Goal: Task Accomplishment & Management: Use online tool/utility

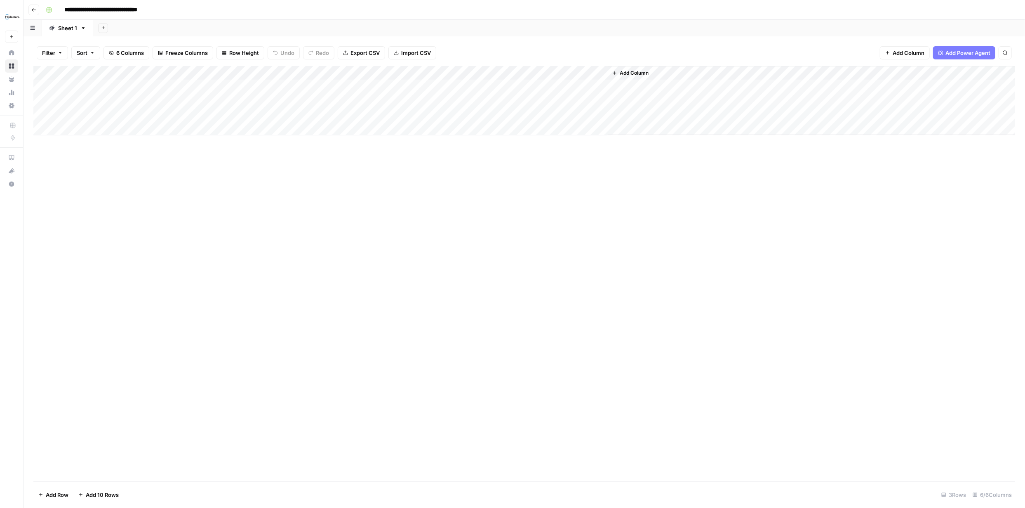
click at [636, 72] on span "Add Column" at bounding box center [634, 72] width 29 height 7
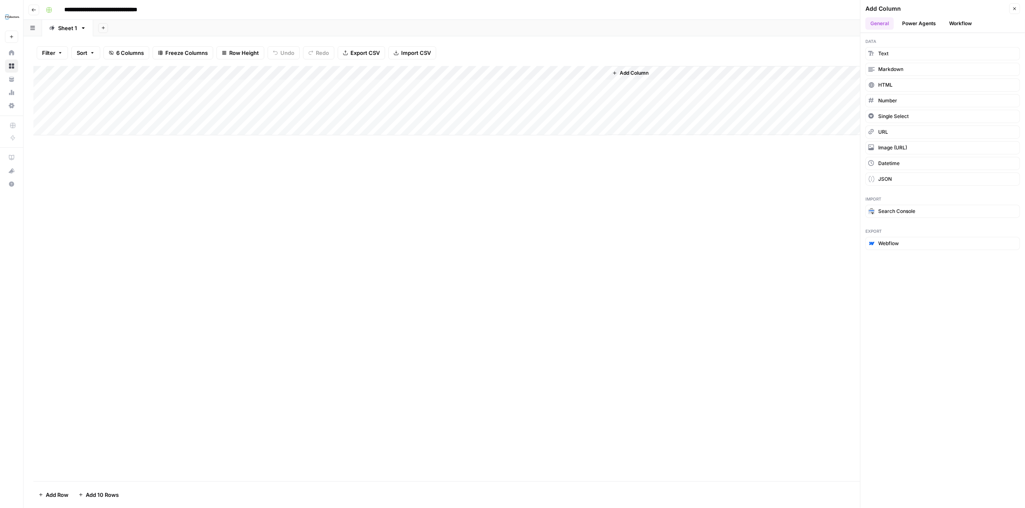
click at [925, 22] on button "Power Agents" at bounding box center [919, 23] width 44 height 12
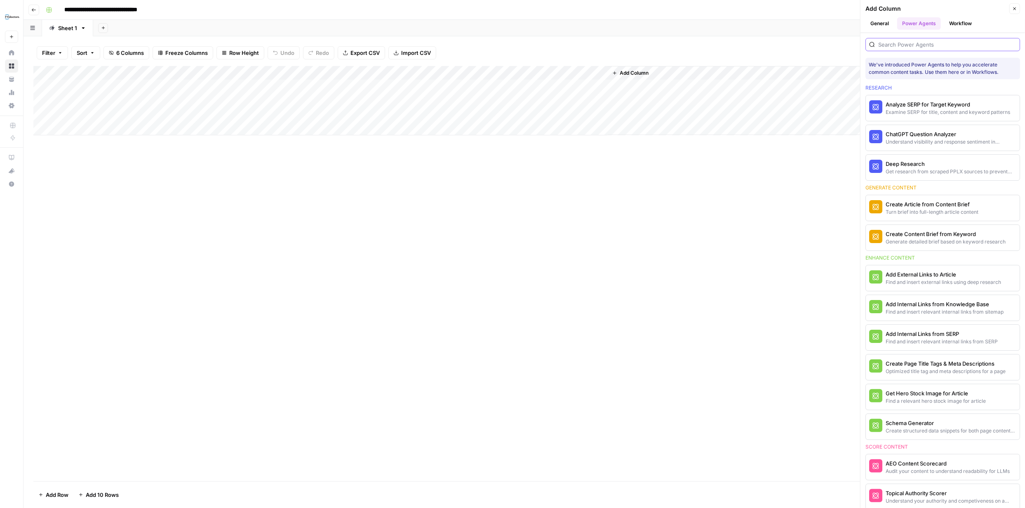
click at [913, 46] on input "search" at bounding box center [947, 44] width 138 height 8
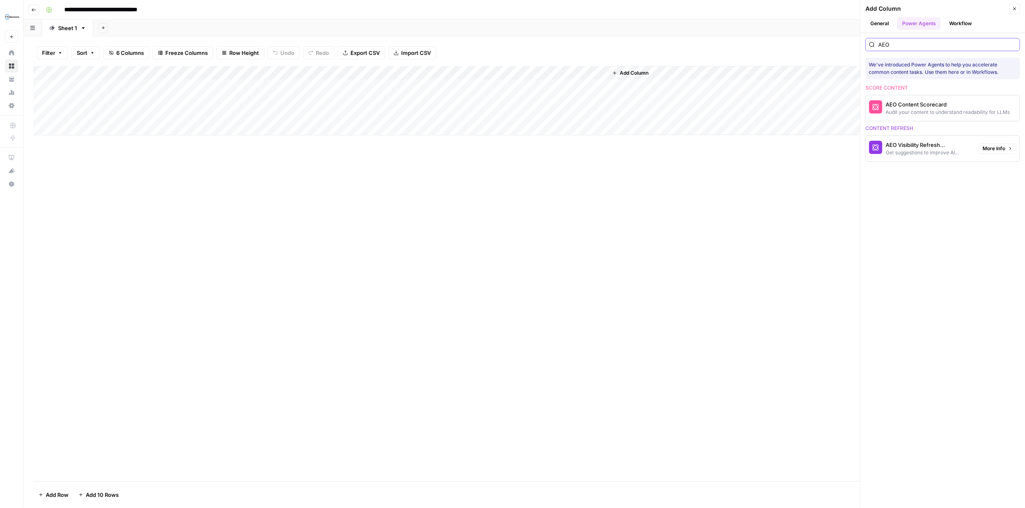
type input "AEO"
click at [934, 147] on div "AEO Visibility Refresh Suggestions" at bounding box center [929, 145] width 87 height 8
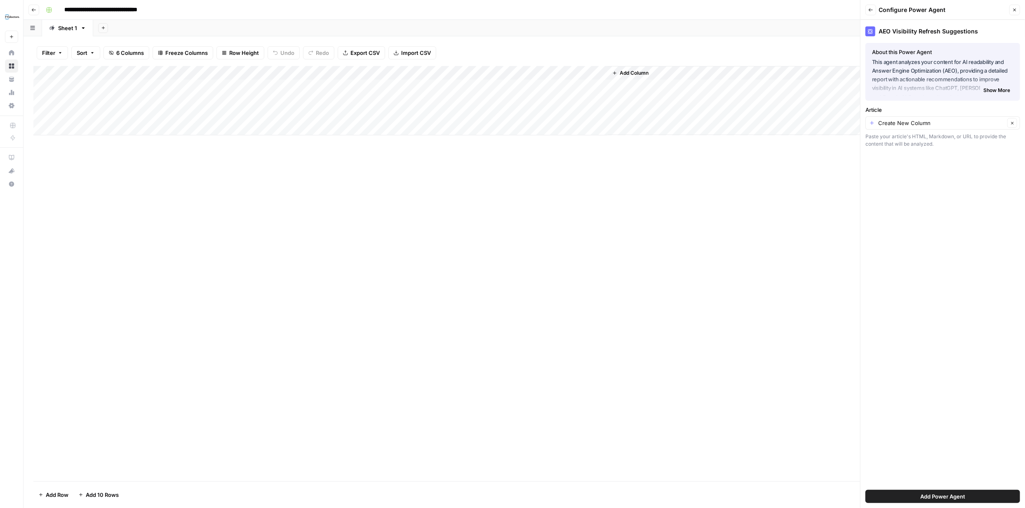
click at [952, 495] on span "Add Power Agent" at bounding box center [942, 496] width 45 height 8
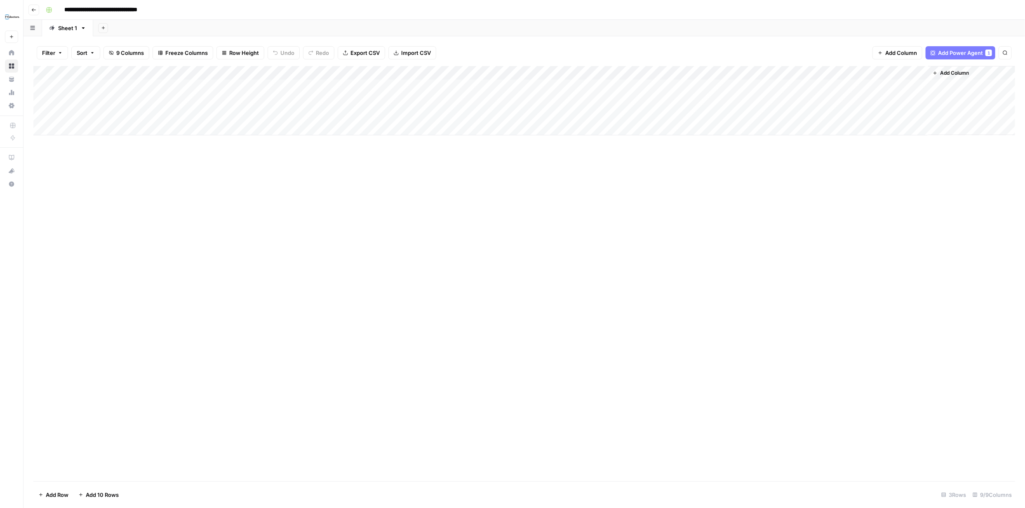
click at [720, 74] on div "Add Column" at bounding box center [524, 100] width 982 height 69
click at [716, 127] on span "Markdown" at bounding box center [725, 125] width 39 height 8
click at [675, 86] on div "Add Column" at bounding box center [524, 100] width 982 height 69
click at [719, 72] on div "Add Column" at bounding box center [524, 100] width 982 height 69
click at [661, 153] on span "Remove Column" at bounding box center [659, 154] width 72 height 8
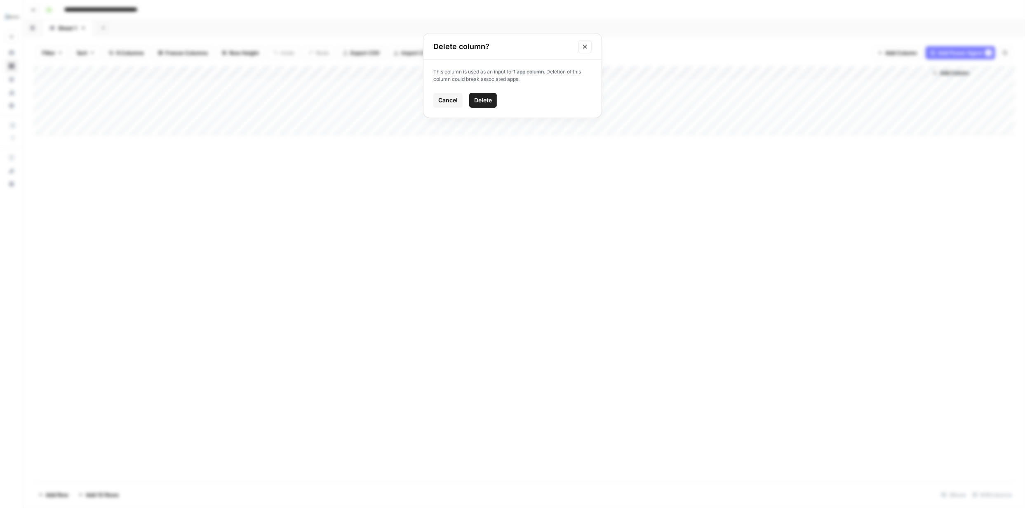
click at [491, 101] on span "Delete" at bounding box center [483, 100] width 18 height 8
click at [719, 73] on div "Add Column" at bounding box center [524, 100] width 982 height 69
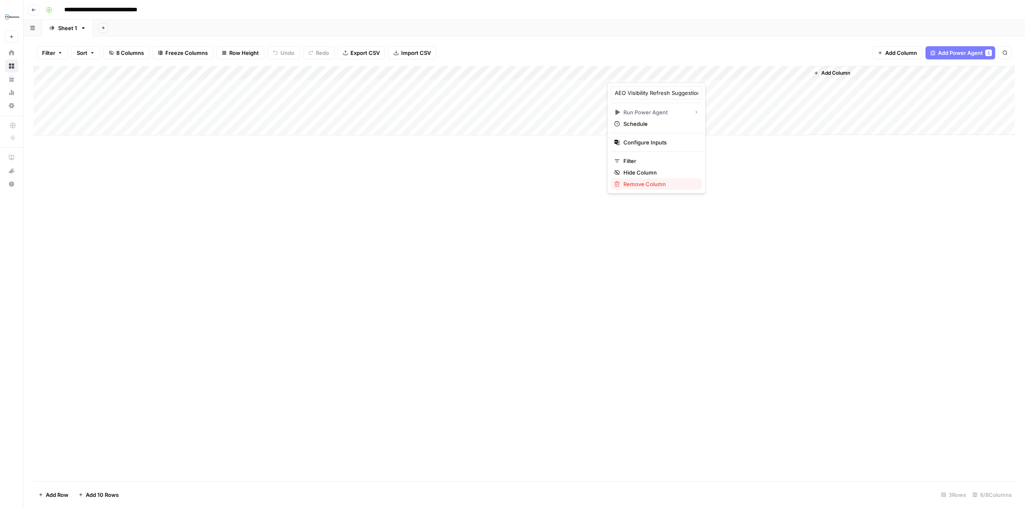
click at [662, 185] on span "Remove Column" at bounding box center [659, 184] width 72 height 8
click at [490, 94] on span "Delete" at bounding box center [483, 93] width 18 height 8
click at [640, 71] on span "Add Column" at bounding box center [634, 72] width 29 height 7
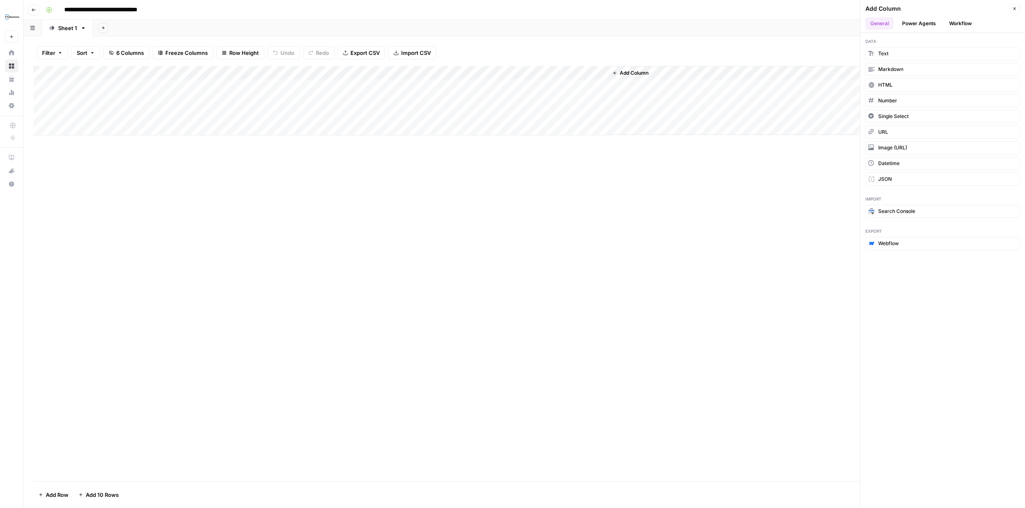
click at [926, 22] on button "Power Agents" at bounding box center [919, 23] width 44 height 12
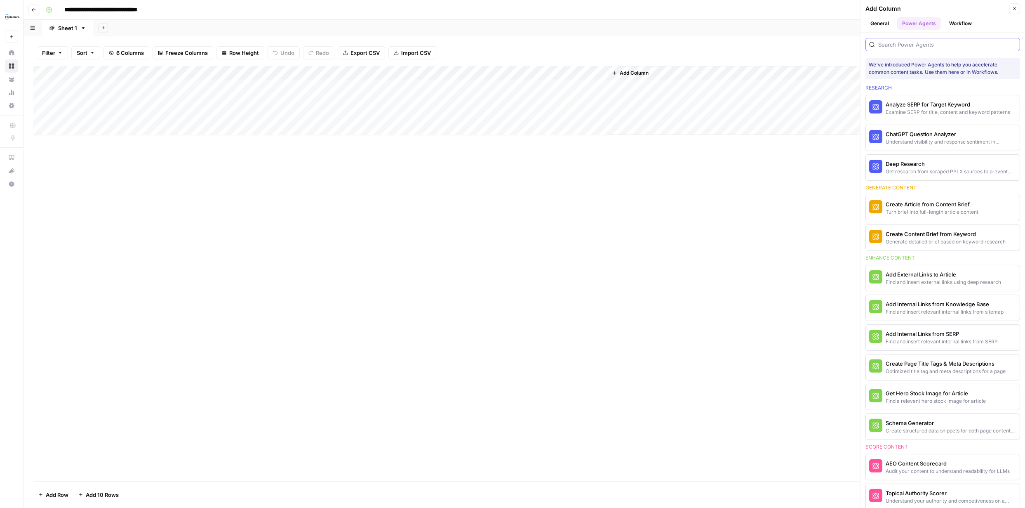
click at [920, 46] on input "search" at bounding box center [947, 44] width 138 height 8
type input "AEO"
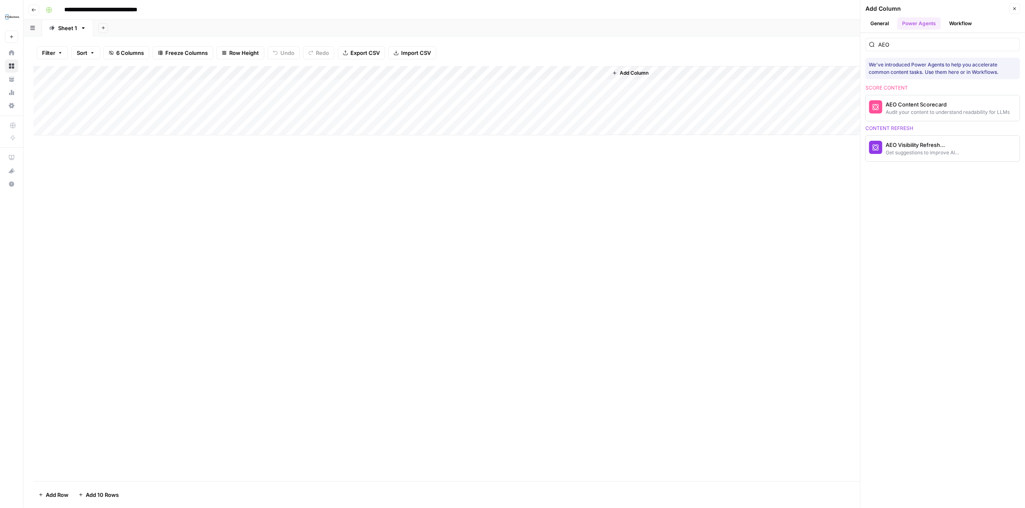
click at [924, 150] on div "Get suggestions to improve AI discovery and citation" at bounding box center [929, 152] width 87 height 7
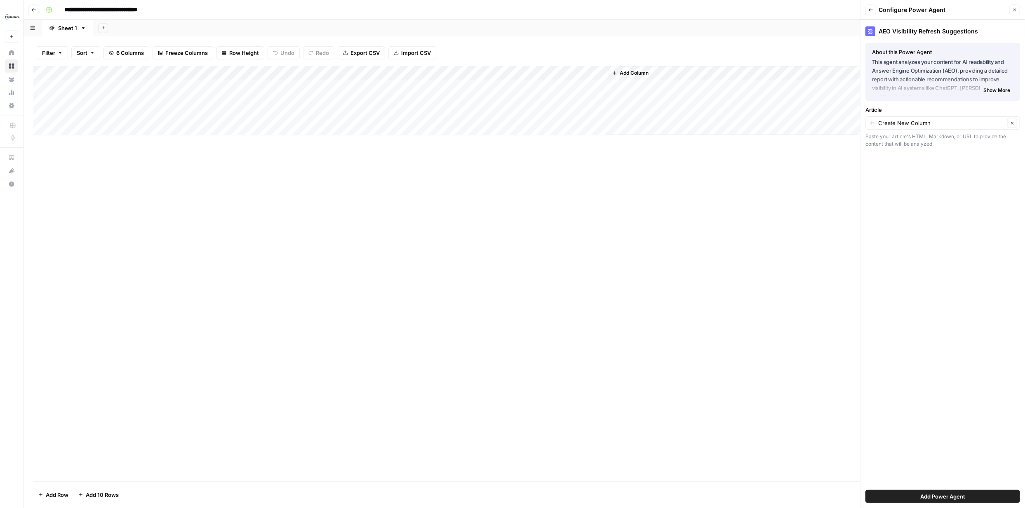
click at [947, 494] on span "Add Power Agent" at bounding box center [942, 496] width 45 height 8
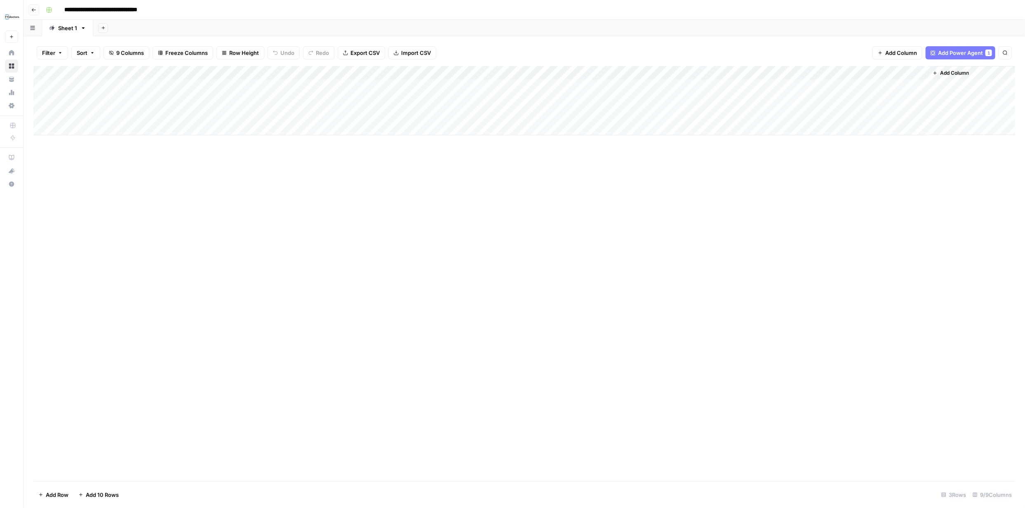
click at [585, 85] on div "Add Column" at bounding box center [524, 100] width 982 height 69
click at [586, 85] on div "Add Column" at bounding box center [524, 100] width 982 height 69
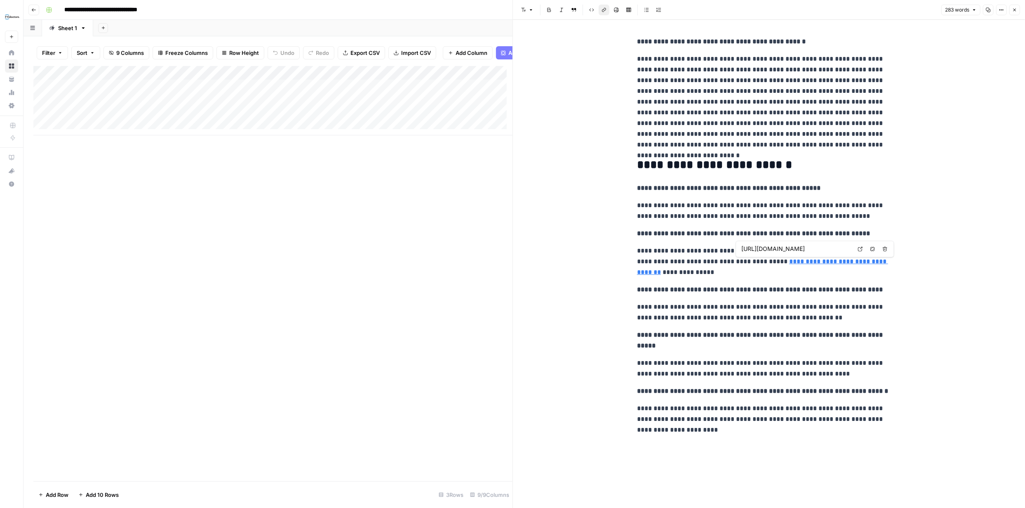
click at [743, 260] on link "**********" at bounding box center [762, 266] width 251 height 17
click at [743, 262] on link "**********" at bounding box center [762, 266] width 251 height 17
click at [949, 273] on div "**********" at bounding box center [769, 264] width 512 height 488
drag, startPoint x: 742, startPoint y: 260, endPoint x: 866, endPoint y: 261, distance: 123.7
click at [866, 261] on p "**********" at bounding box center [769, 261] width 264 height 32
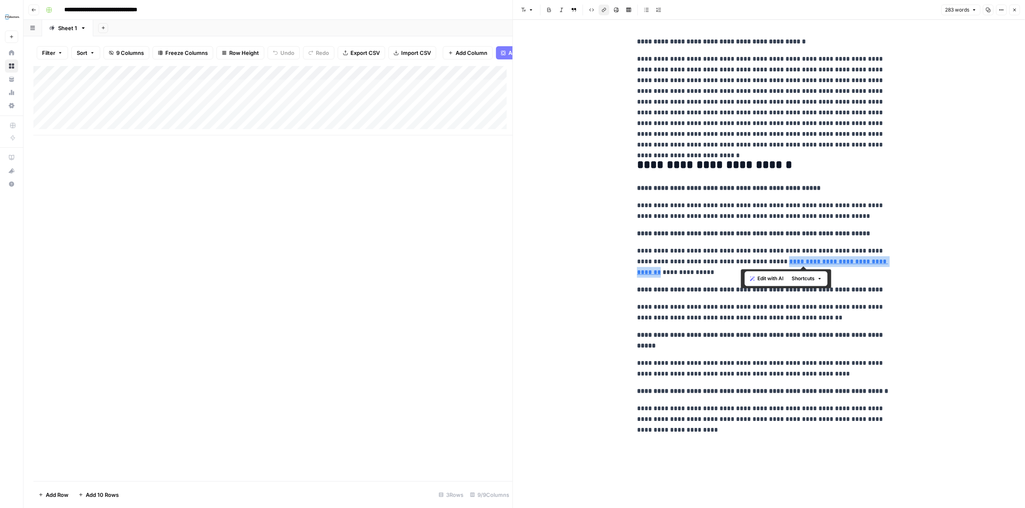
click at [776, 276] on span "Edit with AI" at bounding box center [770, 278] width 26 height 7
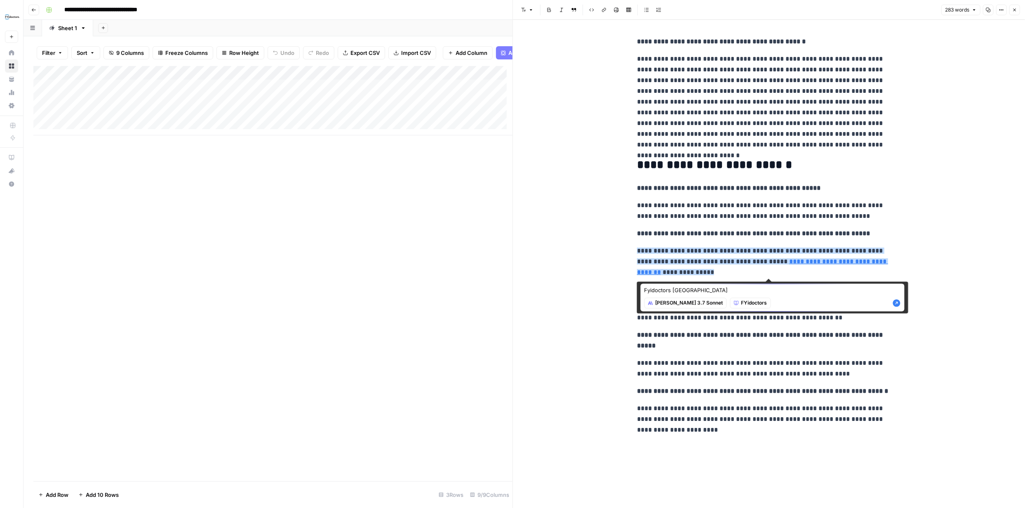
type textarea "Fyidoctors [GEOGRAPHIC_DATA]"
click at [896, 303] on icon "button" at bounding box center [896, 302] width 7 height 7
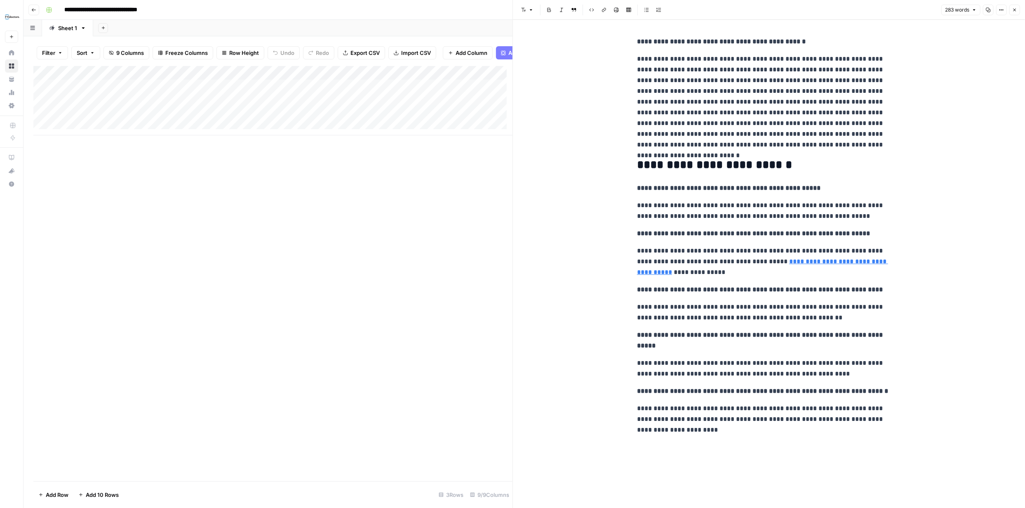
click at [880, 261] on p "**********" at bounding box center [769, 261] width 264 height 32
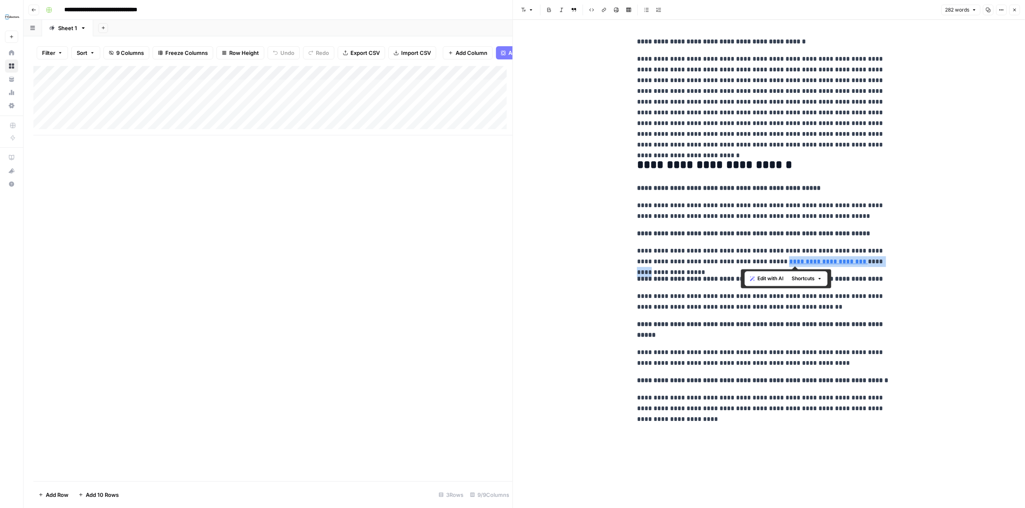
click at [840, 260] on p "**********" at bounding box center [769, 255] width 264 height 21
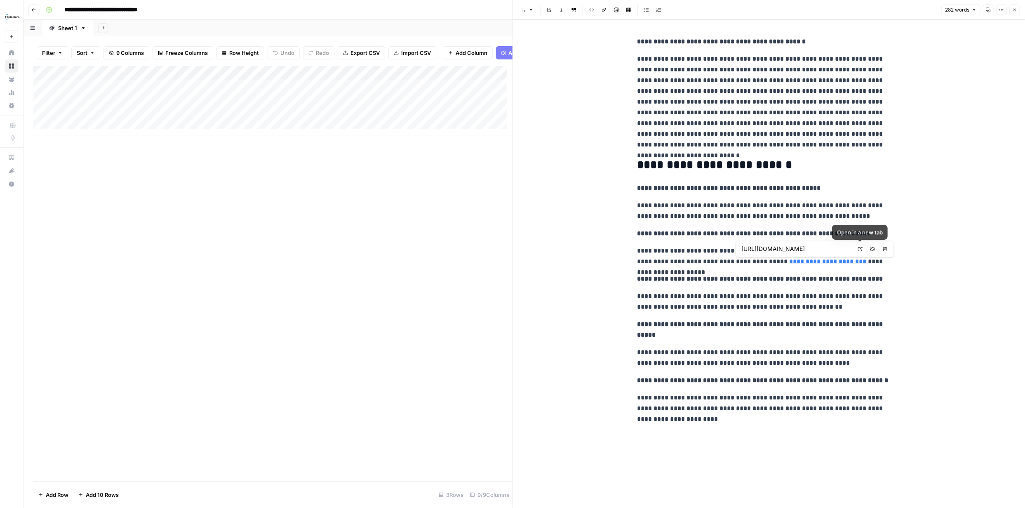
click at [870, 246] on icon "button" at bounding box center [872, 248] width 5 height 5
click at [818, 260] on p "**********" at bounding box center [769, 255] width 264 height 21
drag, startPoint x: 742, startPoint y: 260, endPoint x: 818, endPoint y: 265, distance: 75.6
click at [818, 265] on p "**********" at bounding box center [769, 255] width 264 height 21
click at [819, 276] on icon "button" at bounding box center [819, 278] width 5 height 5
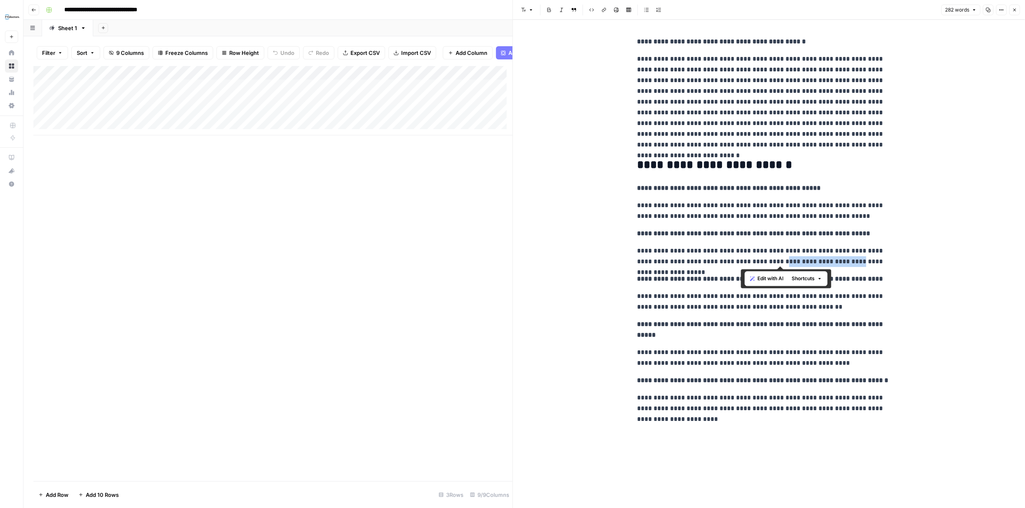
drag, startPoint x: 812, startPoint y: 266, endPoint x: 949, endPoint y: 323, distance: 148.4
click at [941, 313] on div "**********" at bounding box center [769, 264] width 512 height 488
drag, startPoint x: 742, startPoint y: 261, endPoint x: 818, endPoint y: 264, distance: 75.9
click at [818, 264] on p "**********" at bounding box center [769, 255] width 264 height 21
click at [808, 263] on p "**********" at bounding box center [769, 255] width 264 height 21
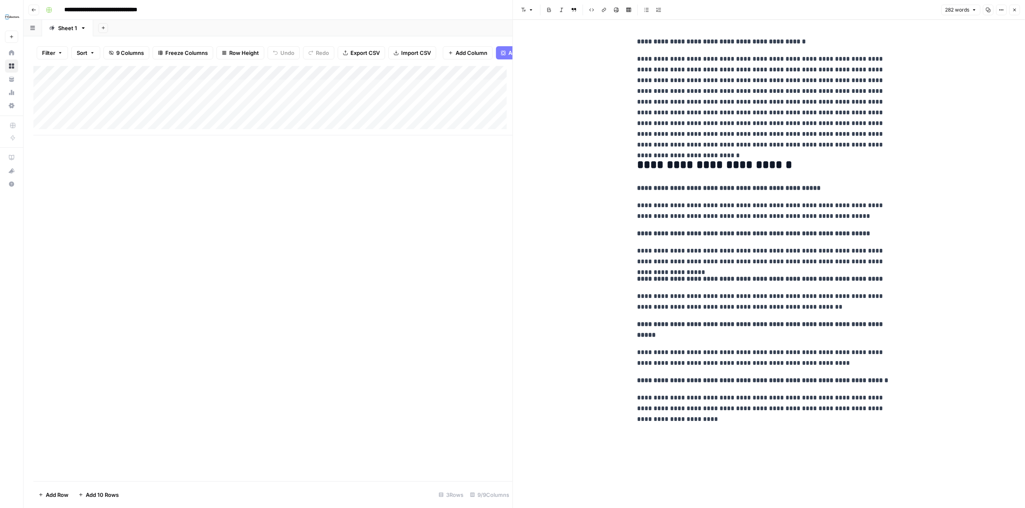
click at [819, 261] on p "**********" at bounding box center [769, 255] width 264 height 21
drag, startPoint x: 848, startPoint y: 261, endPoint x: 743, endPoint y: 263, distance: 105.2
click at [742, 263] on p "**********" at bounding box center [769, 255] width 264 height 21
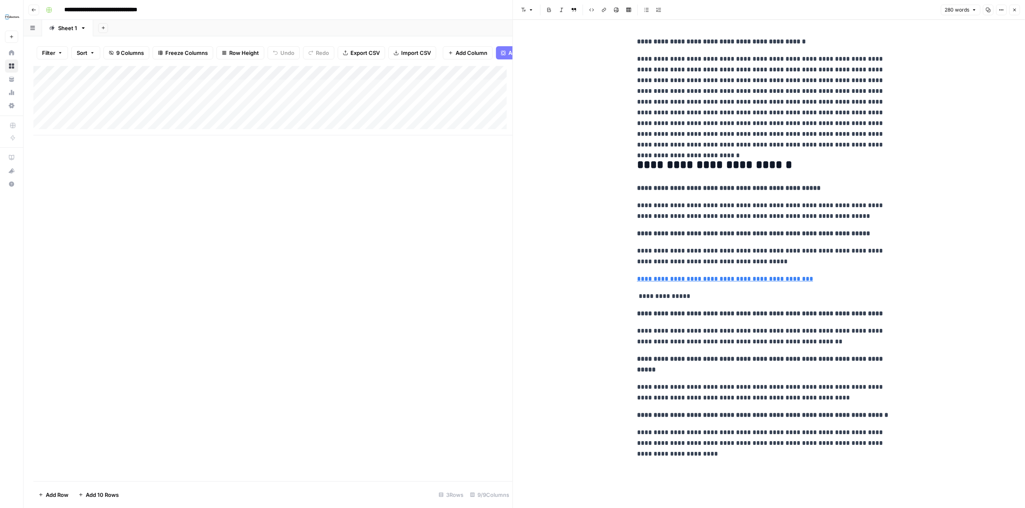
click at [755, 262] on p "**********" at bounding box center [769, 255] width 264 height 21
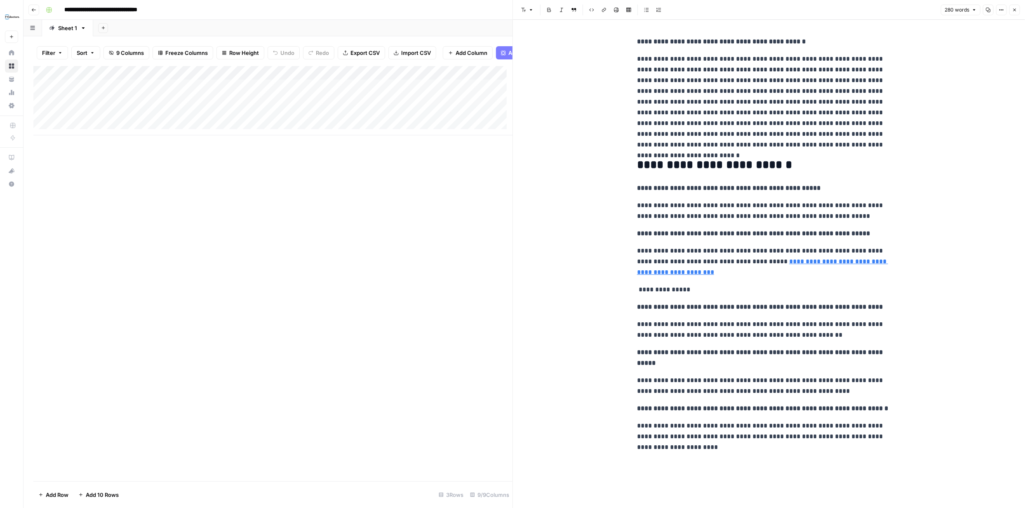
click at [697, 273] on p "**********" at bounding box center [769, 261] width 264 height 32
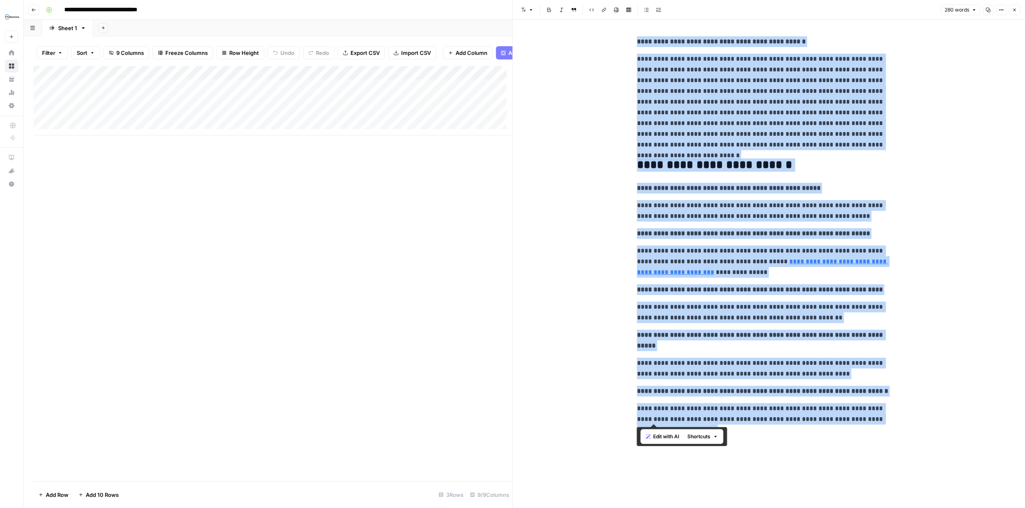
drag, startPoint x: 672, startPoint y: 419, endPoint x: 648, endPoint y: 49, distance: 370.2
click at [637, 40] on div "**********" at bounding box center [769, 235] width 274 height 405
copy div "**********"
click at [1016, 9] on icon "button" at bounding box center [1014, 9] width 5 height 5
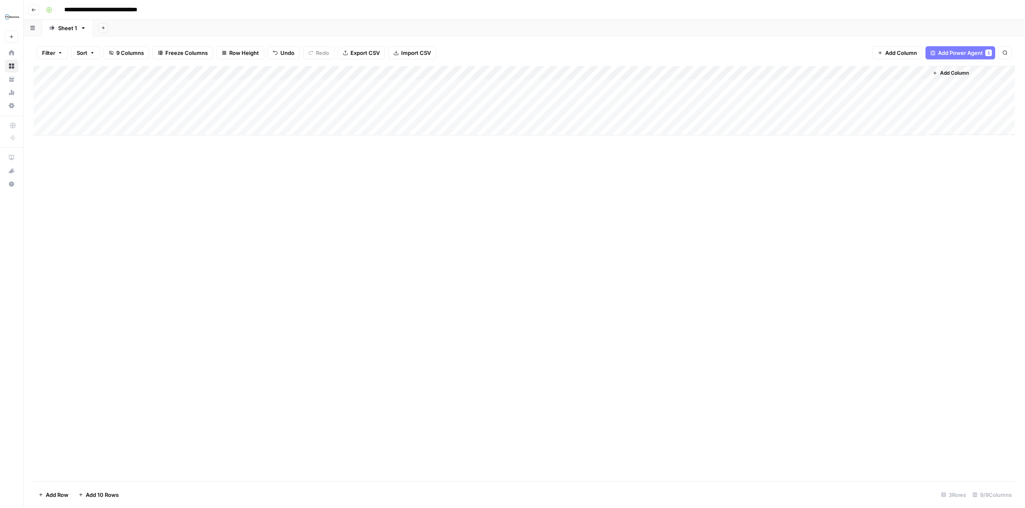
click at [654, 83] on div "Add Column" at bounding box center [524, 100] width 982 height 69
click at [655, 83] on div "Add Column" at bounding box center [524, 100] width 982 height 69
click at [721, 72] on div "Add Column" at bounding box center [524, 100] width 982 height 69
click at [705, 127] on div "Markdown" at bounding box center [722, 125] width 52 height 8
click at [651, 87] on div "Add Column" at bounding box center [524, 100] width 982 height 69
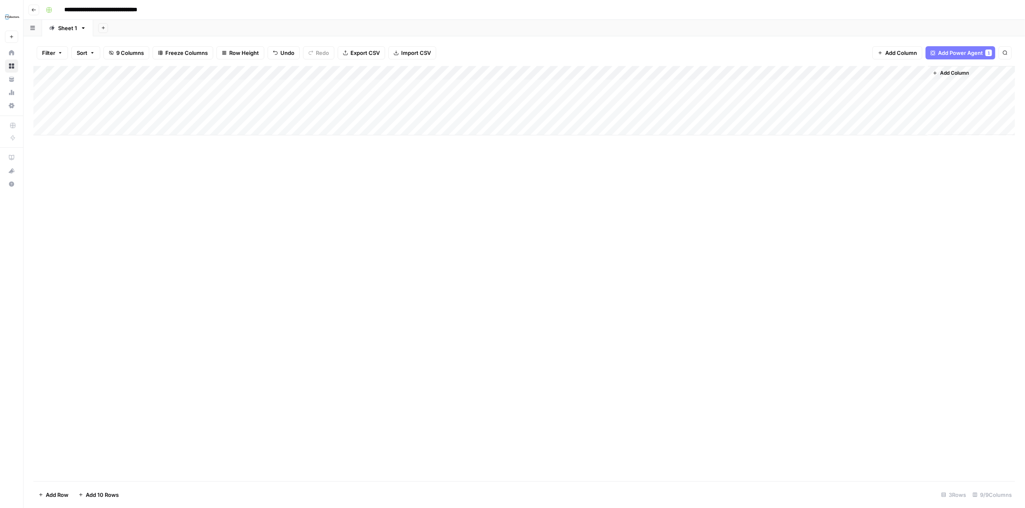
click at [653, 87] on div "Add Column" at bounding box center [524, 100] width 982 height 69
click at [673, 44] on p at bounding box center [769, 41] width 264 height 11
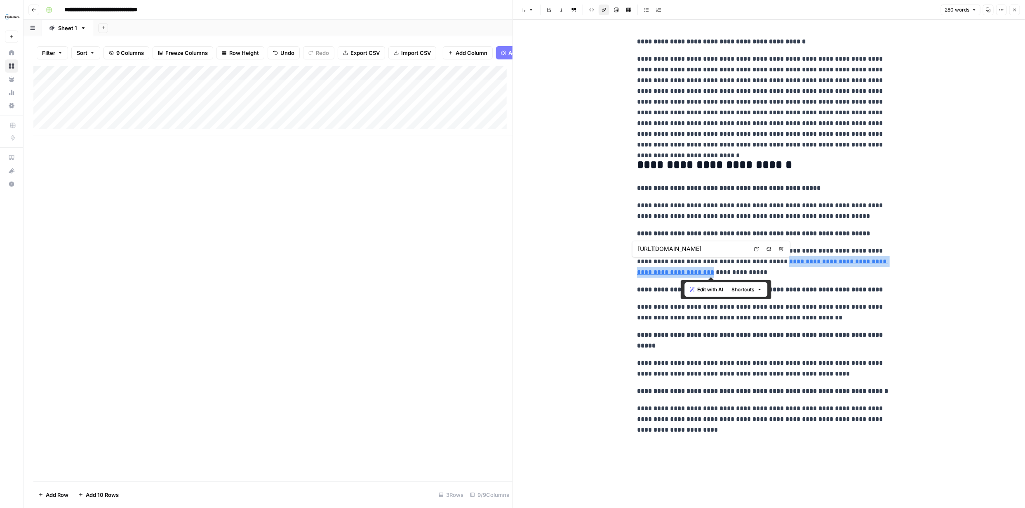
drag, startPoint x: 742, startPoint y: 261, endPoint x: 680, endPoint y: 274, distance: 63.5
click at [680, 274] on link "**********" at bounding box center [762, 266] width 251 height 17
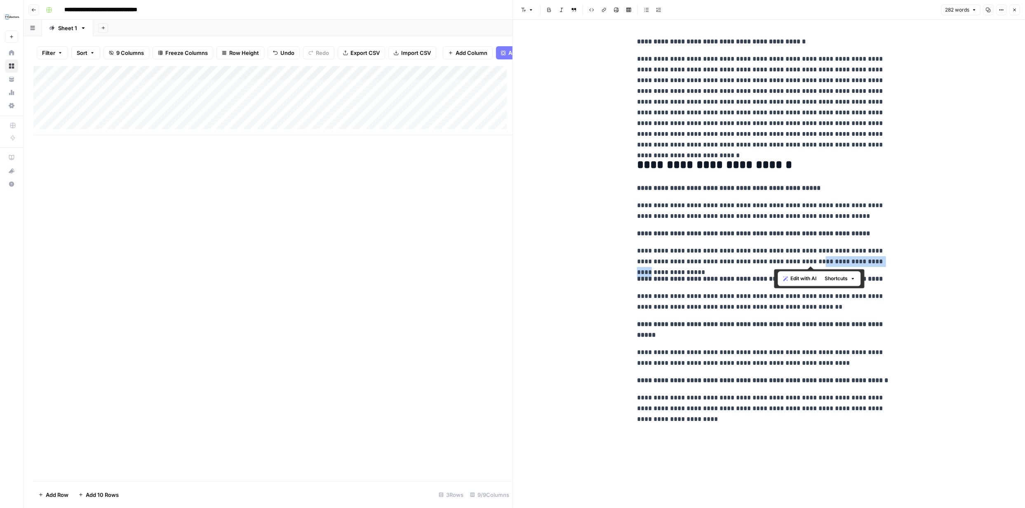
click at [604, 8] on icon "button" at bounding box center [604, 9] width 5 height 5
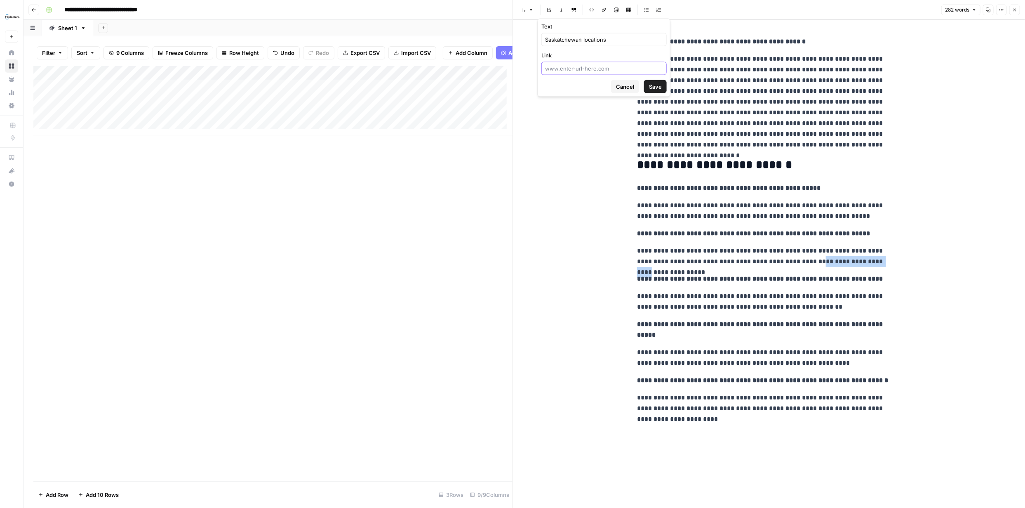
click at [591, 68] on input "Link" at bounding box center [604, 68] width 118 height 8
paste input "https://fyidoctors.com/pages/optometrist-saskatchewan"
type input "https://fyidoctors.com/pages/optometrist-saskatchewan"
click at [657, 87] on span "Save" at bounding box center [655, 86] width 13 height 8
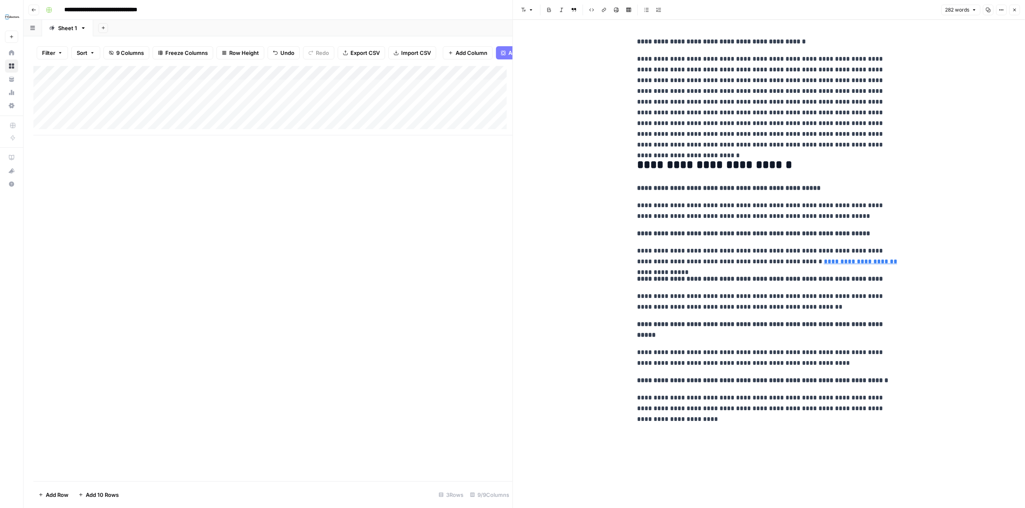
click at [949, 197] on div "**********" at bounding box center [769, 264] width 512 height 488
click at [1018, 9] on button "Close" at bounding box center [1014, 10] width 11 height 11
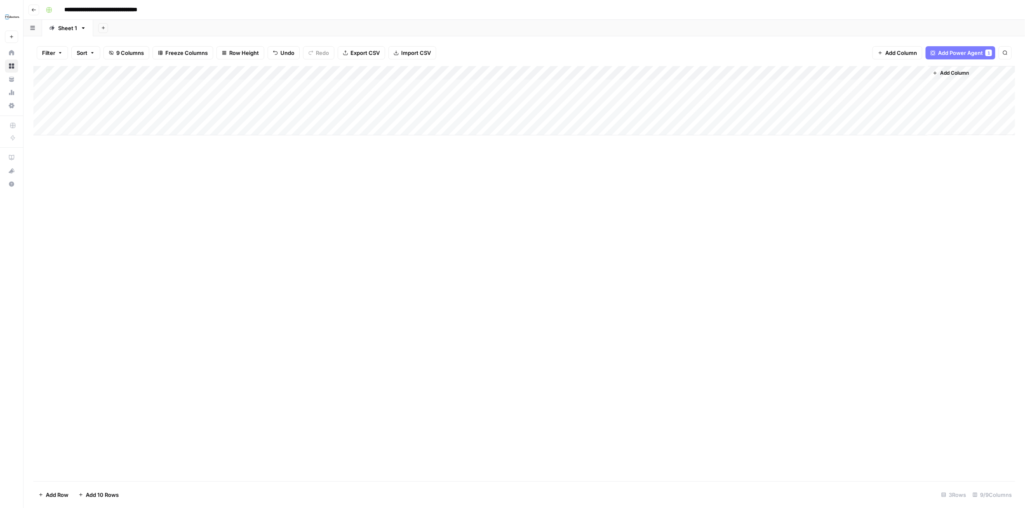
click at [838, 71] on div "Add Column" at bounding box center [524, 100] width 982 height 69
click at [776, 143] on span "Configure Inputs" at bounding box center [778, 142] width 72 height 8
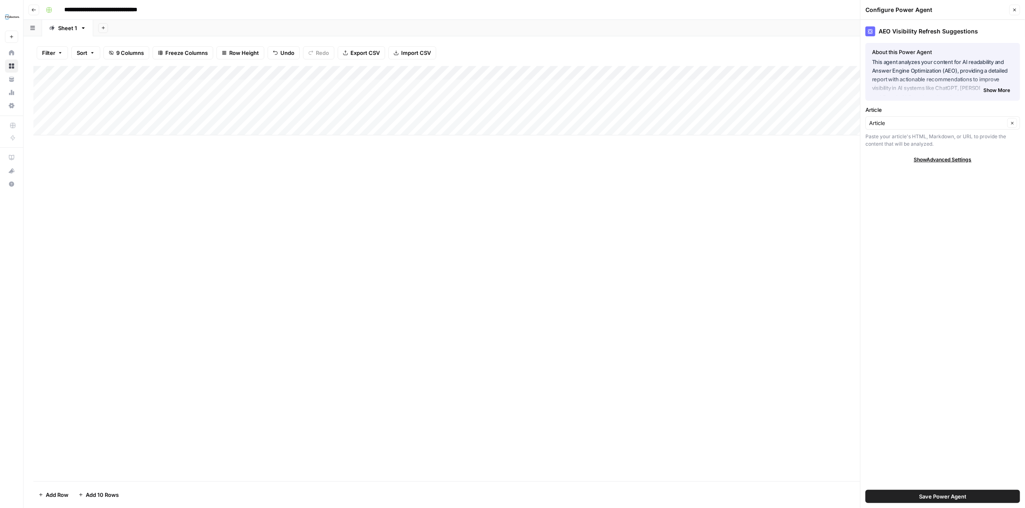
drag, startPoint x: 1015, startPoint y: 11, endPoint x: 1013, endPoint y: 20, distance: 8.7
click at [1014, 12] on button "Close" at bounding box center [1014, 10] width 11 height 11
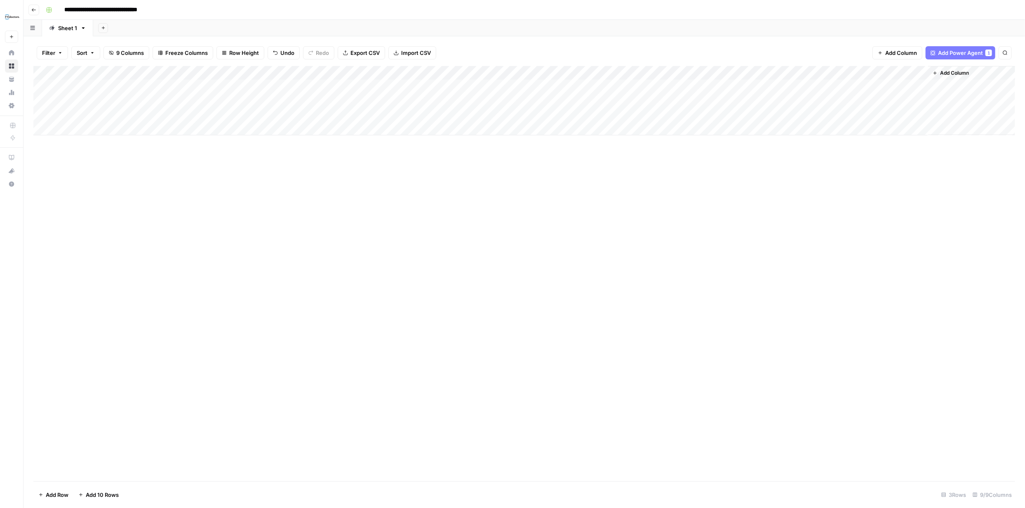
click at [789, 84] on div "Add Column" at bounding box center [524, 100] width 982 height 69
click at [833, 85] on div "Add Column" at bounding box center [524, 100] width 982 height 69
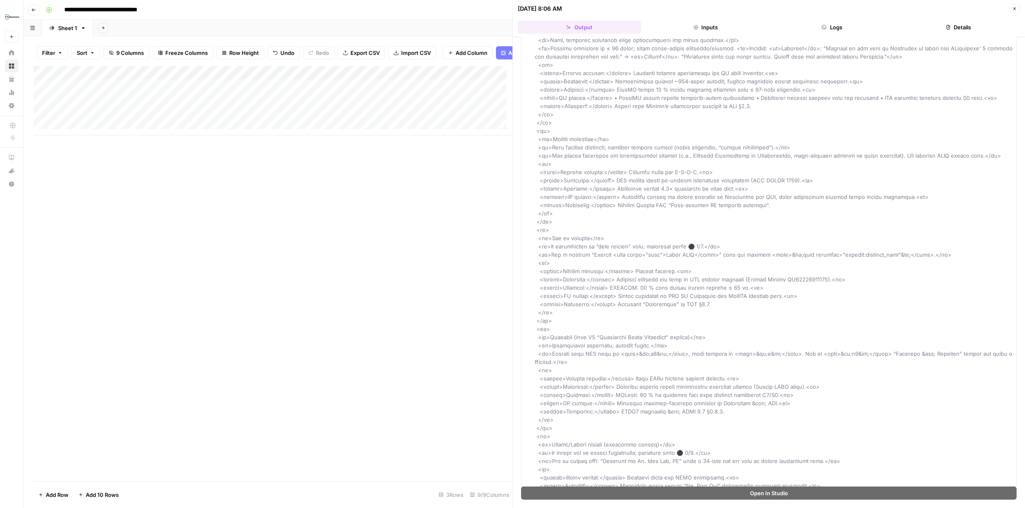
scroll to position [65, 0]
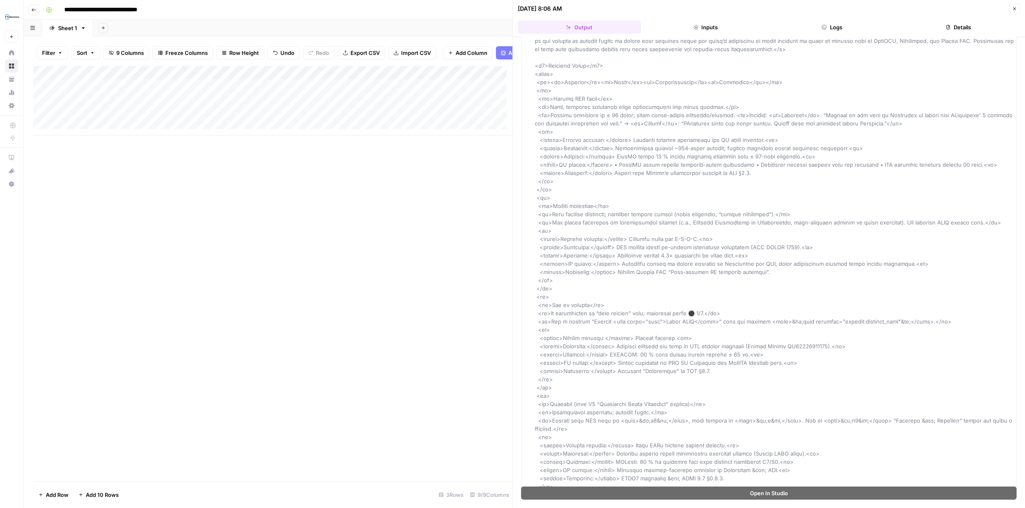
click at [1015, 8] on icon "button" at bounding box center [1014, 8] width 3 height 3
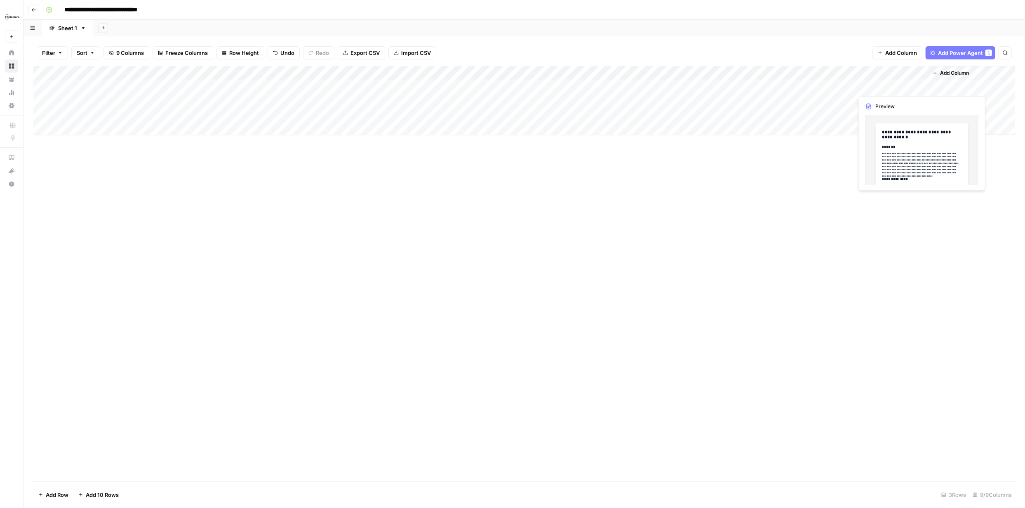
click at [897, 85] on div "Add Column" at bounding box center [524, 100] width 982 height 69
click at [921, 85] on div "Add Column" at bounding box center [524, 100] width 982 height 69
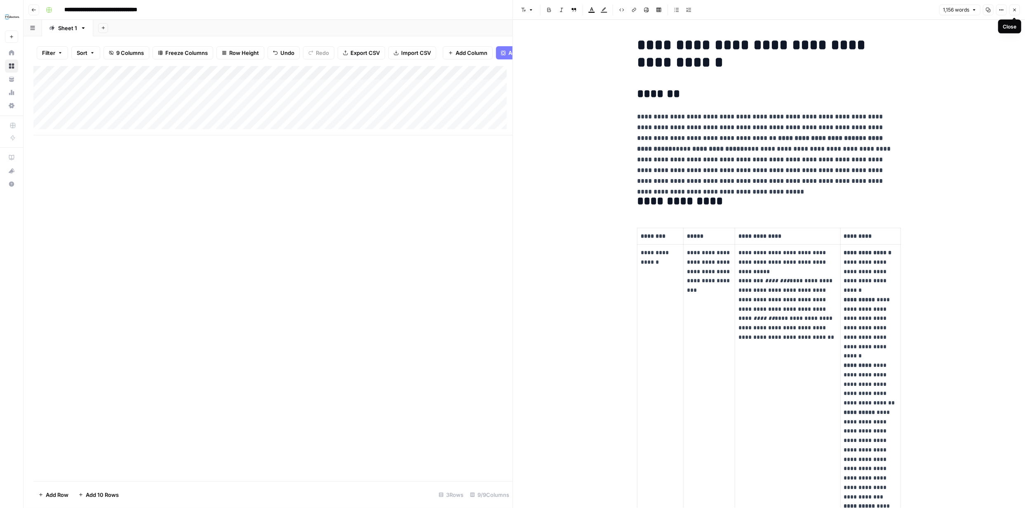
click at [1018, 10] on button "Close" at bounding box center [1014, 10] width 11 height 11
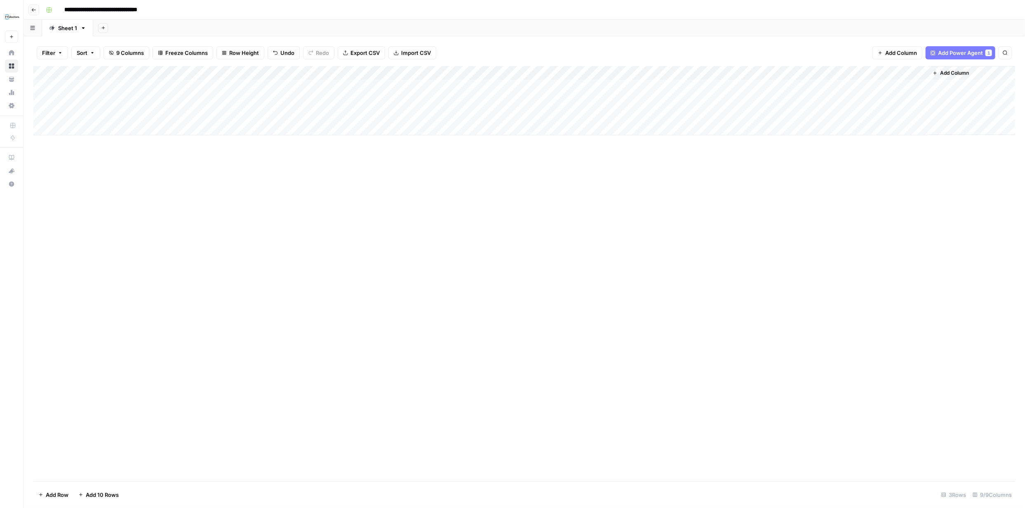
click at [954, 72] on span "Add Column" at bounding box center [954, 72] width 29 height 7
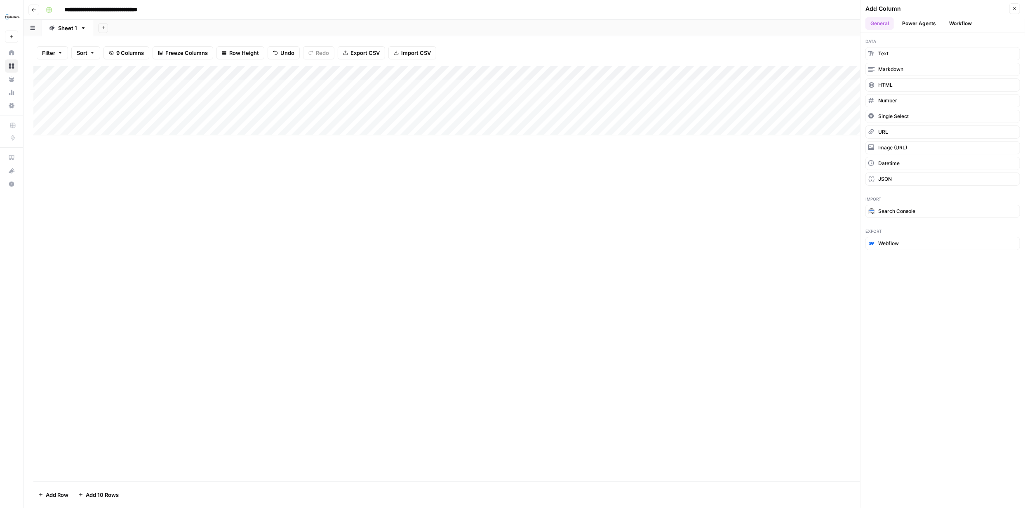
click at [924, 23] on button "Power Agents" at bounding box center [919, 23] width 44 height 12
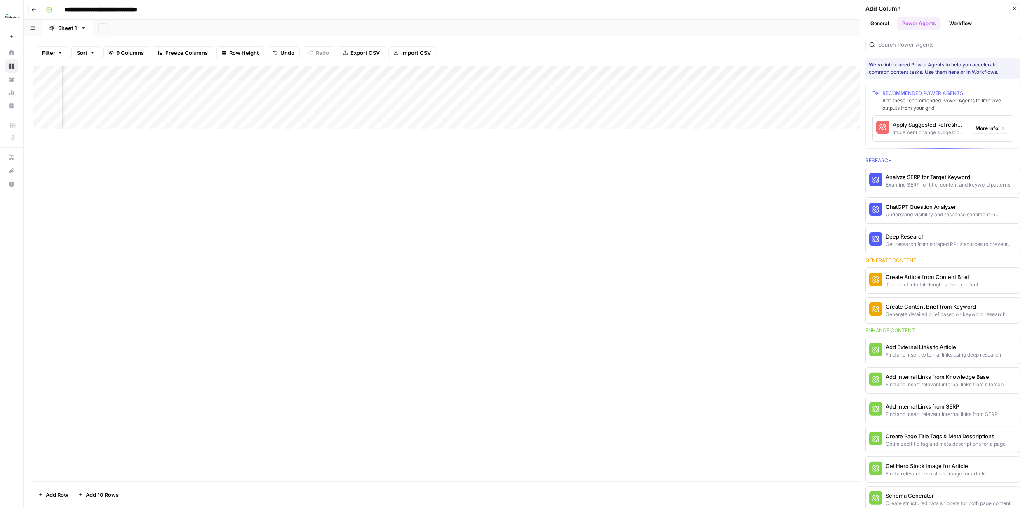
scroll to position [0, 206]
click at [924, 123] on div "Apply Suggested Refresh Changes" at bounding box center [929, 124] width 73 height 8
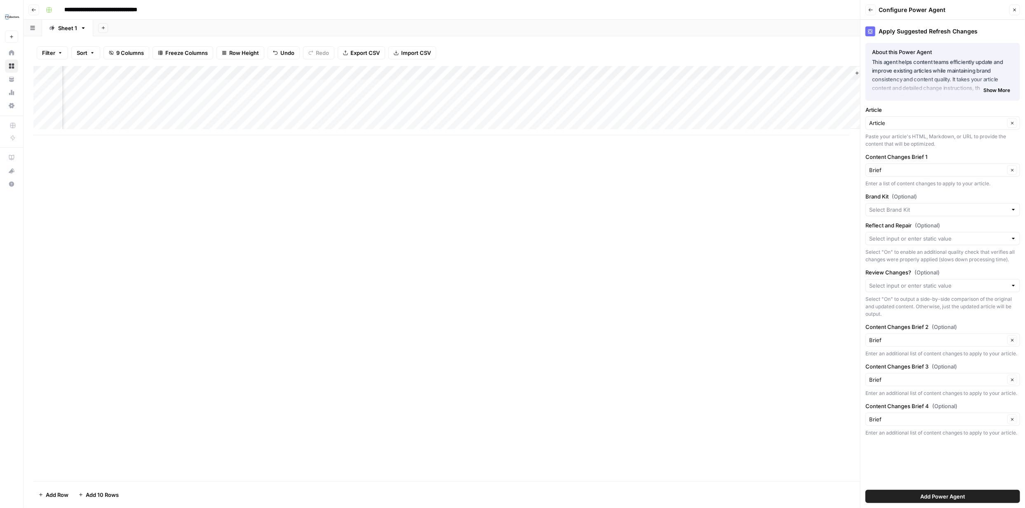
click at [1010, 209] on div at bounding box center [942, 209] width 155 height 13
click at [906, 230] on span "FYidoctors" at bounding box center [940, 229] width 137 height 8
type input "FYidoctors"
click at [1014, 237] on div at bounding box center [1014, 238] width 6 height 8
click at [887, 292] on span "On" at bounding box center [940, 295] width 137 height 8
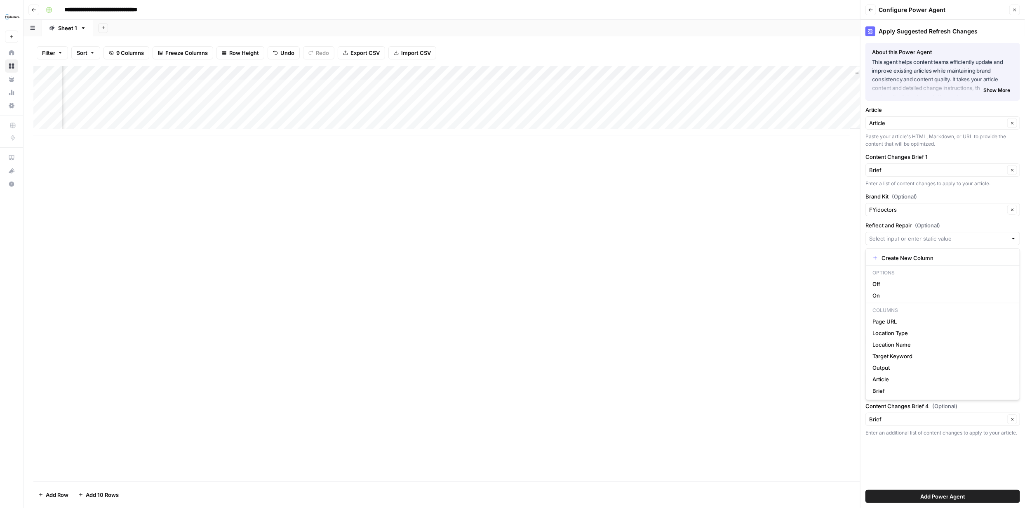
type input "On"
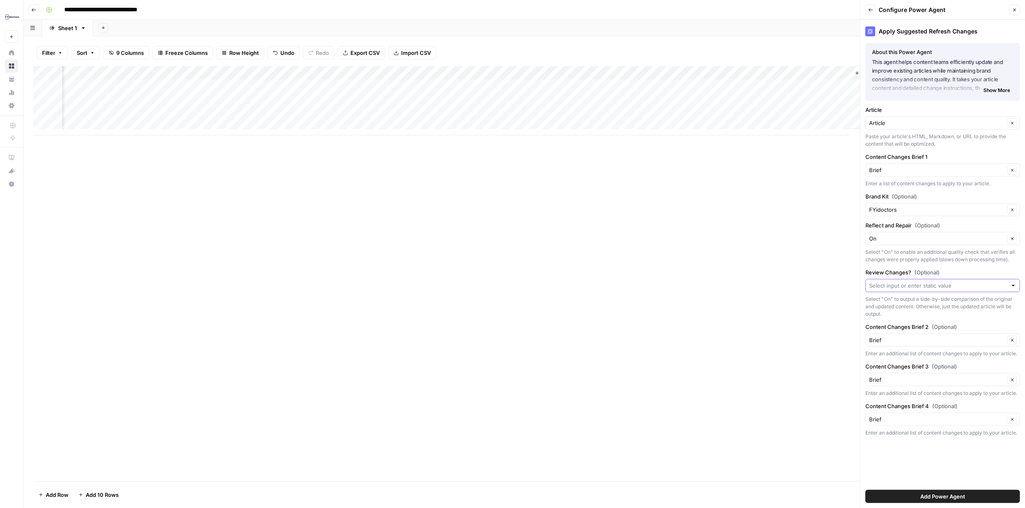
click at [995, 289] on input "Review Changes? (Optional)" at bounding box center [938, 285] width 138 height 8
click at [897, 329] on span "On" at bounding box center [940, 331] width 137 height 8
type input "On"
click at [958, 495] on span "Add Power Agent" at bounding box center [942, 496] width 45 height 8
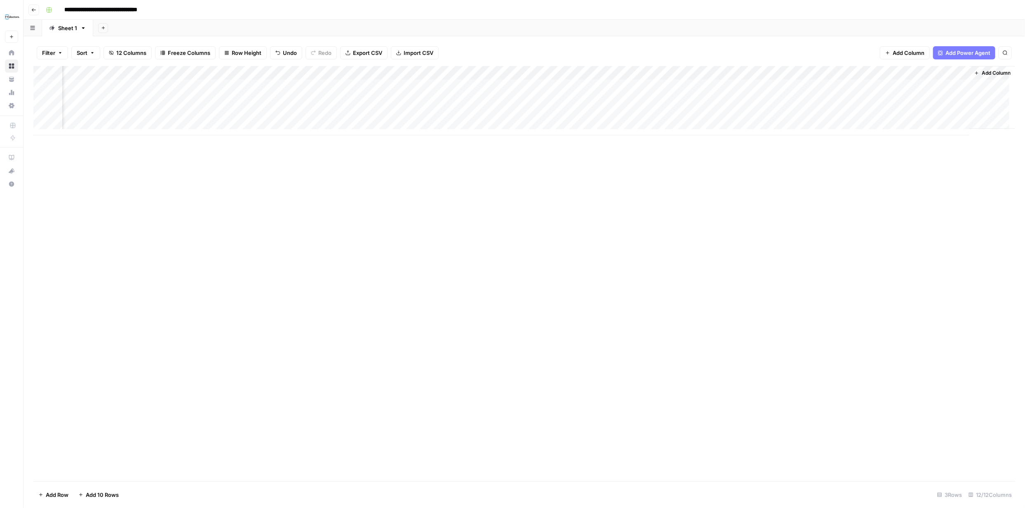
scroll to position [0, 241]
click at [752, 85] on div "Add Column" at bounding box center [524, 100] width 982 height 69
click at [798, 87] on div "Add Column" at bounding box center [524, 100] width 982 height 69
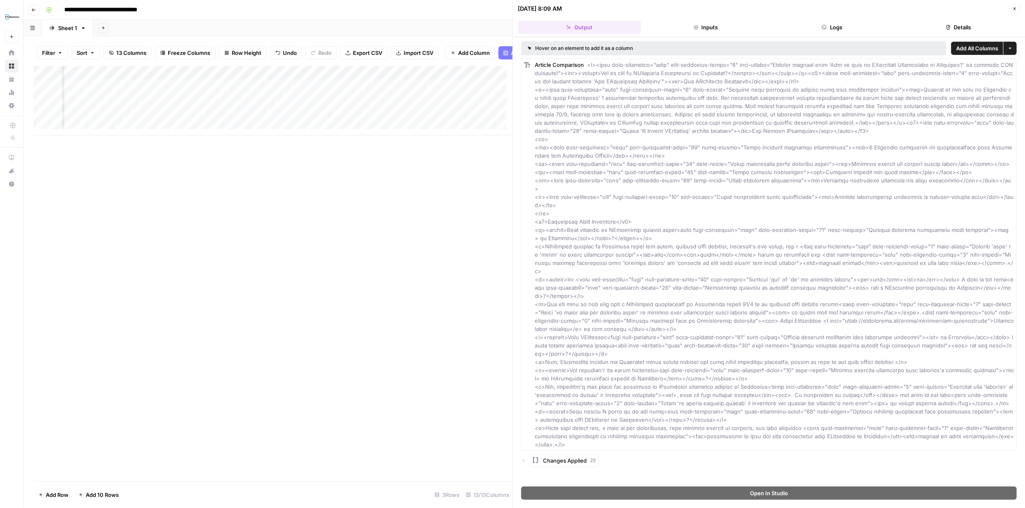
click at [1016, 7] on icon "button" at bounding box center [1014, 8] width 5 height 5
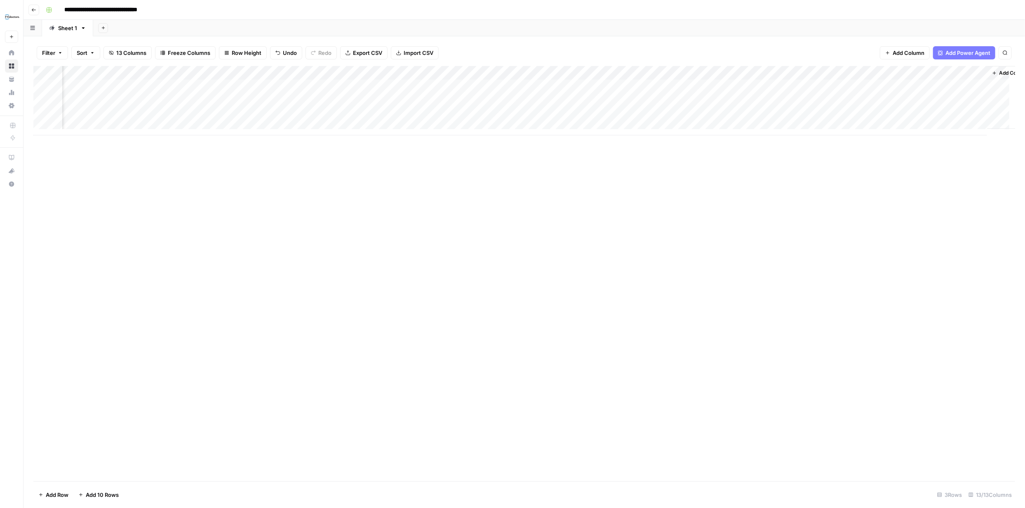
scroll to position [0, 315]
click at [809, 73] on div "Add Column" at bounding box center [524, 100] width 982 height 69
click at [961, 199] on div "Add Column" at bounding box center [524, 273] width 982 height 415
click at [943, 86] on div "Add Column" at bounding box center [524, 100] width 982 height 69
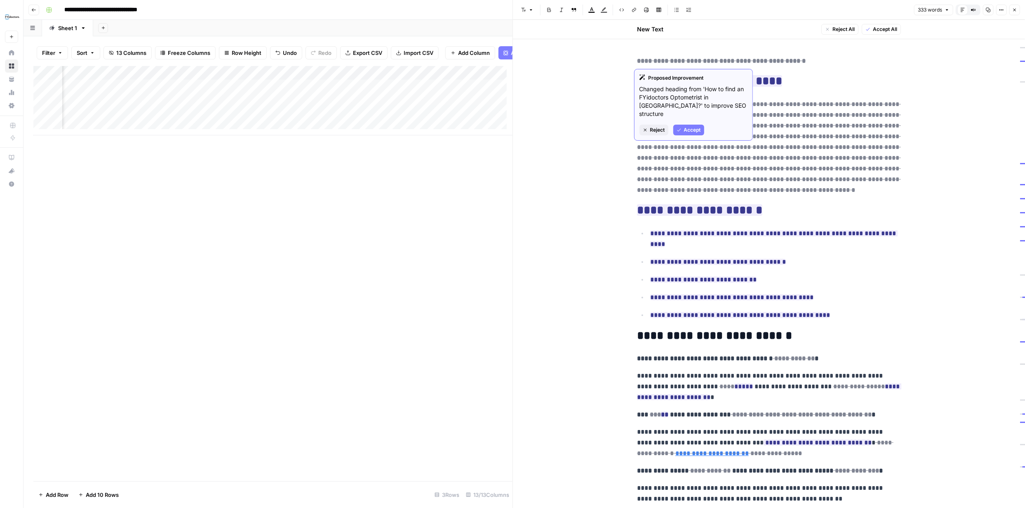
click at [653, 126] on span "Reject" at bounding box center [657, 129] width 15 height 7
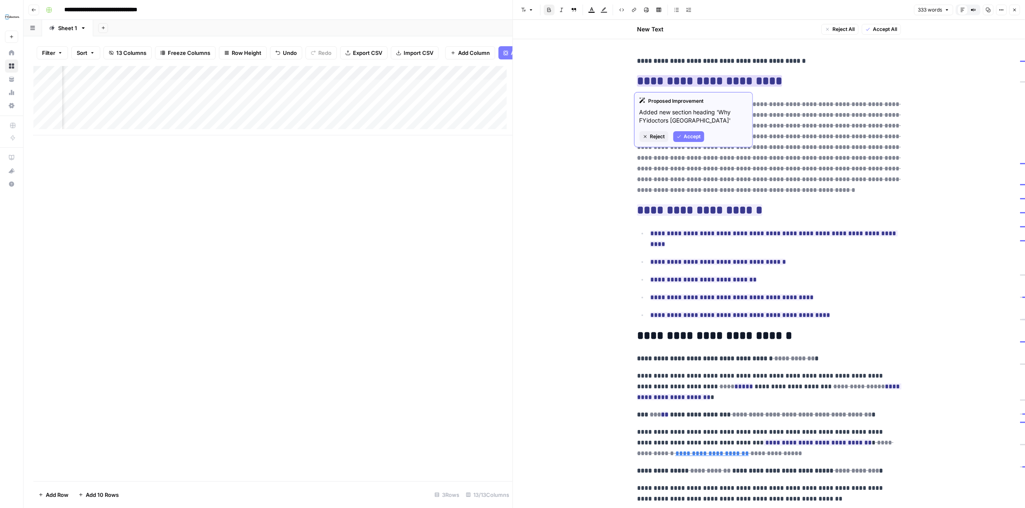
click at [659, 134] on span "Reject" at bounding box center [657, 136] width 15 height 7
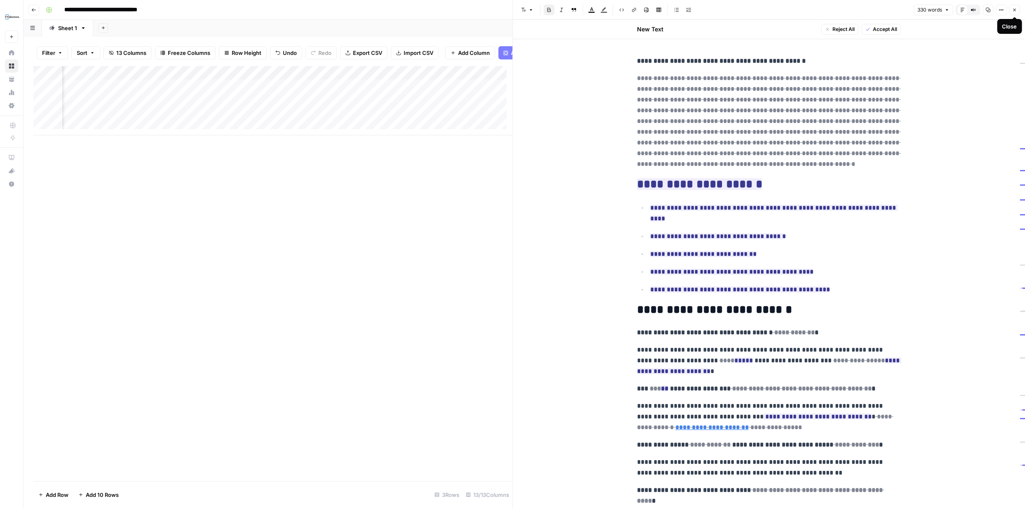
click at [1015, 9] on icon "button" at bounding box center [1014, 9] width 5 height 5
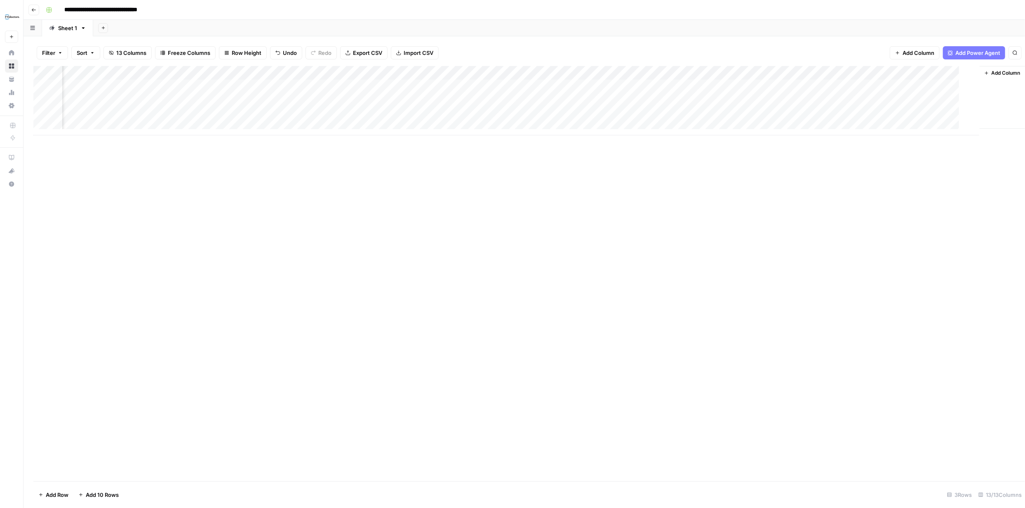
scroll to position [0, 305]
click at [933, 86] on div "Add Column" at bounding box center [524, 100] width 982 height 69
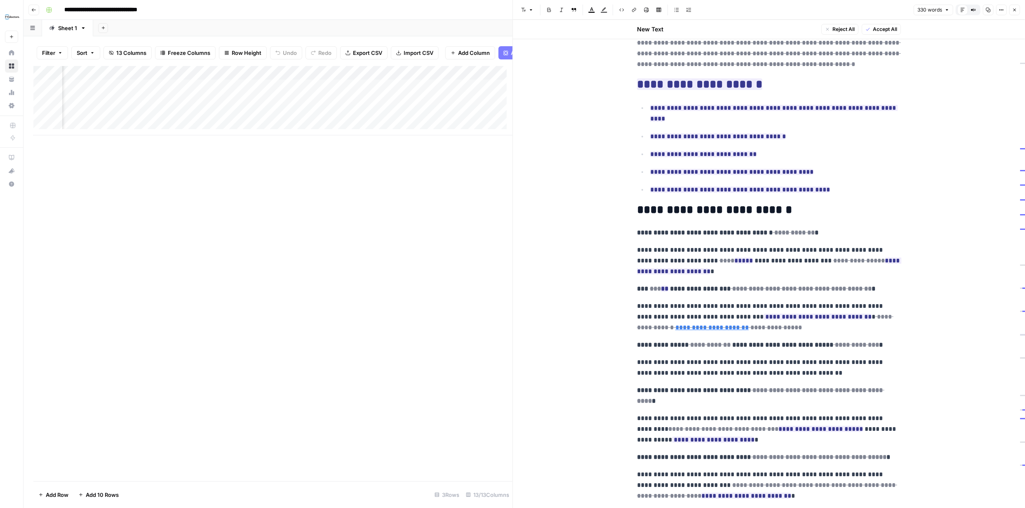
scroll to position [101, 0]
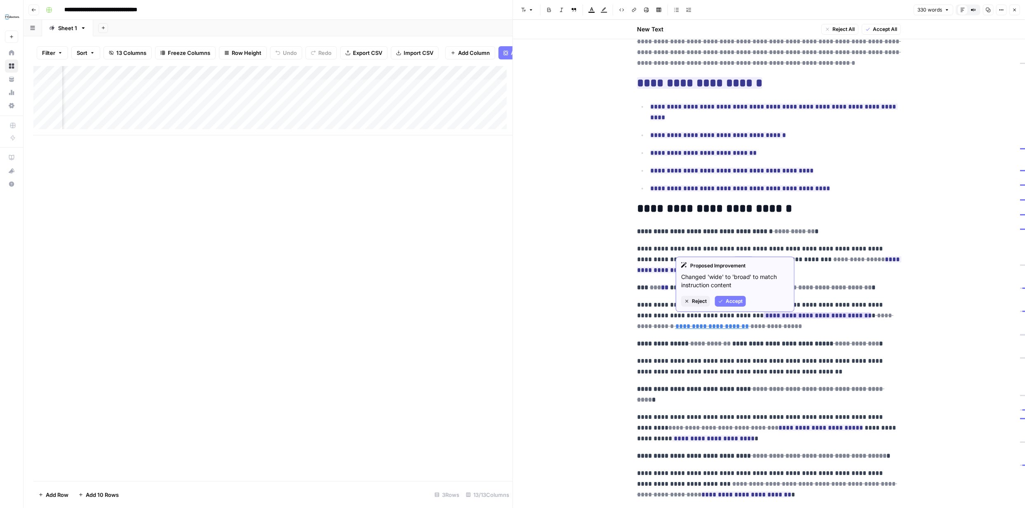
click at [731, 302] on span "Accept" at bounding box center [734, 300] width 17 height 7
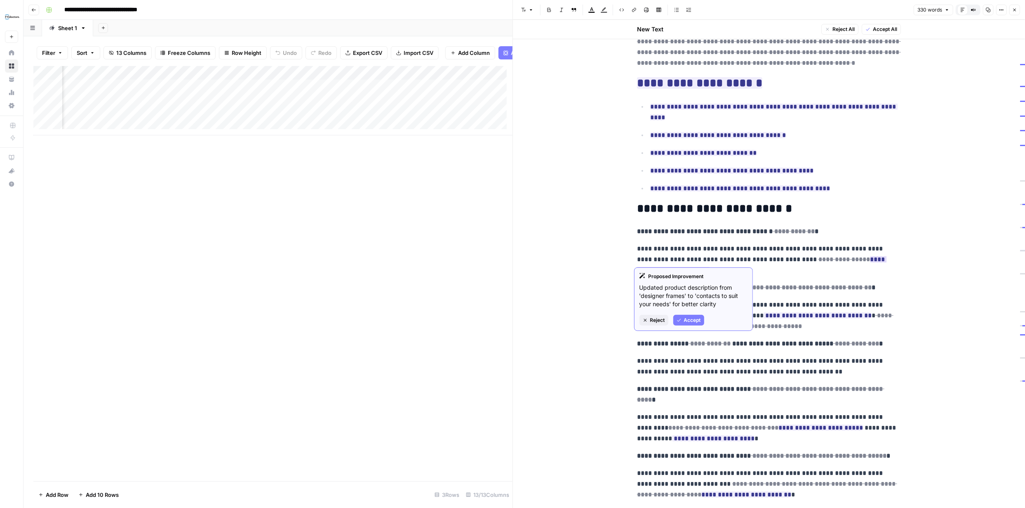
click at [693, 318] on span "Accept" at bounding box center [692, 319] width 17 height 7
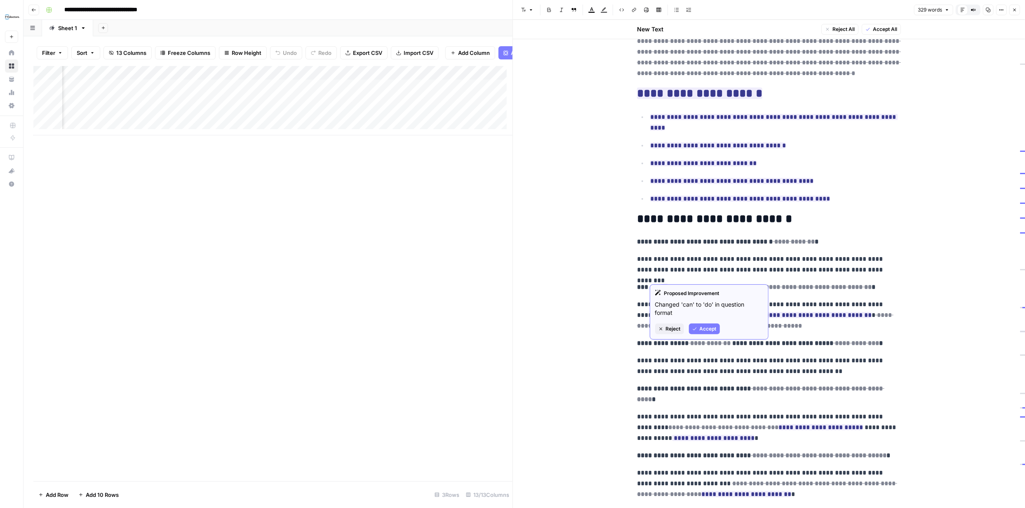
click at [701, 326] on span "Accept" at bounding box center [708, 328] width 17 height 7
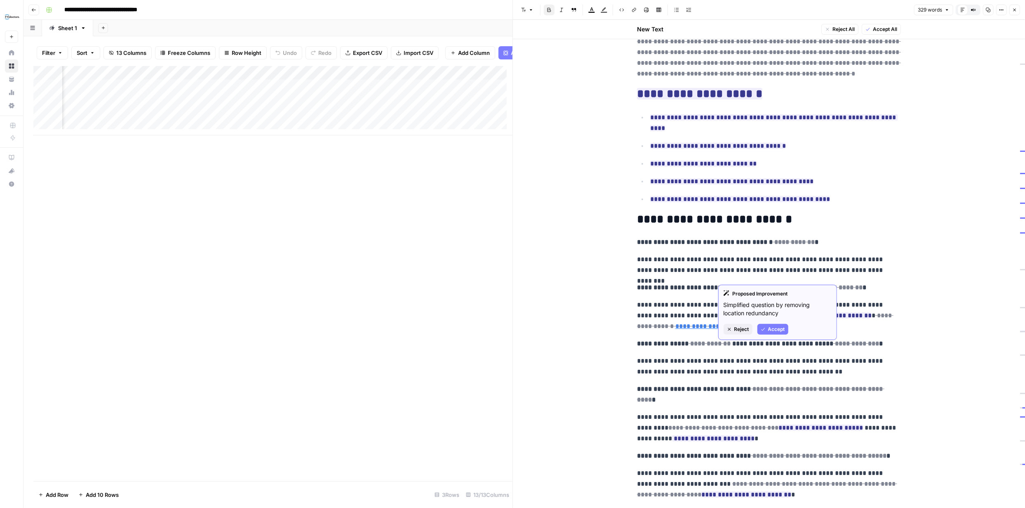
click at [766, 327] on button "Accept" at bounding box center [772, 329] width 31 height 11
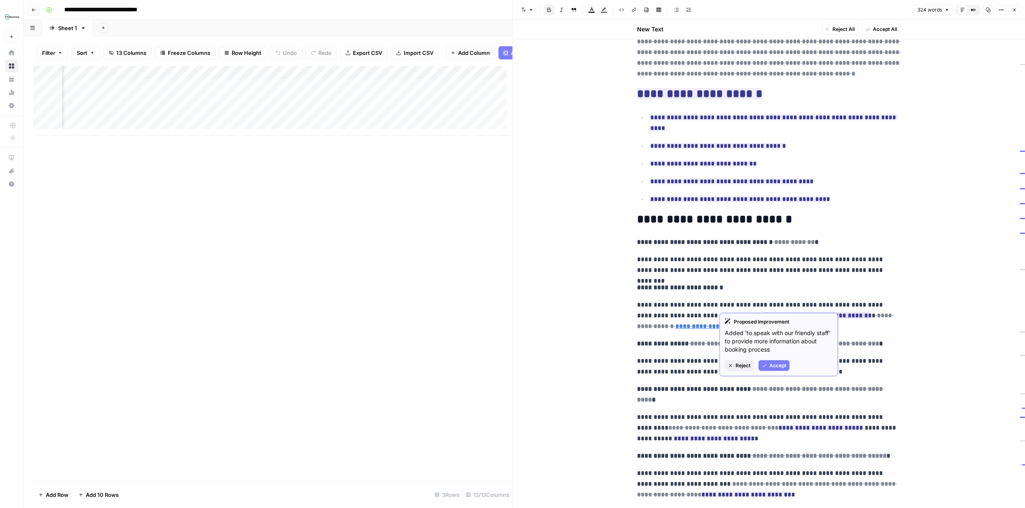
click at [773, 364] on span "Accept" at bounding box center [777, 365] width 17 height 7
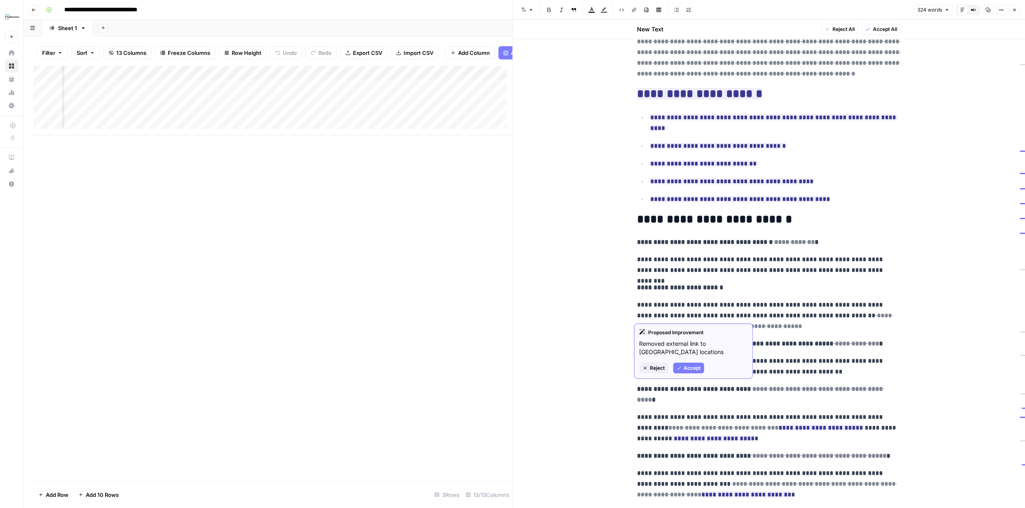
click at [690, 367] on span "Accept" at bounding box center [692, 367] width 17 height 7
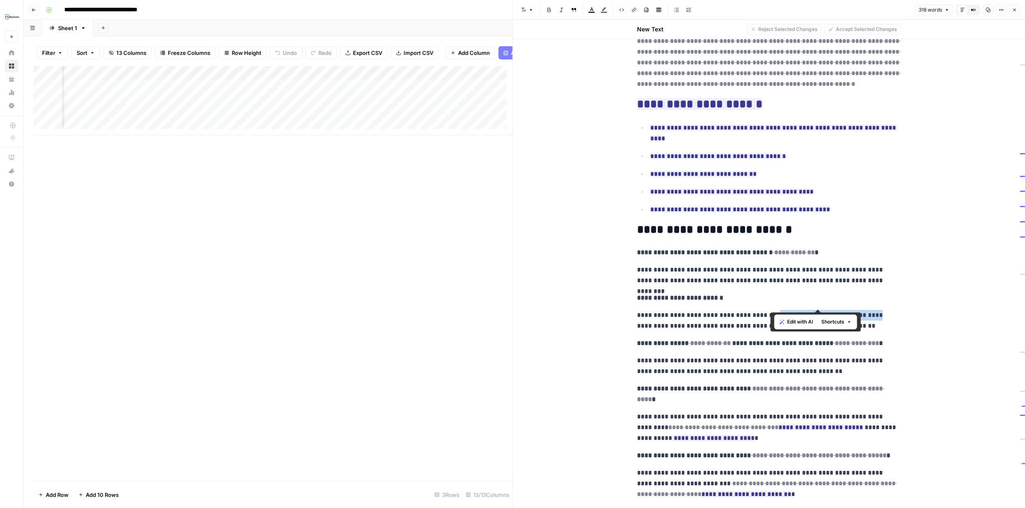
drag, startPoint x: 772, startPoint y: 304, endPoint x: 865, endPoint y: 302, distance: 93.2
click at [865, 310] on p "**********" at bounding box center [769, 320] width 264 height 21
click at [632, 11] on icon "button" at bounding box center [634, 9] width 5 height 5
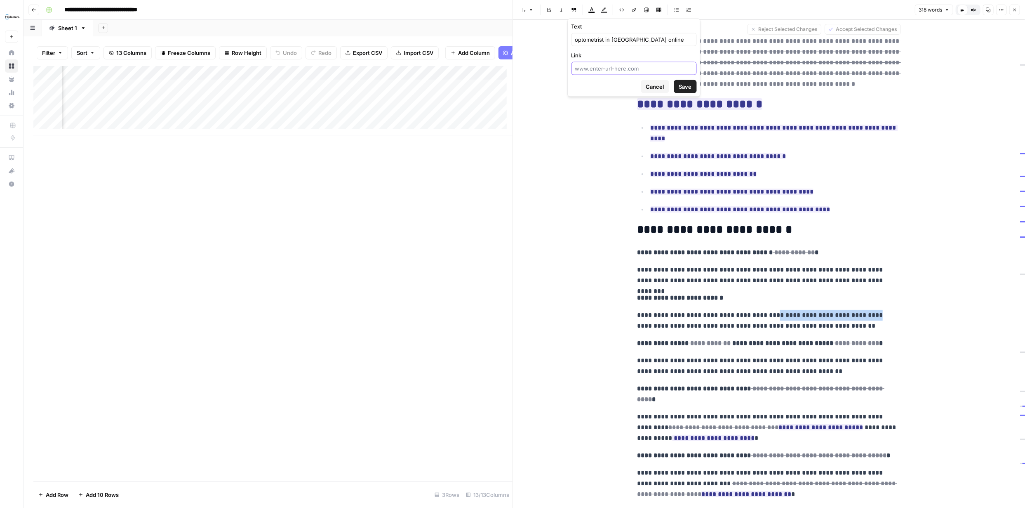
click at [632, 71] on input "Link" at bounding box center [634, 68] width 118 height 8
paste input "[URL][DOMAIN_NAME]"
type input "[URL][DOMAIN_NAME]"
click at [685, 87] on span "Save" at bounding box center [685, 86] width 13 height 8
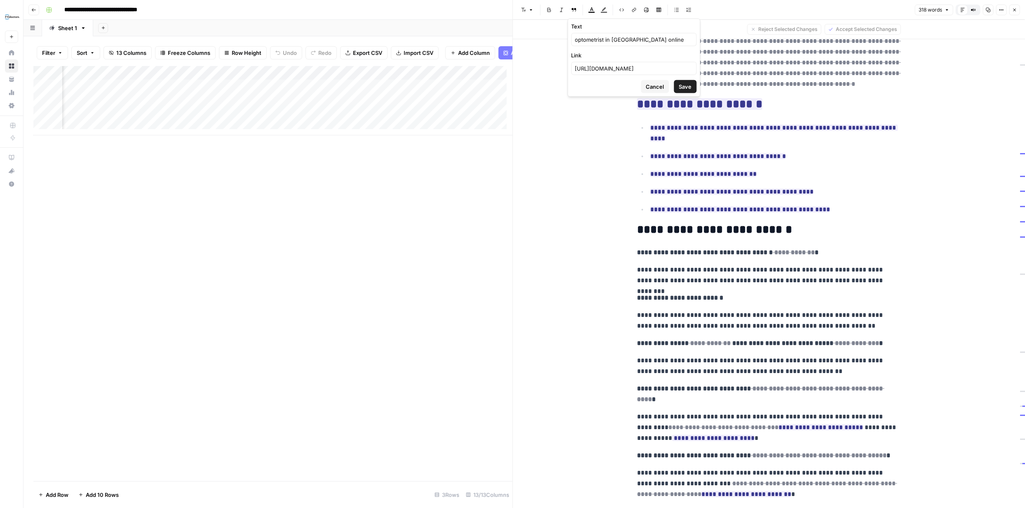
scroll to position [0, 0]
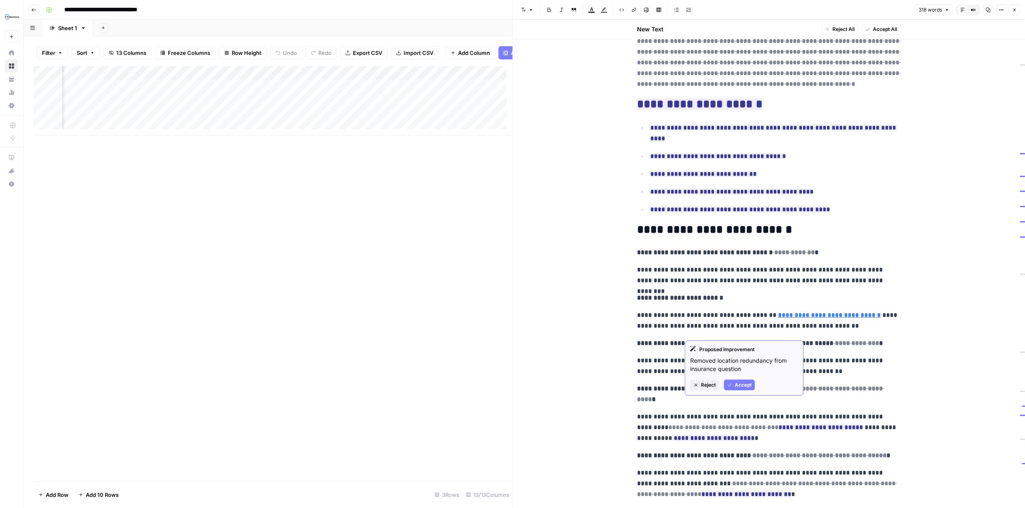
click at [743, 385] on span "Accept" at bounding box center [743, 384] width 17 height 7
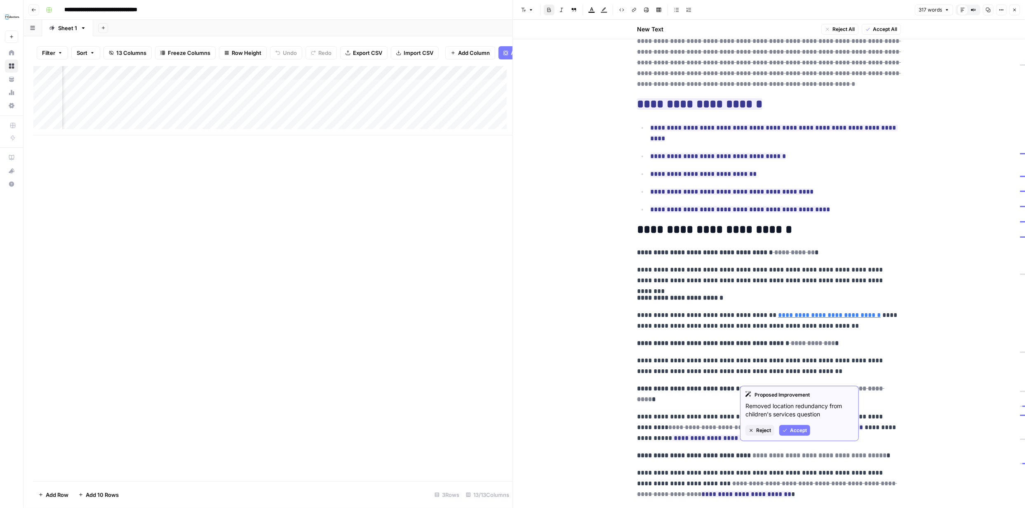
click at [794, 429] on span "Accept" at bounding box center [798, 429] width 17 height 7
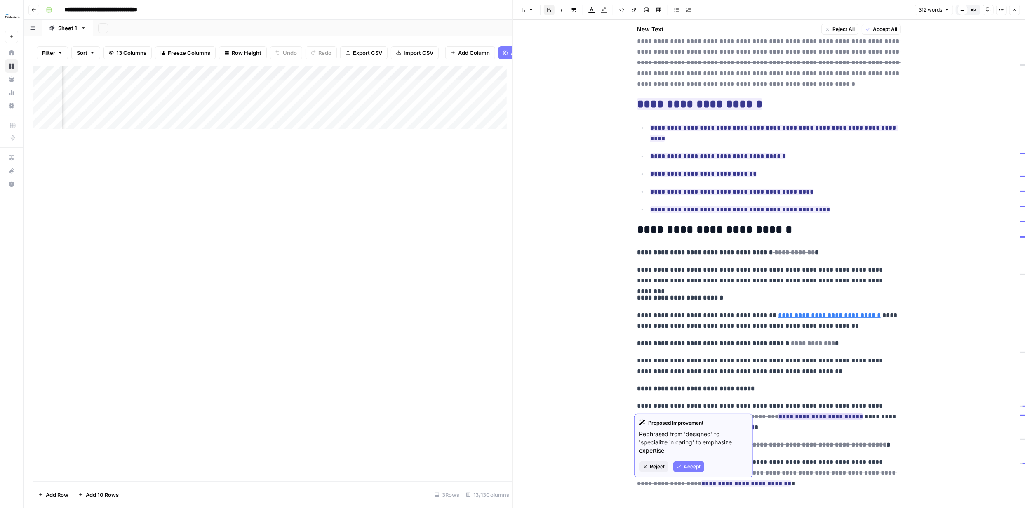
click at [693, 467] on span "Accept" at bounding box center [692, 466] width 17 height 7
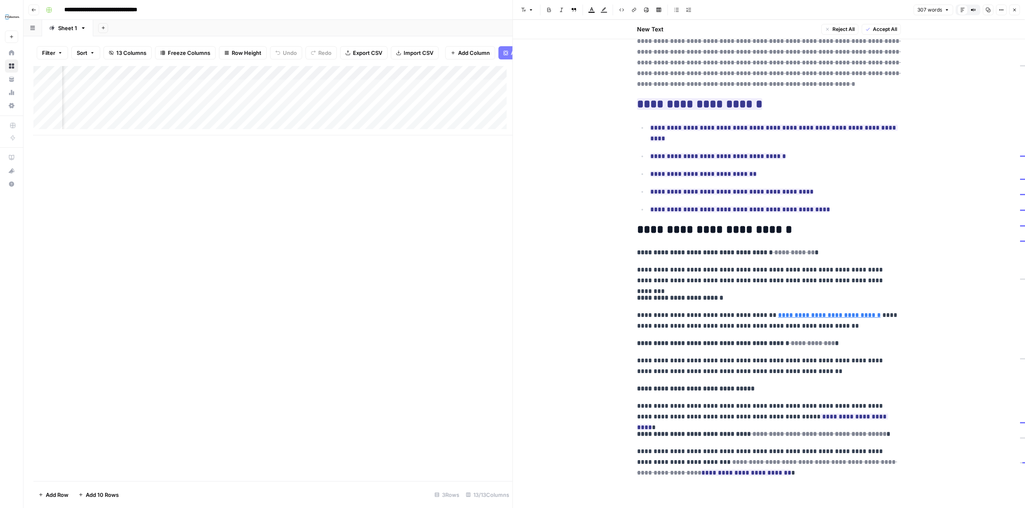
scroll to position [69, 0]
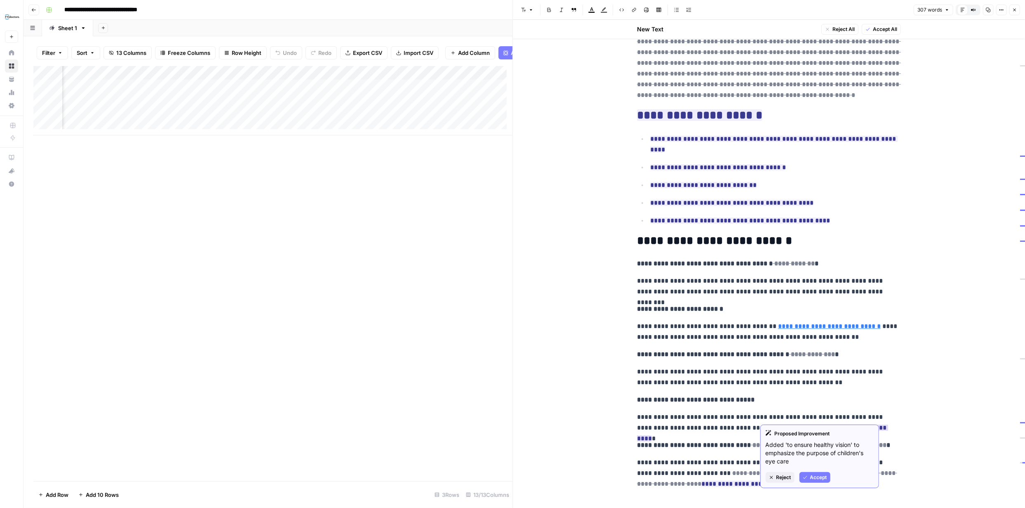
click at [820, 478] on span "Accept" at bounding box center [818, 476] width 17 height 7
click at [801, 486] on span "Accept" at bounding box center [802, 485] width 17 height 7
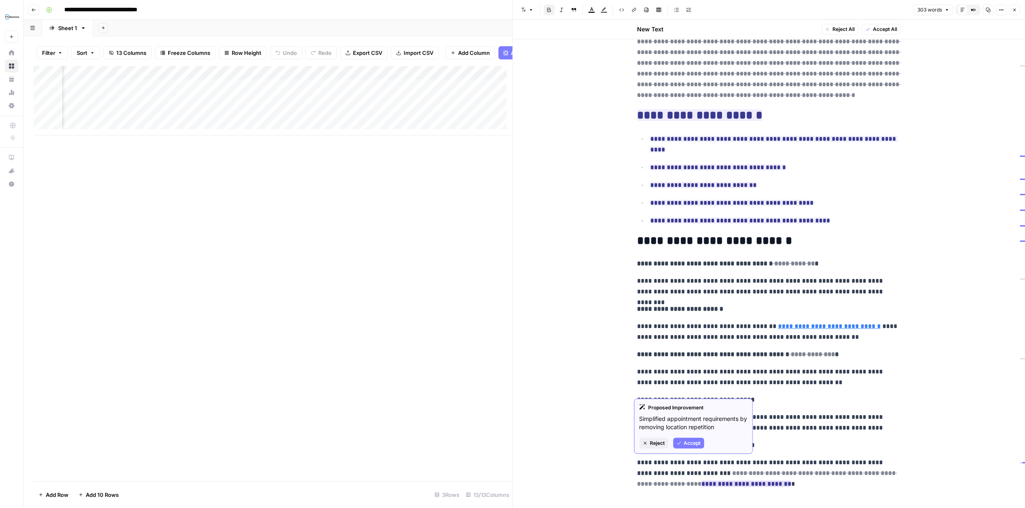
click at [696, 442] on span "Accept" at bounding box center [692, 442] width 17 height 7
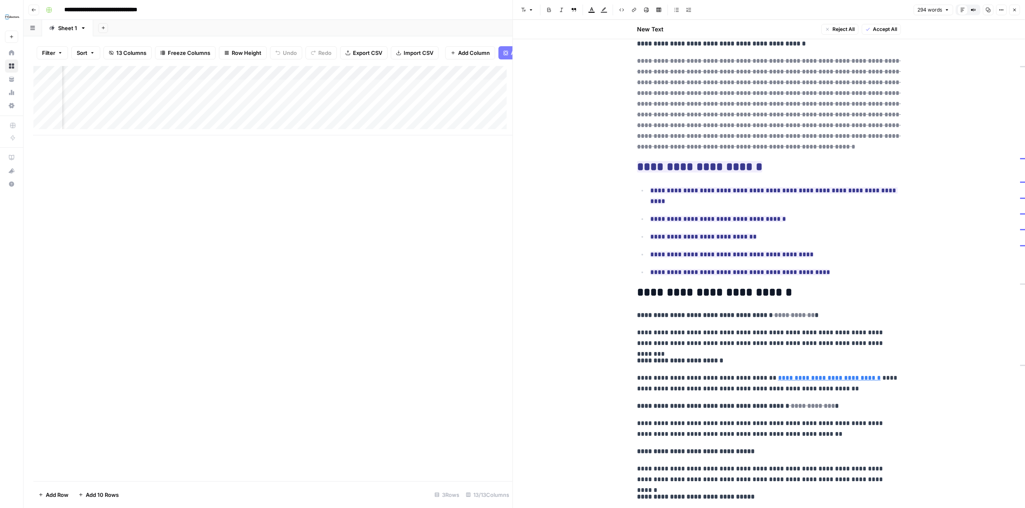
scroll to position [0, 0]
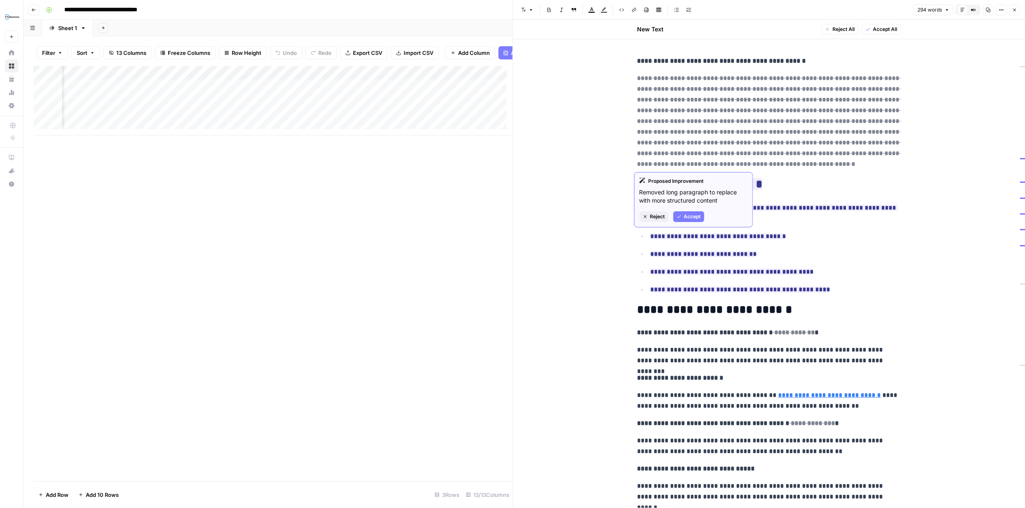
click at [659, 217] on span "Reject" at bounding box center [657, 216] width 15 height 7
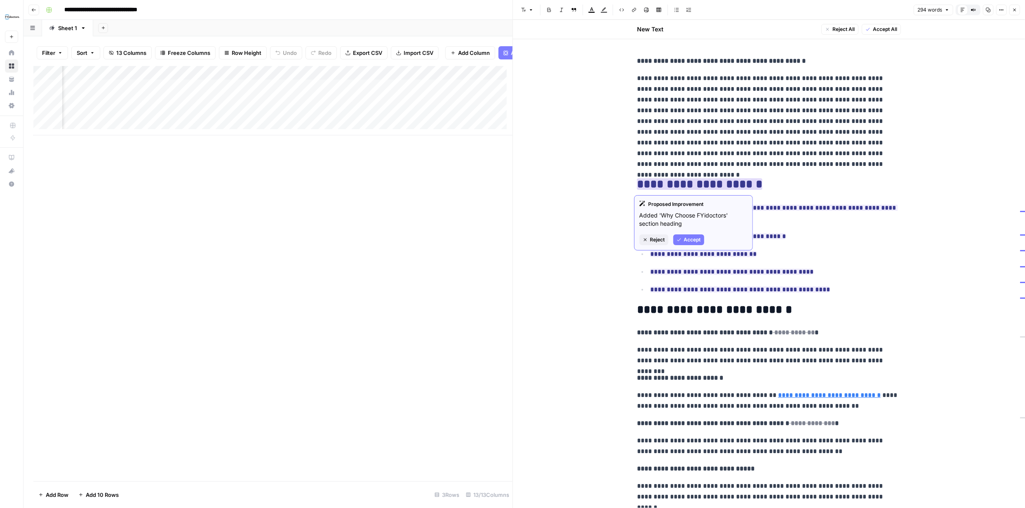
click at [658, 237] on span "Reject" at bounding box center [657, 239] width 15 height 7
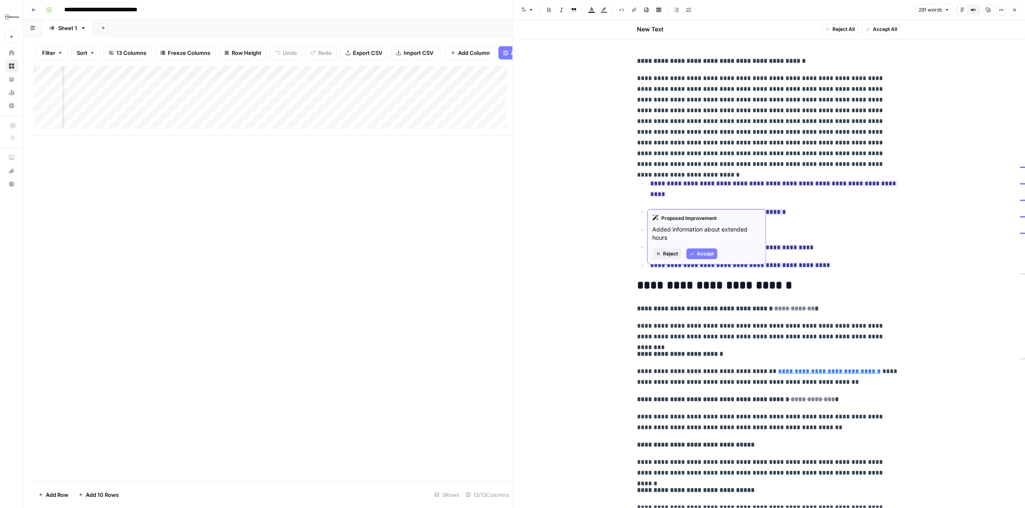
click at [670, 254] on span "Reject" at bounding box center [670, 253] width 15 height 7
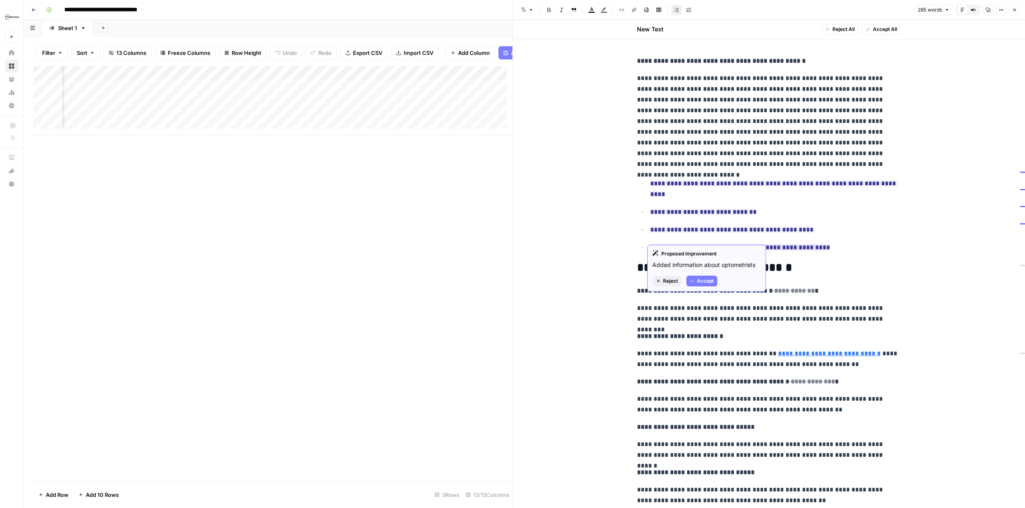
click at [672, 278] on span "Reject" at bounding box center [670, 280] width 15 height 7
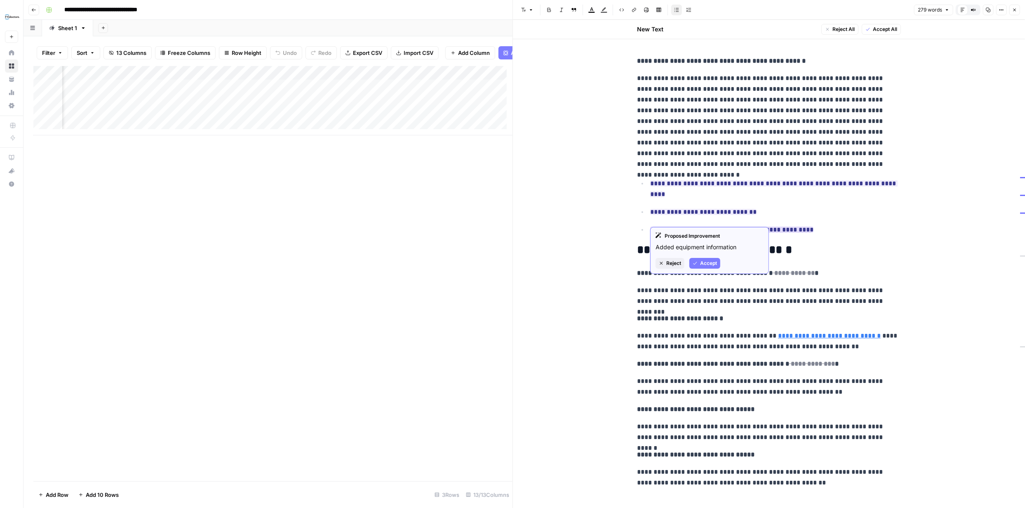
click at [673, 261] on span "Reject" at bounding box center [673, 262] width 15 height 7
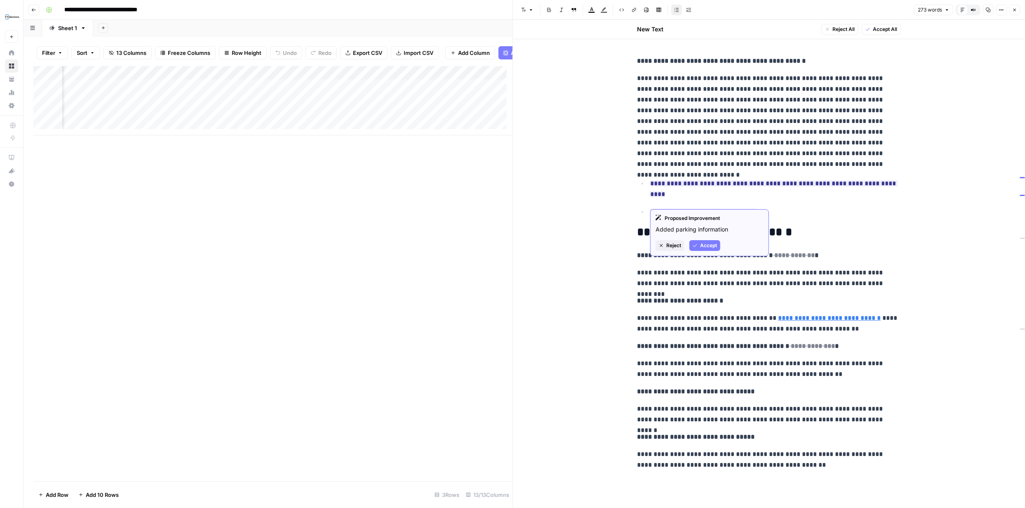
click at [675, 242] on span "Reject" at bounding box center [673, 245] width 15 height 7
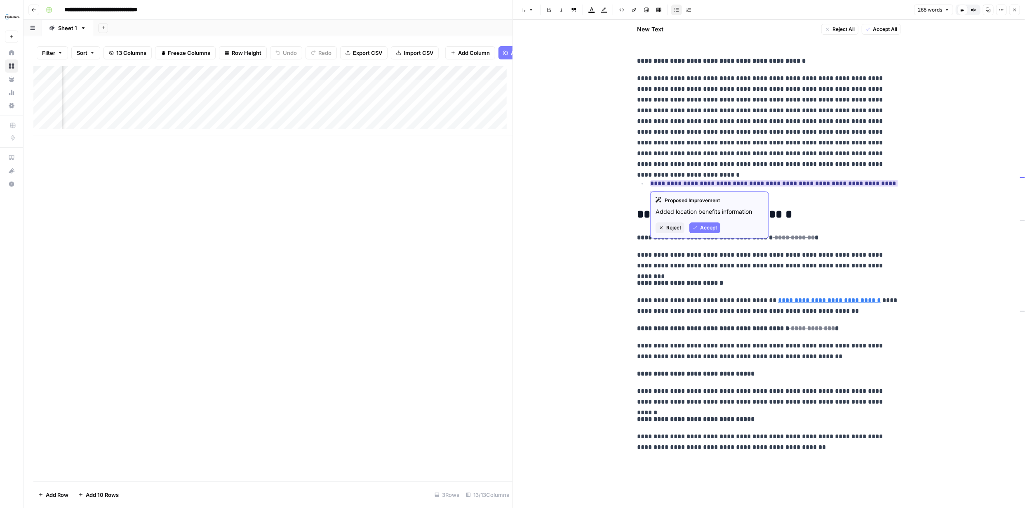
click at [672, 225] on span "Reject" at bounding box center [673, 227] width 15 height 7
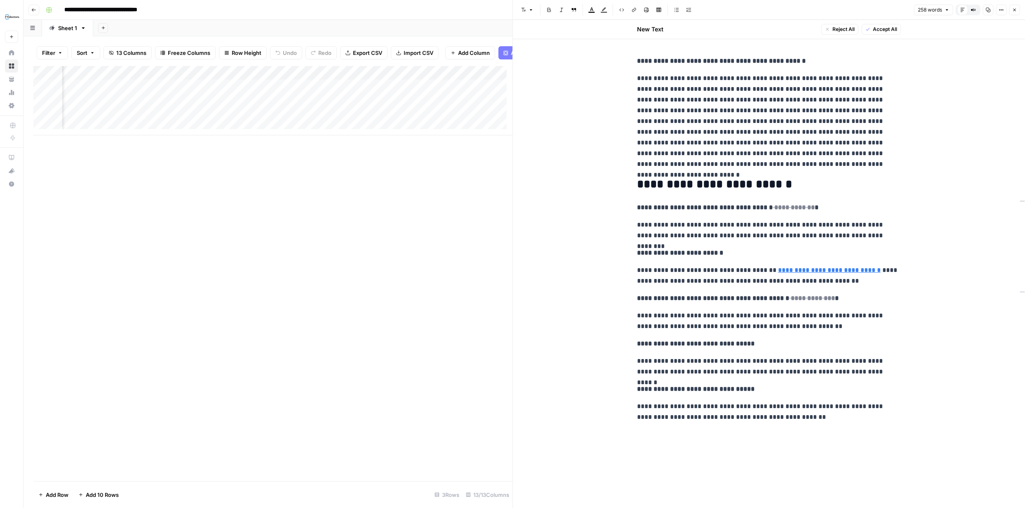
click at [889, 28] on span "Accept All" at bounding box center [885, 29] width 24 height 7
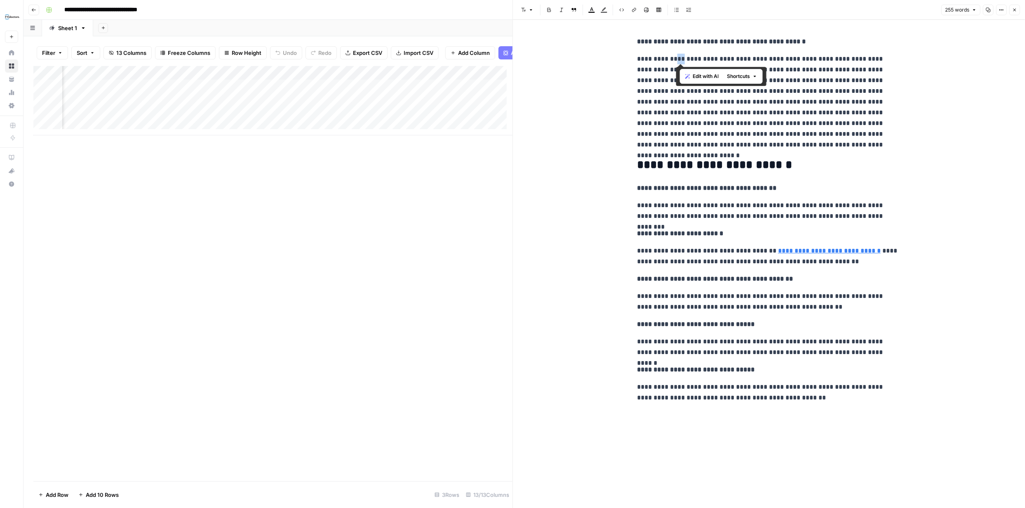
drag, startPoint x: 674, startPoint y: 59, endPoint x: 683, endPoint y: 57, distance: 9.2
click at [683, 57] on p "**********" at bounding box center [769, 102] width 264 height 96
click at [674, 59] on p "**********" at bounding box center [769, 102] width 264 height 96
drag, startPoint x: 673, startPoint y: 59, endPoint x: 701, endPoint y: 60, distance: 27.7
click at [701, 60] on p "**********" at bounding box center [769, 102] width 264 height 96
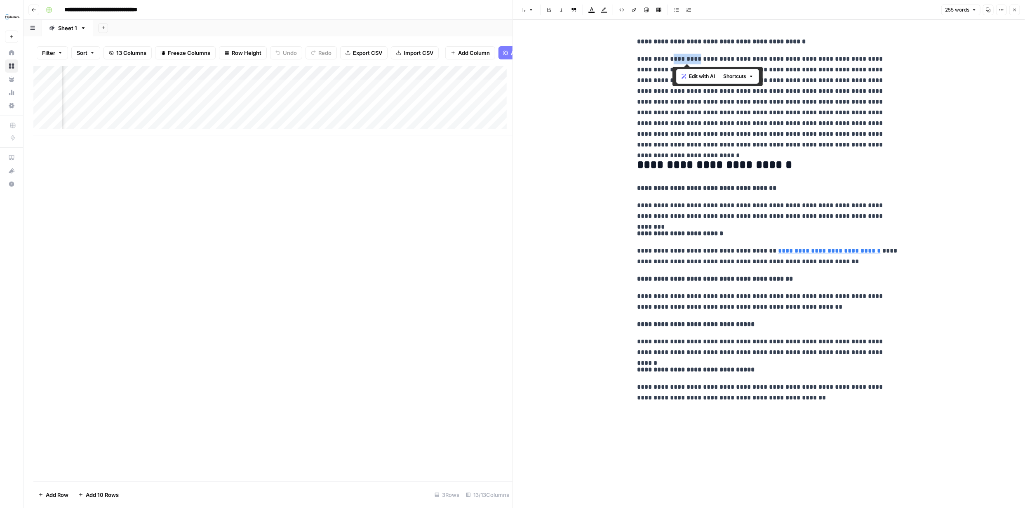
click at [635, 9] on icon "button" at bounding box center [634, 10] width 4 height 4
click at [657, 70] on input "Link" at bounding box center [634, 68] width 118 height 8
paste input "https://fyidoctors.com/pages/eye-exam"
type input "https://fyidoctors.com/pages/eye-exam"
click at [687, 86] on span "Save" at bounding box center [685, 86] width 13 height 8
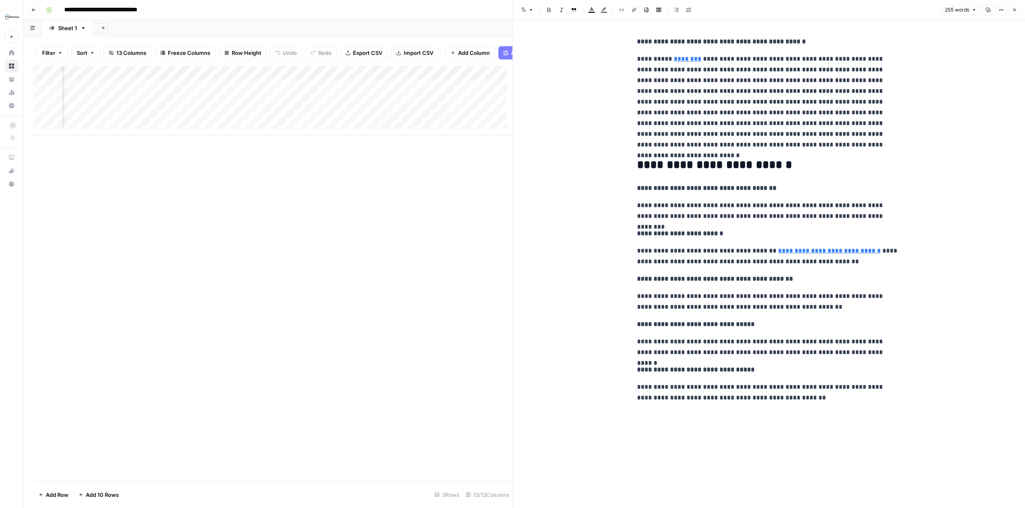
click at [475, 223] on div "Add Column" at bounding box center [272, 273] width 479 height 415
click at [1015, 9] on icon "button" at bounding box center [1014, 9] width 5 height 5
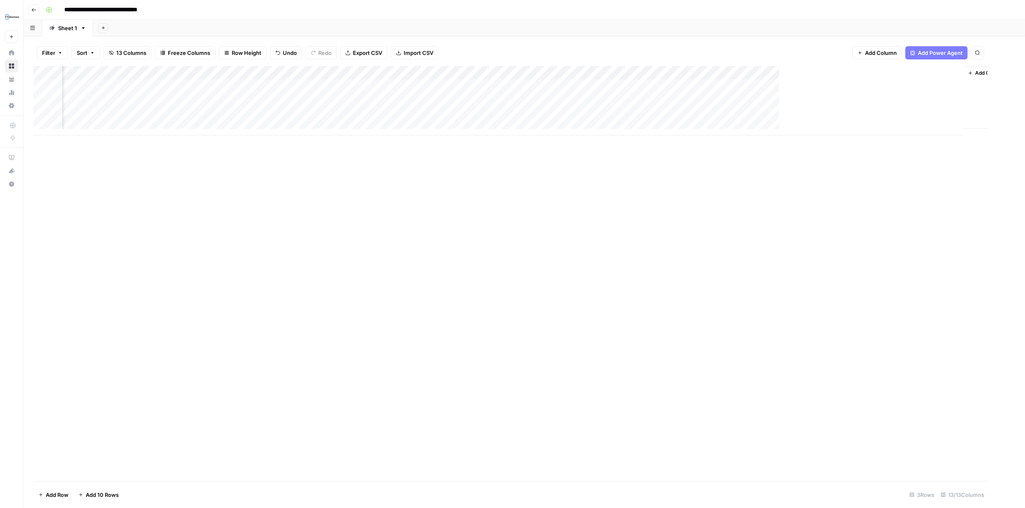
scroll to position [0, 305]
click at [733, 71] on div "Add Column" at bounding box center [524, 100] width 982 height 69
click at [818, 197] on div "Add Column" at bounding box center [524, 273] width 982 height 415
click at [302, 73] on div "Add Column" at bounding box center [524, 100] width 982 height 69
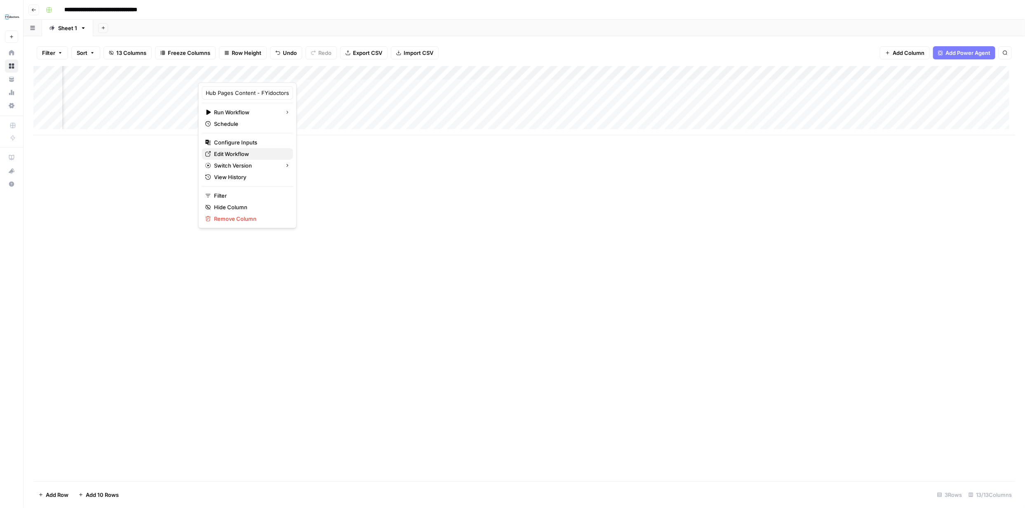
click at [246, 153] on span "Edit Workflow" at bounding box center [250, 154] width 72 height 8
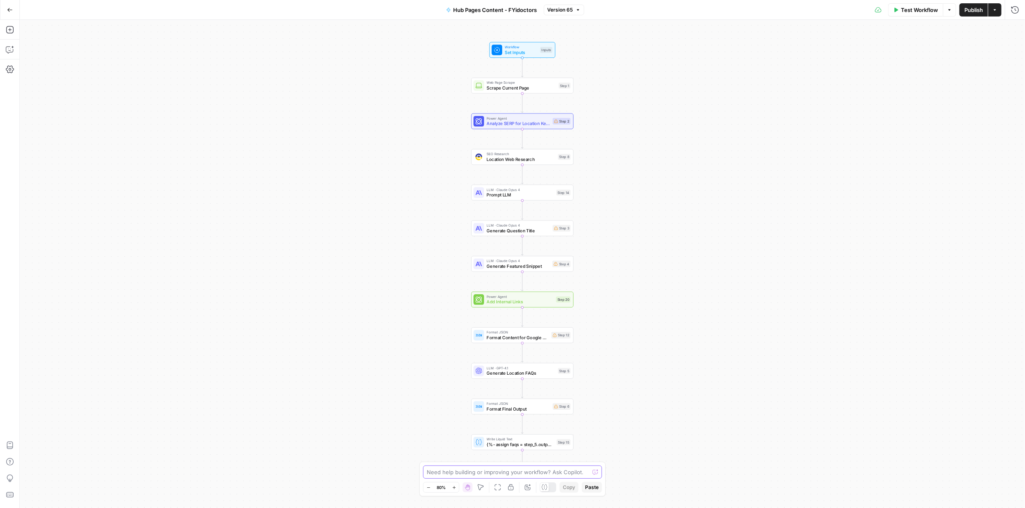
click at [523, 472] on textarea at bounding box center [508, 472] width 162 height 8
paste textarea "https://fyidoctors.com/pages/eye-exam"
type textarea "For the generate featured snippet step I want eye exam to be used as an anchor …"
click at [596, 458] on icon "submit" at bounding box center [597, 455] width 5 height 5
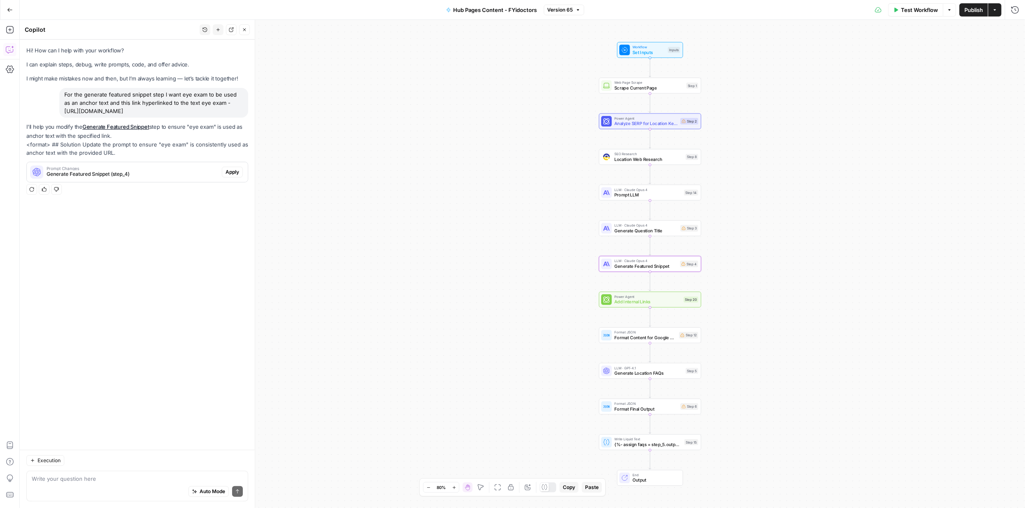
click at [233, 170] on span "Apply" at bounding box center [233, 171] width 14 height 7
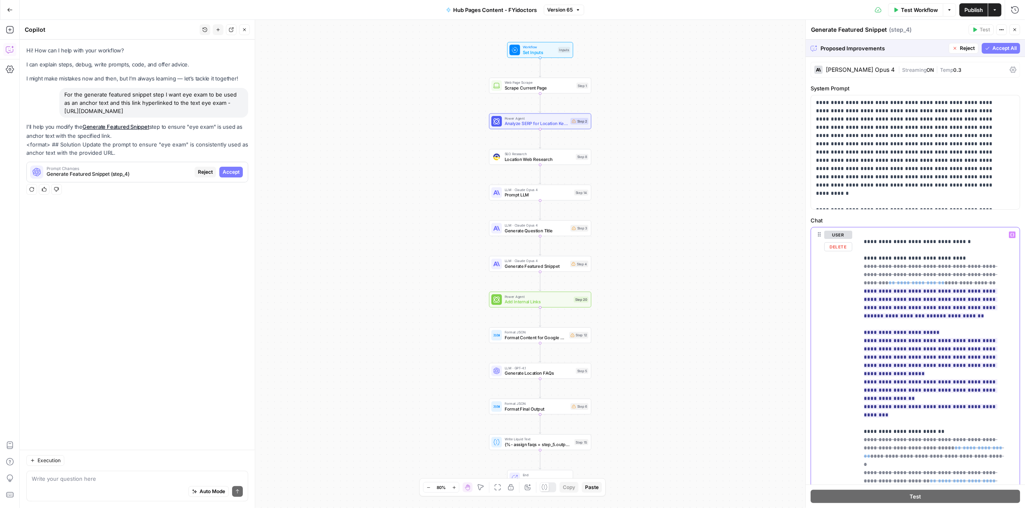
scroll to position [193, 0]
click at [992, 49] on span "Accept All" at bounding box center [1004, 48] width 24 height 7
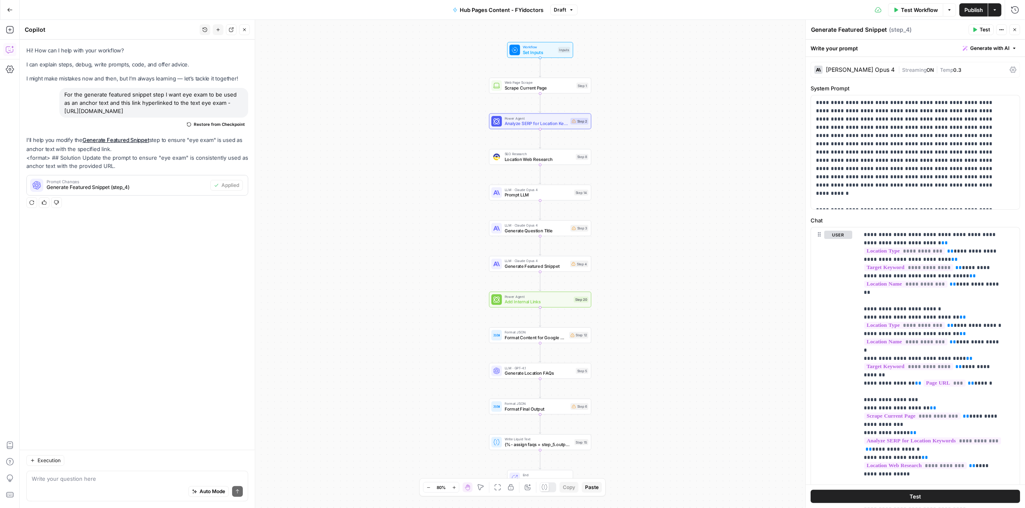
click at [975, 11] on span "Publish" at bounding box center [973, 10] width 19 height 8
click at [921, 496] on button "Test" at bounding box center [915, 495] width 209 height 13
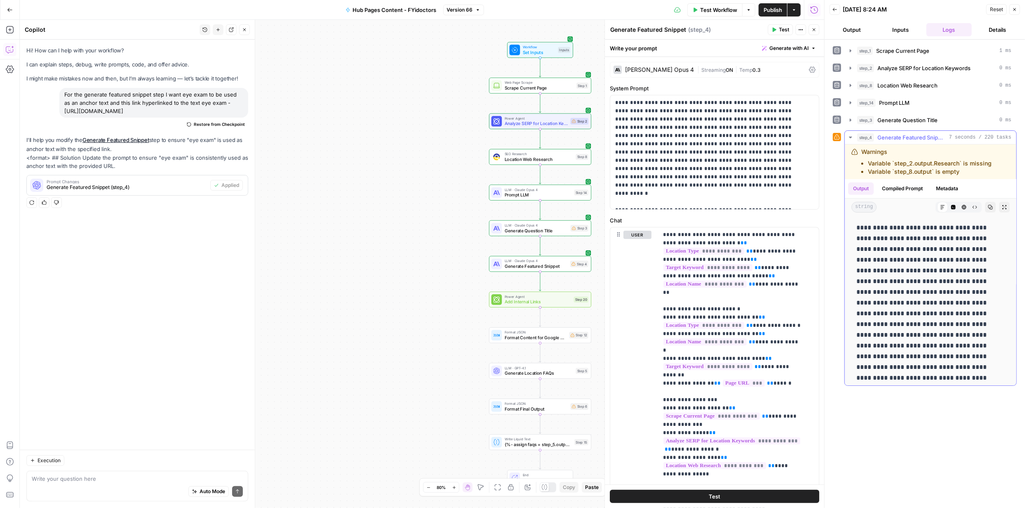
click at [940, 206] on icon at bounding box center [942, 207] width 4 height 4
click at [951, 207] on icon "button" at bounding box center [953, 206] width 5 height 5
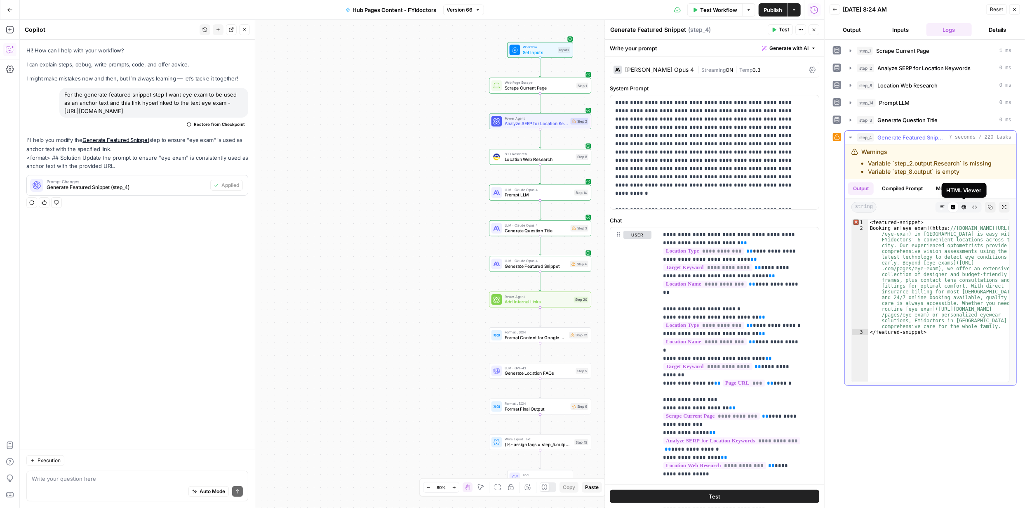
click at [966, 207] on icon "button" at bounding box center [963, 206] width 5 height 5
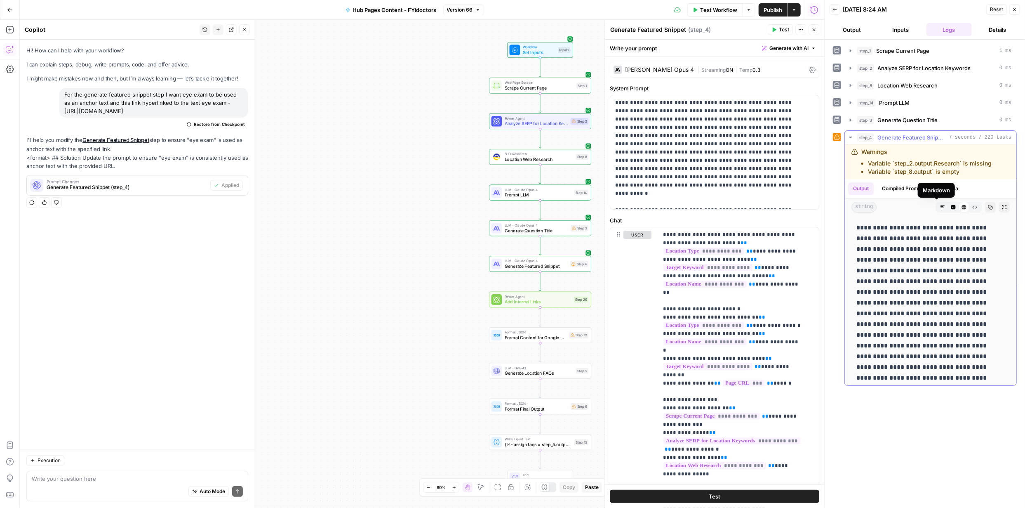
click at [940, 205] on icon "button" at bounding box center [942, 206] width 5 height 5
click at [167, 483] on div "Auto Mode Send" at bounding box center [137, 491] width 211 height 18
click at [778, 11] on span "Publish" at bounding box center [773, 10] width 19 height 8
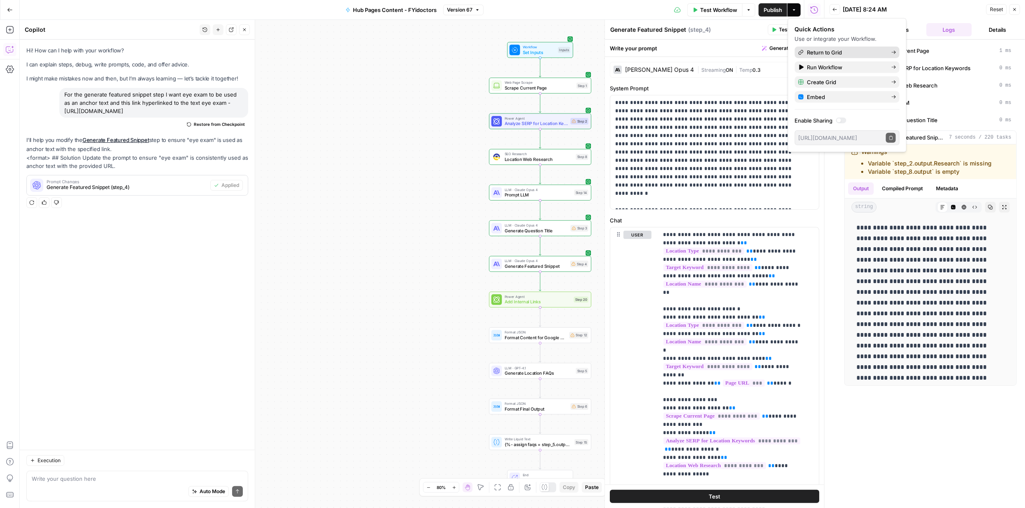
click at [833, 53] on span "Return to Grid" at bounding box center [846, 52] width 78 height 8
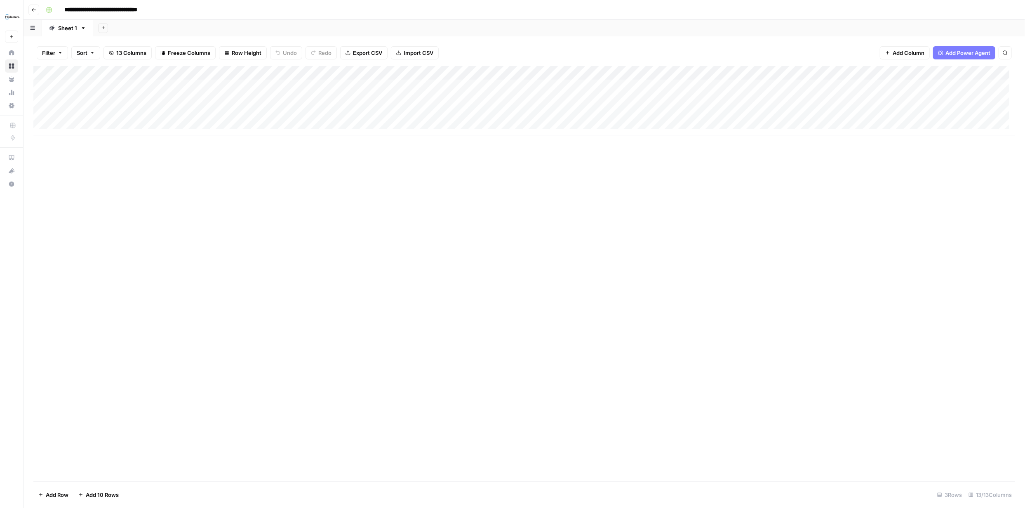
click at [517, 73] on div "Add Column" at bounding box center [524, 100] width 982 height 69
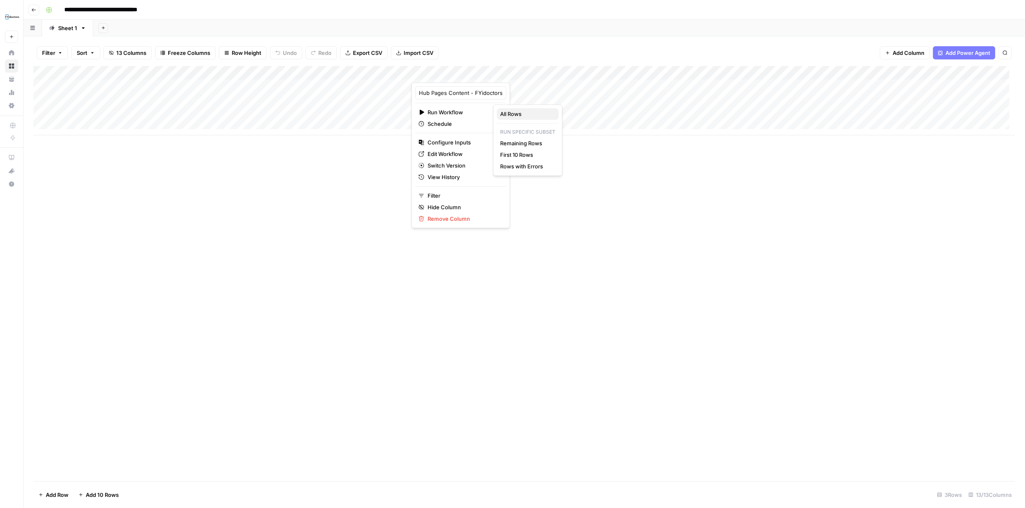
click at [509, 112] on span "All Rows" at bounding box center [526, 114] width 52 height 8
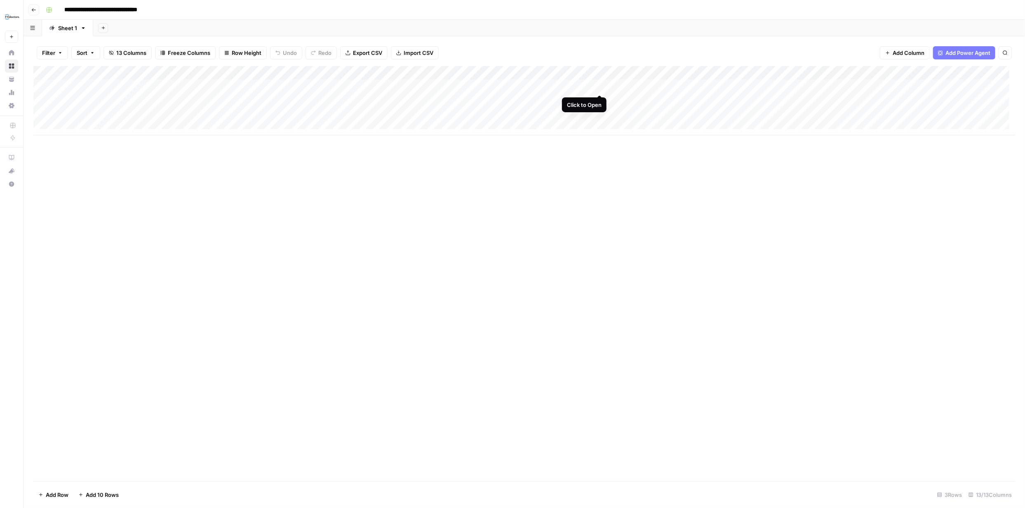
click at [602, 85] on div "Add Column" at bounding box center [524, 100] width 982 height 69
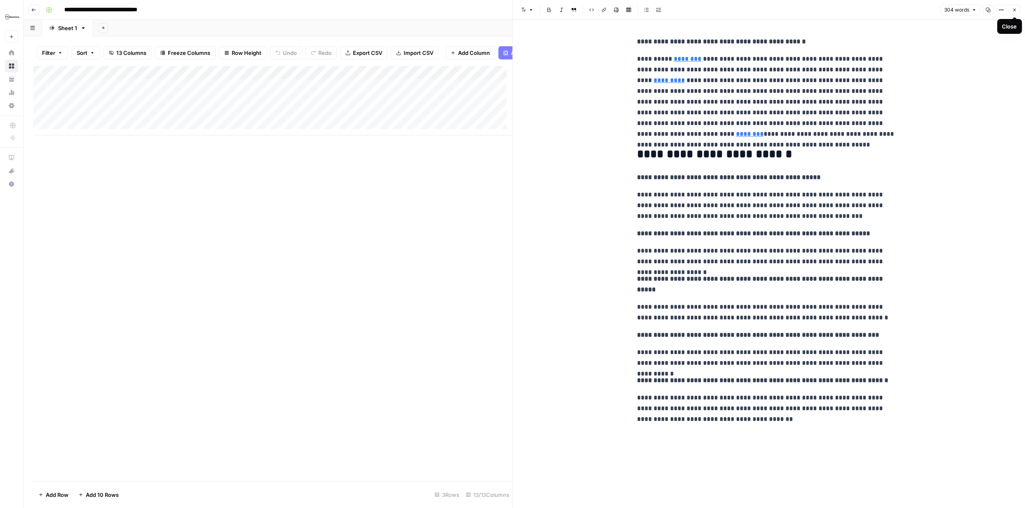
click at [1010, 8] on button "Close" at bounding box center [1014, 10] width 11 height 11
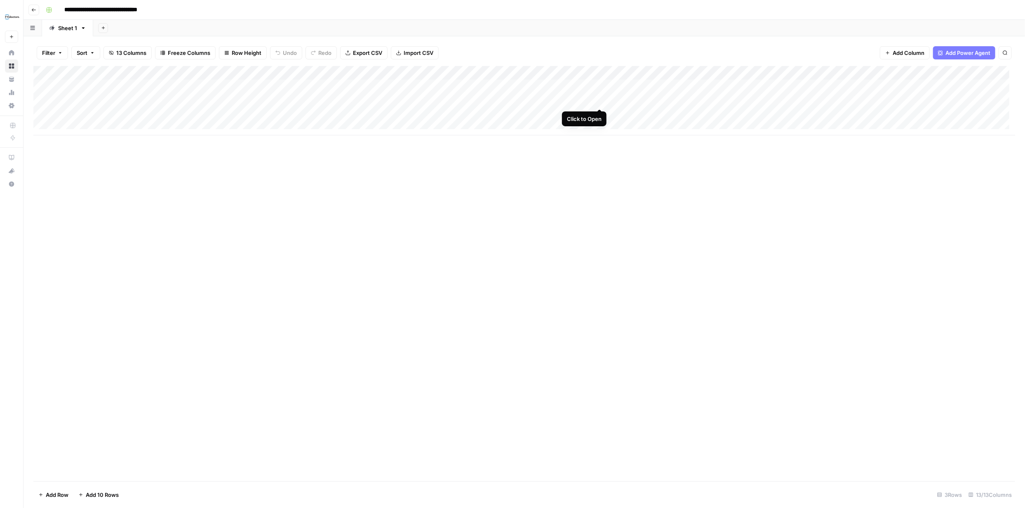
click at [600, 99] on div "Add Column" at bounding box center [524, 100] width 982 height 69
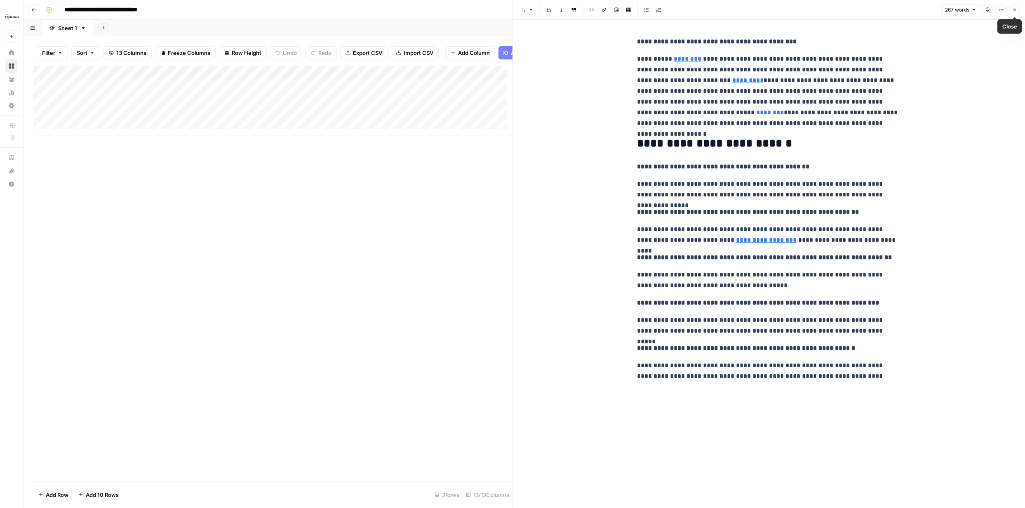
click at [1013, 9] on icon "button" at bounding box center [1014, 9] width 5 height 5
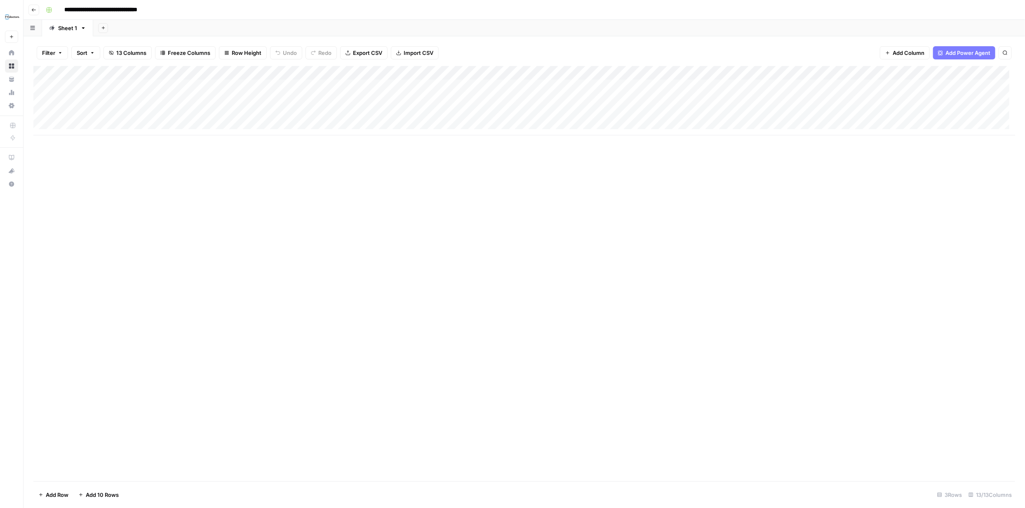
click at [597, 113] on div "Add Column" at bounding box center [524, 100] width 982 height 69
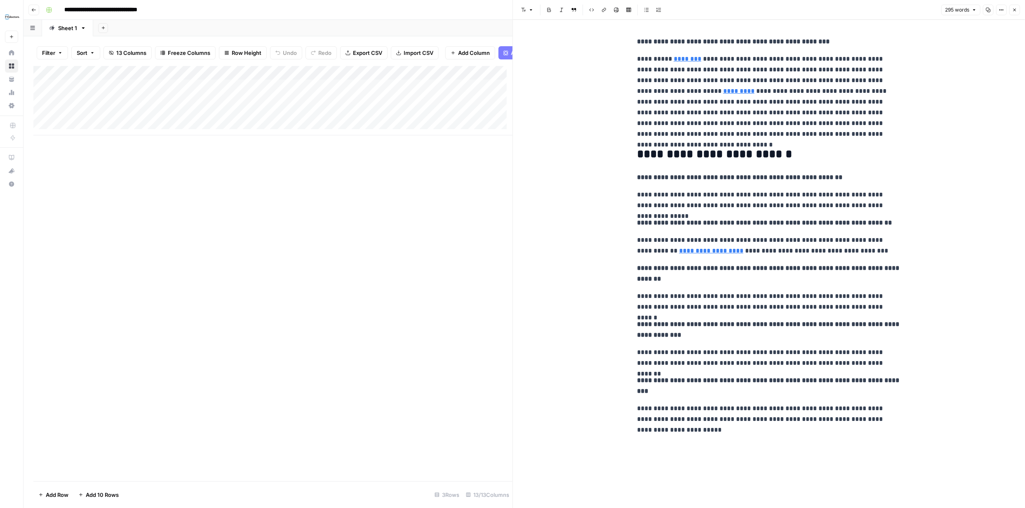
click at [1014, 8] on icon "button" at bounding box center [1014, 9] width 5 height 5
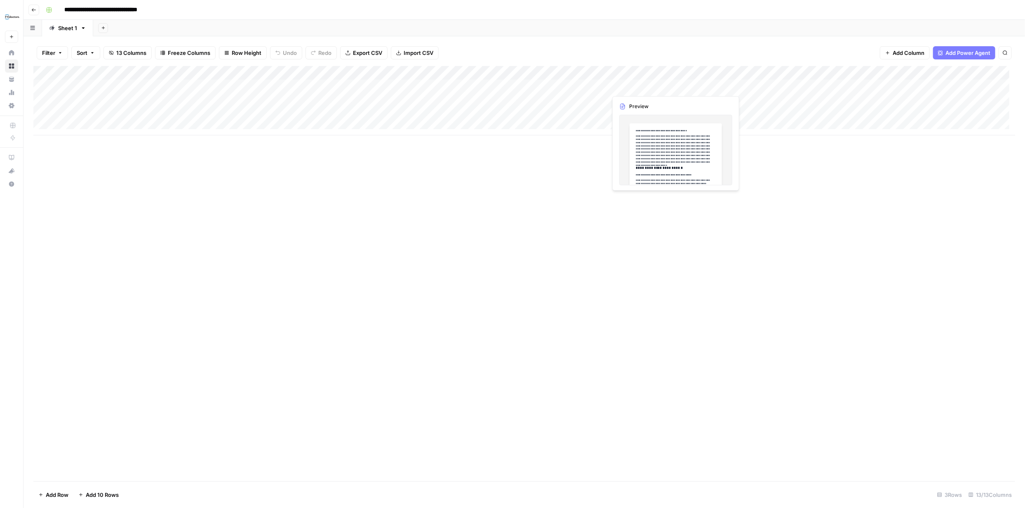
click at [681, 85] on div "Add Column" at bounding box center [524, 100] width 982 height 69
click at [719, 86] on div "Add Column" at bounding box center [524, 100] width 982 height 69
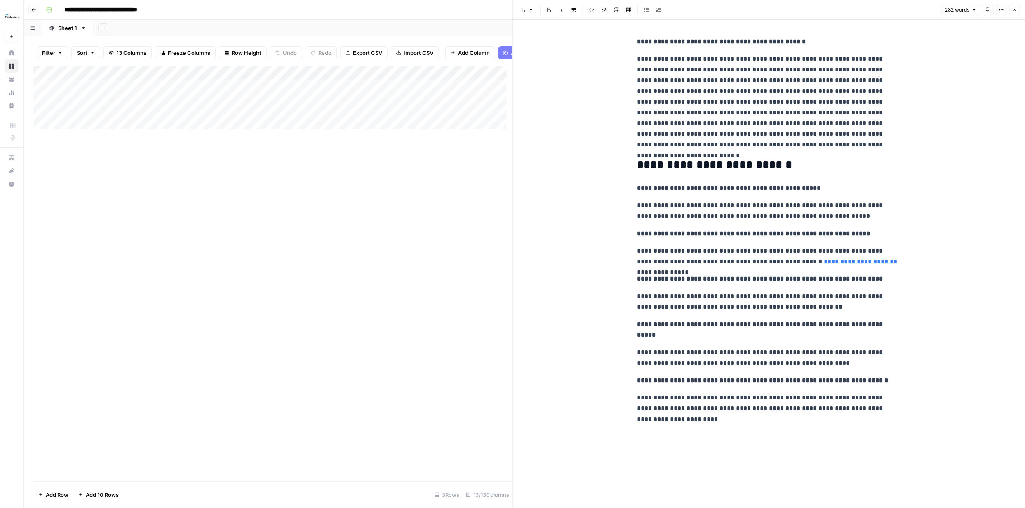
click at [1012, 10] on icon "button" at bounding box center [1014, 9] width 5 height 5
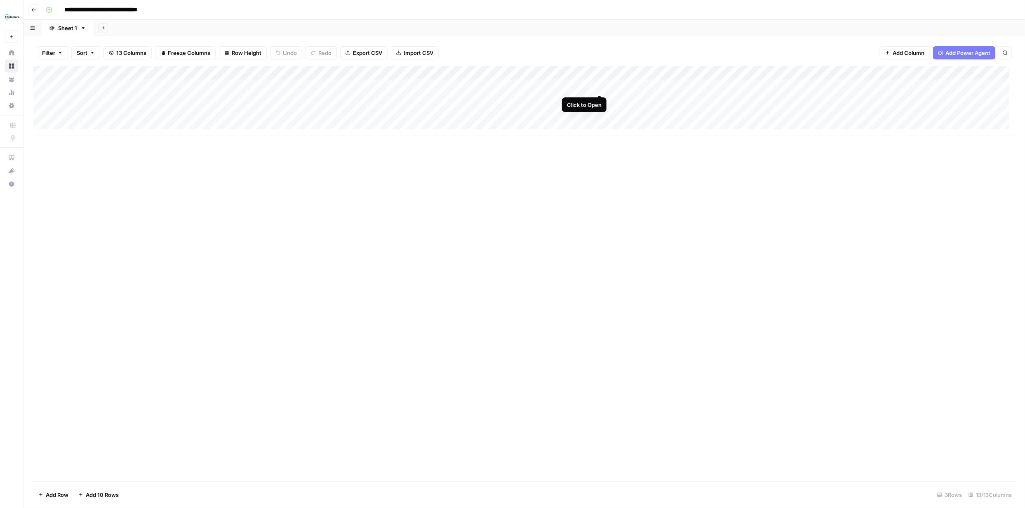
click at [598, 87] on div "Add Column" at bounding box center [524, 100] width 982 height 69
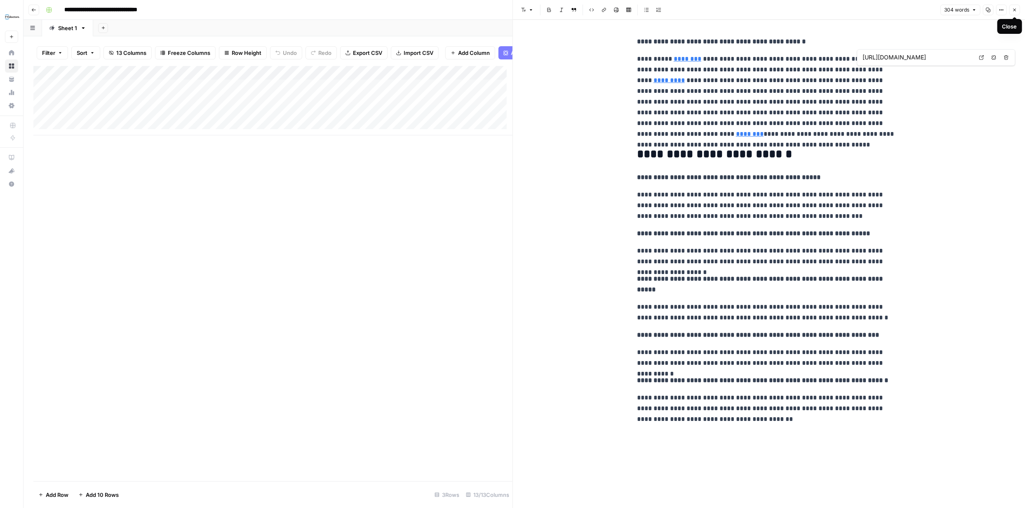
click at [1011, 9] on button "Close" at bounding box center [1014, 10] width 11 height 11
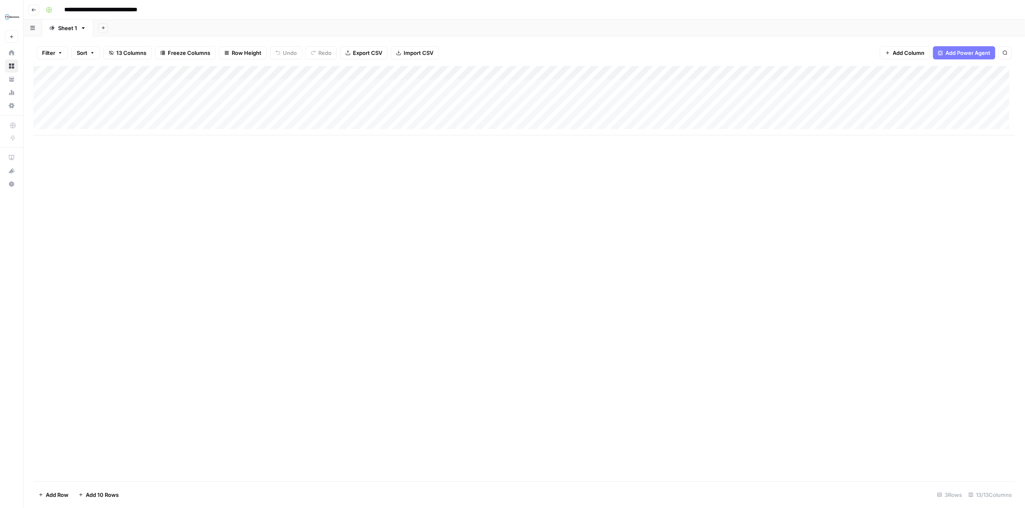
click at [518, 72] on div "Add Column" at bounding box center [524, 100] width 982 height 69
click at [454, 153] on span "Edit Workflow" at bounding box center [464, 154] width 72 height 8
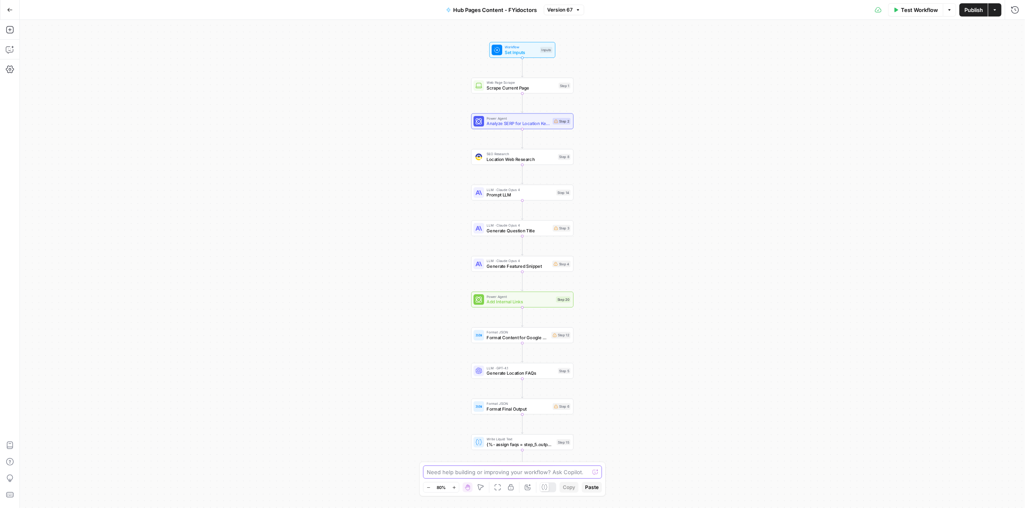
click at [555, 472] on textarea at bounding box center [508, 472] width 162 height 8
click at [522, 472] on textarea "On the generate featured snippet step, I will like the link on eye exam to" at bounding box center [504, 467] width 158 height 16
click at [490, 471] on textarea "On the generate featured snippet step, I will like the link on eye exam to only…" at bounding box center [504, 450] width 158 height 49
paste textarea "https://fyidoctors.com/collections/contact-lenses"
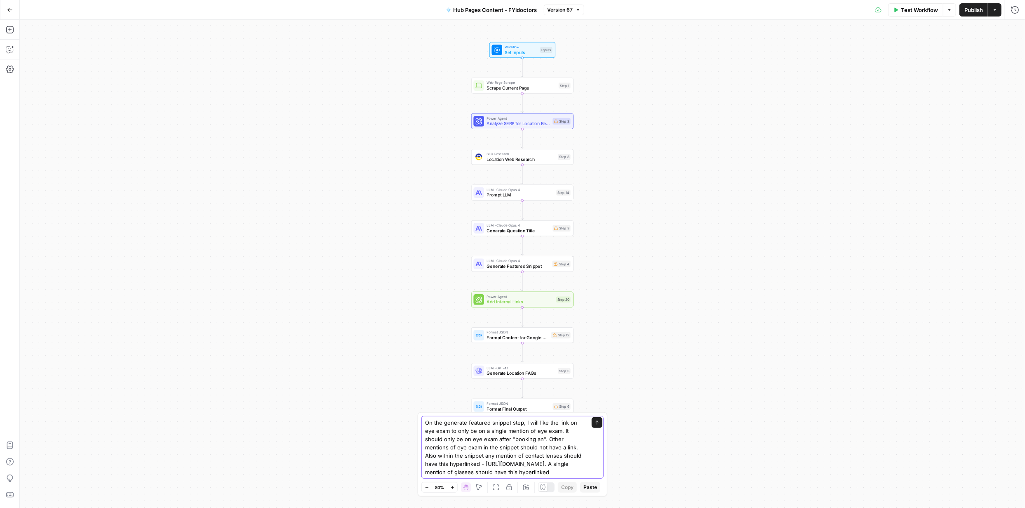
click at [554, 472] on textarea "On the generate featured snippet step, I will like the link on eye exam to only…" at bounding box center [504, 447] width 158 height 58
click at [532, 433] on textarea "On the generate featured snippet step, I will like the link on eye exam to only…" at bounding box center [504, 447] width 158 height 58
click at [550, 472] on textarea "On the generate featured snippet step, I will like the link on eye exam to only…" at bounding box center [504, 447] width 158 height 58
paste textarea "https://fyidoctors.com/collections/glasses"
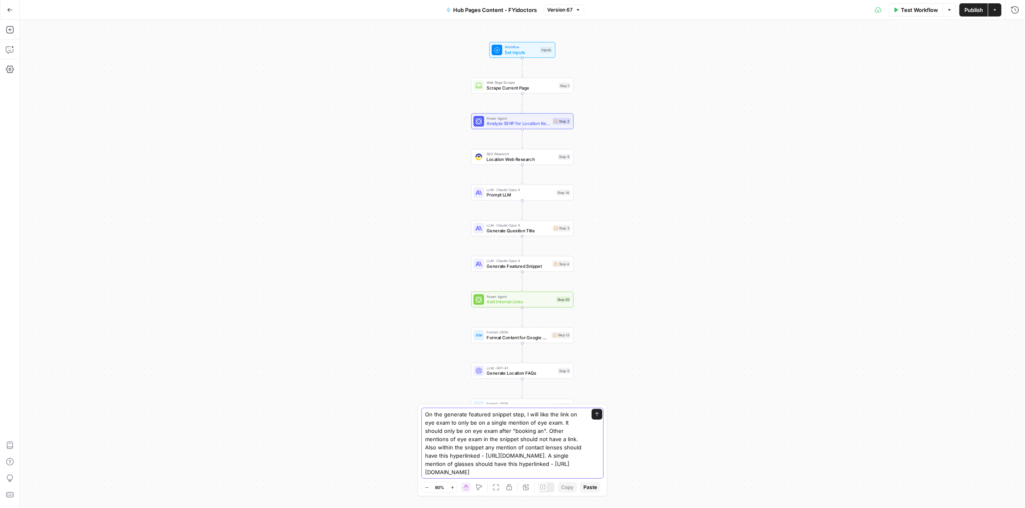
click at [494, 442] on textarea "On the generate featured snippet step, I will like the link on eye exam to only…" at bounding box center [504, 443] width 158 height 66
type textarea "On the generate featured snippet step, I will like the link on eye exam to only…"
click at [756, 402] on div "Workflow Set Inputs Inputs Web Page Scrape Scrape Current Page Step 1 Power Age…" at bounding box center [522, 264] width 1005 height 488
click at [595, 414] on icon "submit" at bounding box center [597, 413] width 5 height 5
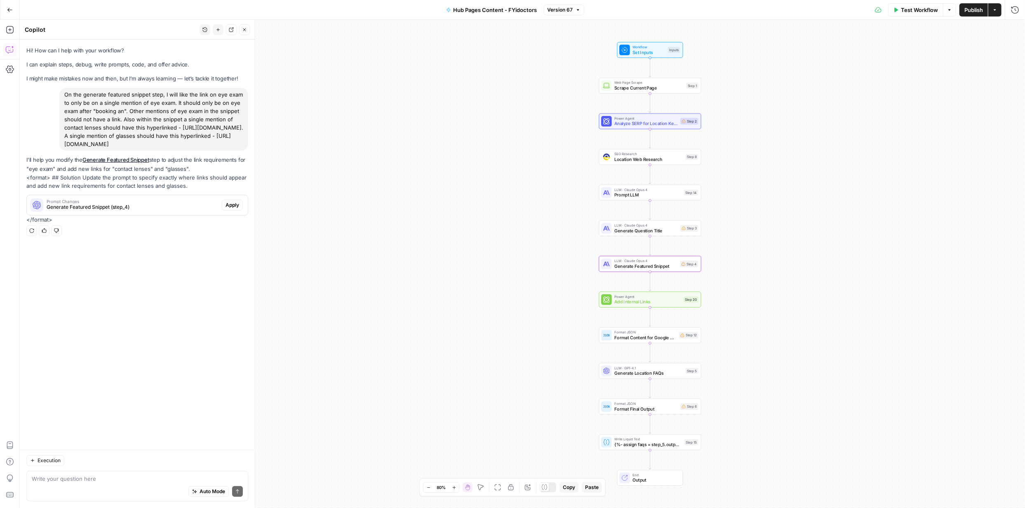
click at [232, 209] on span "Apply" at bounding box center [233, 204] width 14 height 7
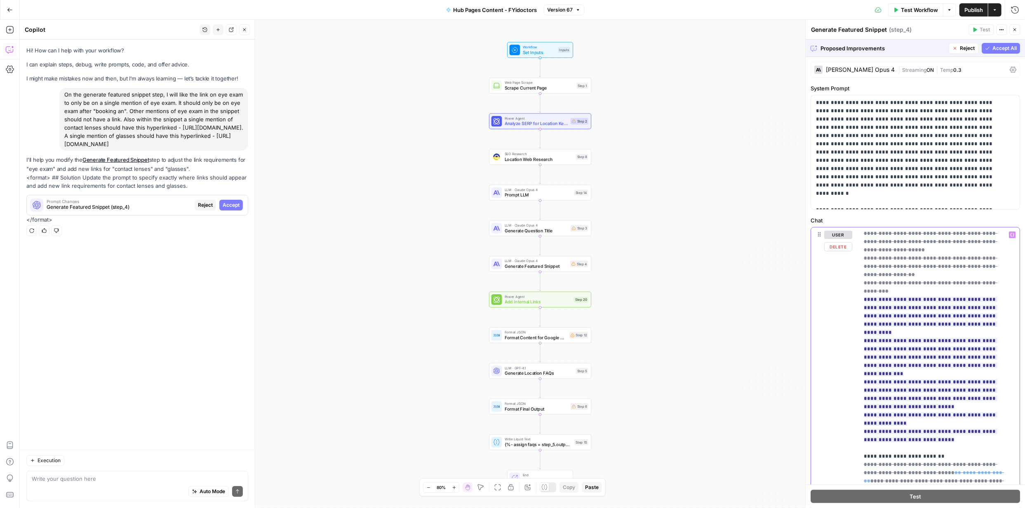
scroll to position [298, 0]
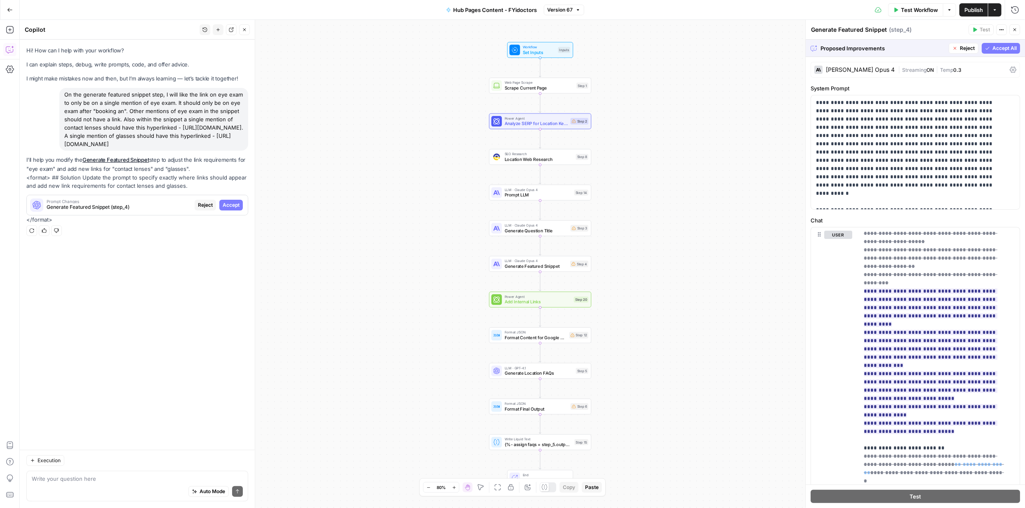
click at [995, 48] on span "Accept All" at bounding box center [1004, 48] width 24 height 7
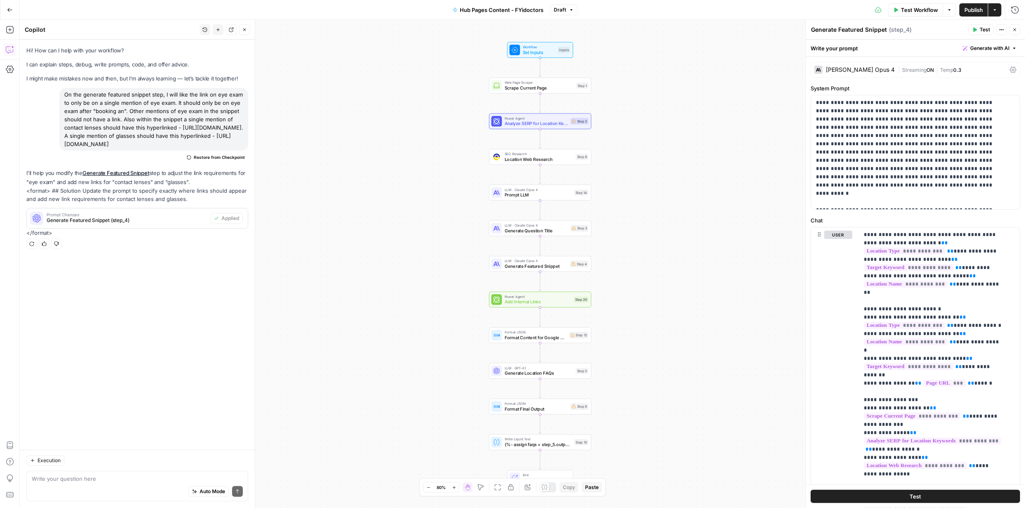
click at [968, 9] on span "Publish" at bounding box center [973, 10] width 19 height 8
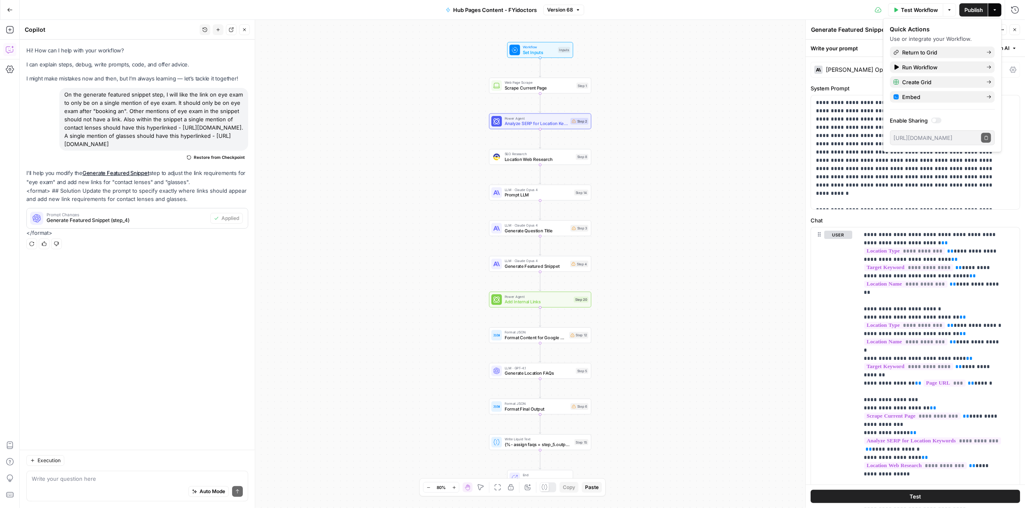
click at [919, 497] on button "Test" at bounding box center [915, 495] width 209 height 13
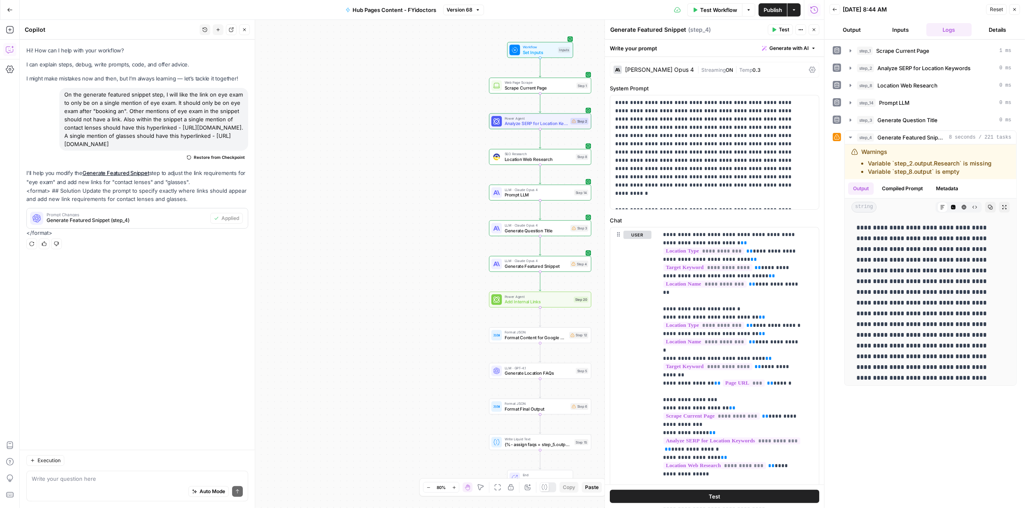
click at [777, 7] on span "Publish" at bounding box center [773, 10] width 19 height 8
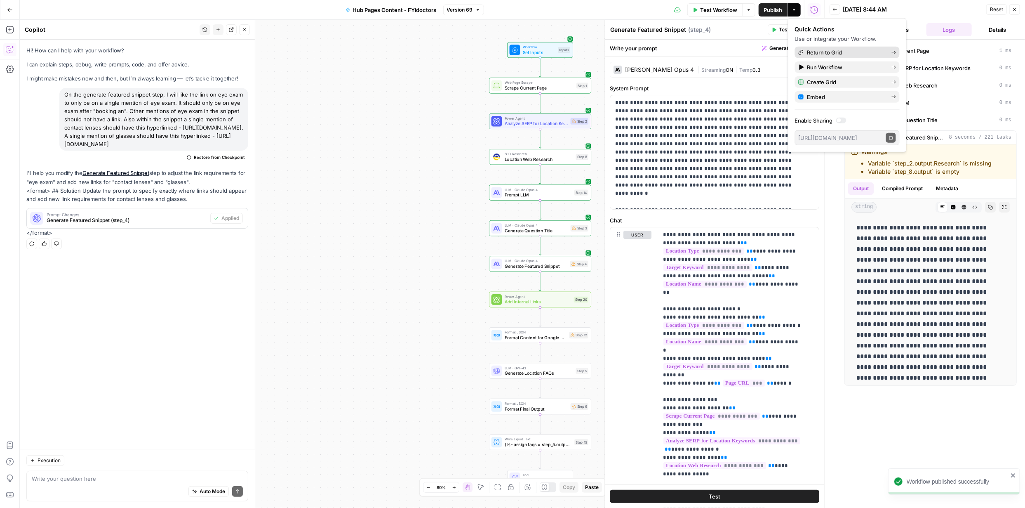
click at [834, 54] on span "Return to Grid" at bounding box center [846, 52] width 78 height 8
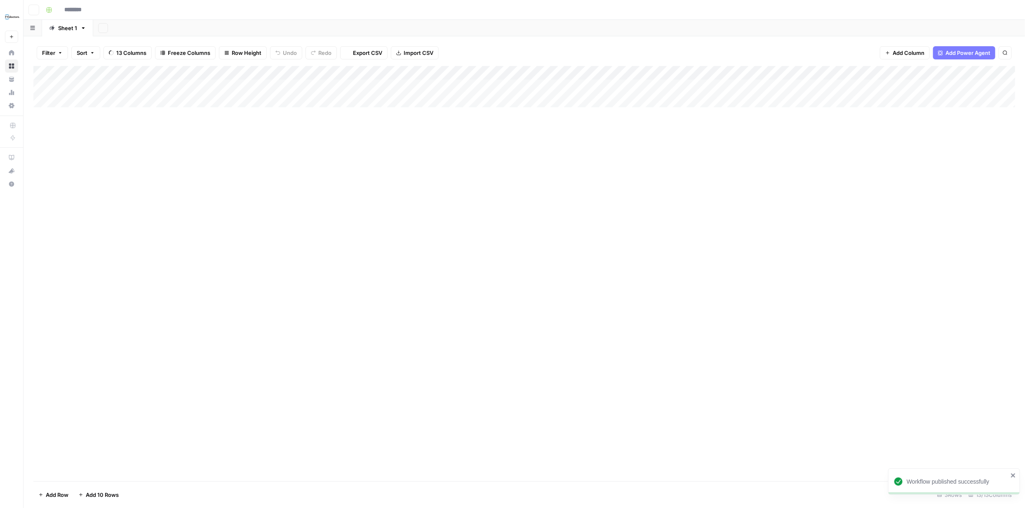
type input "**********"
click at [516, 73] on div "Add Column" at bounding box center [524, 100] width 982 height 69
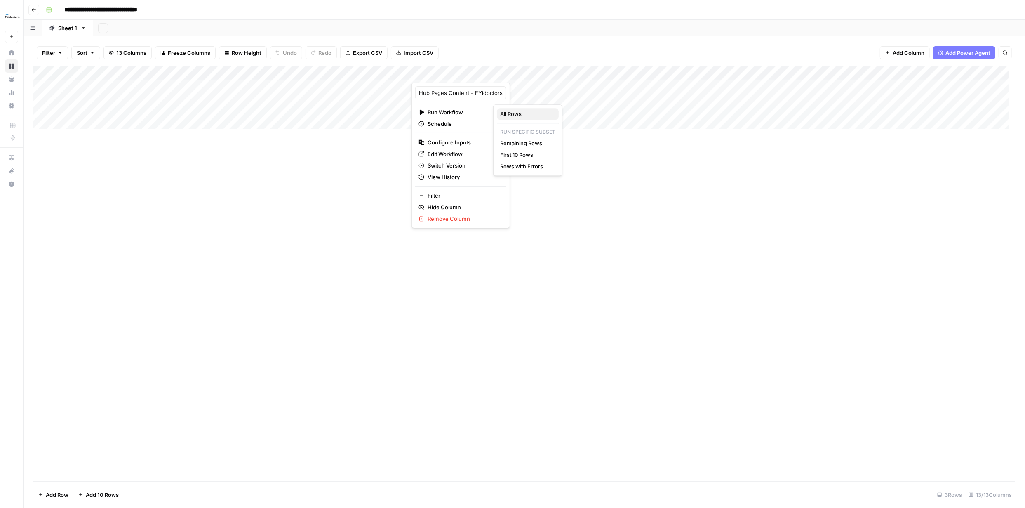
click at [514, 113] on span "All Rows" at bounding box center [526, 114] width 52 height 8
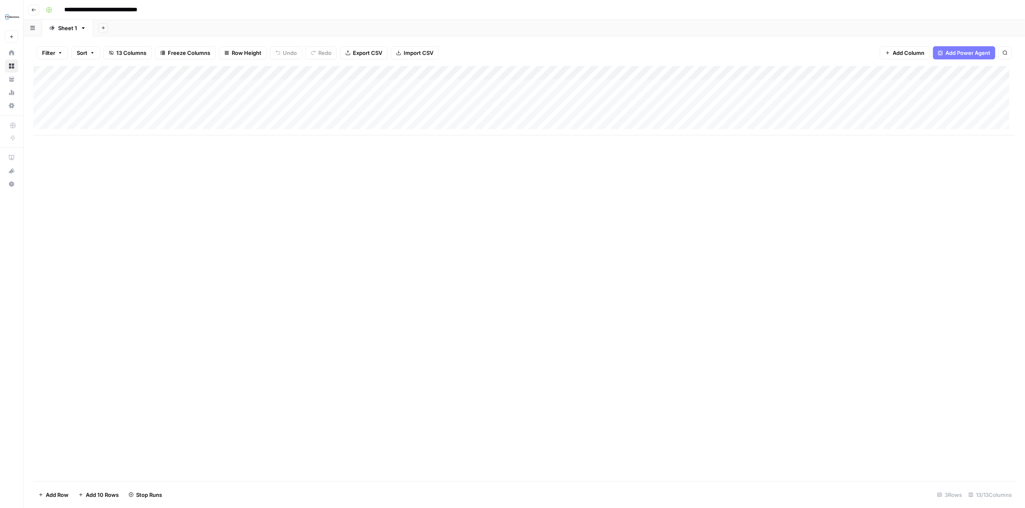
click at [838, 72] on div "Add Column" at bounding box center [524, 100] width 982 height 69
click at [774, 142] on span "Configure Inputs" at bounding box center [778, 142] width 72 height 8
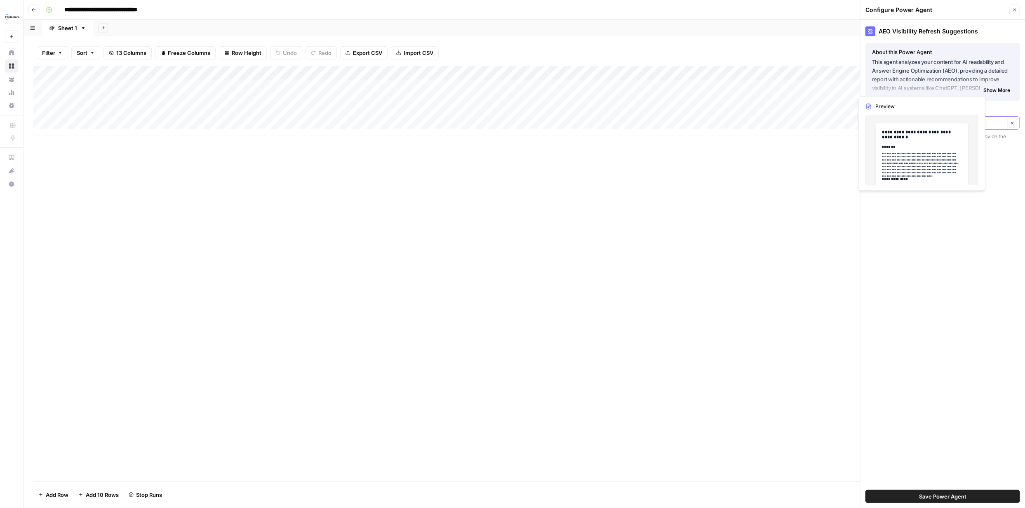
click at [994, 125] on input "Article" at bounding box center [937, 123] width 136 height 8
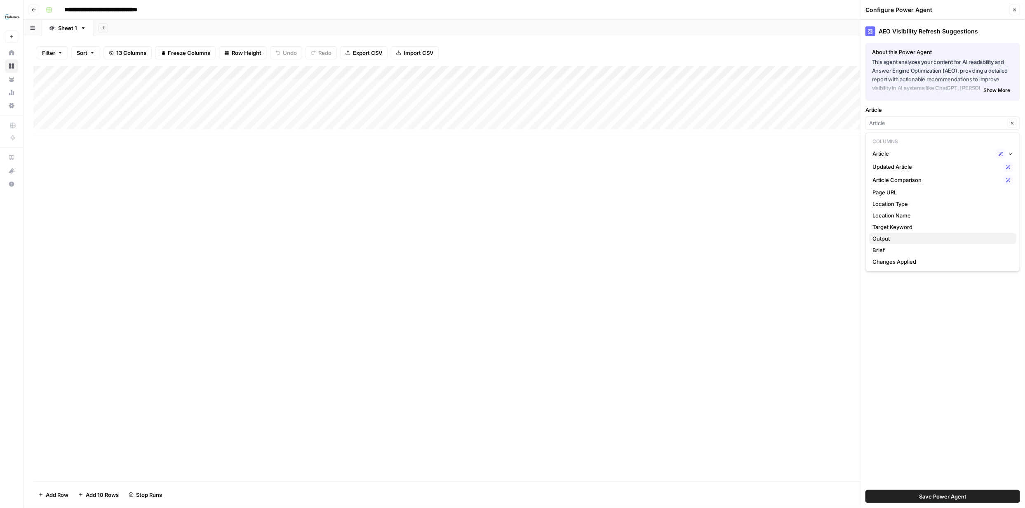
click at [903, 236] on span "Output" at bounding box center [940, 238] width 137 height 8
type input "Output"
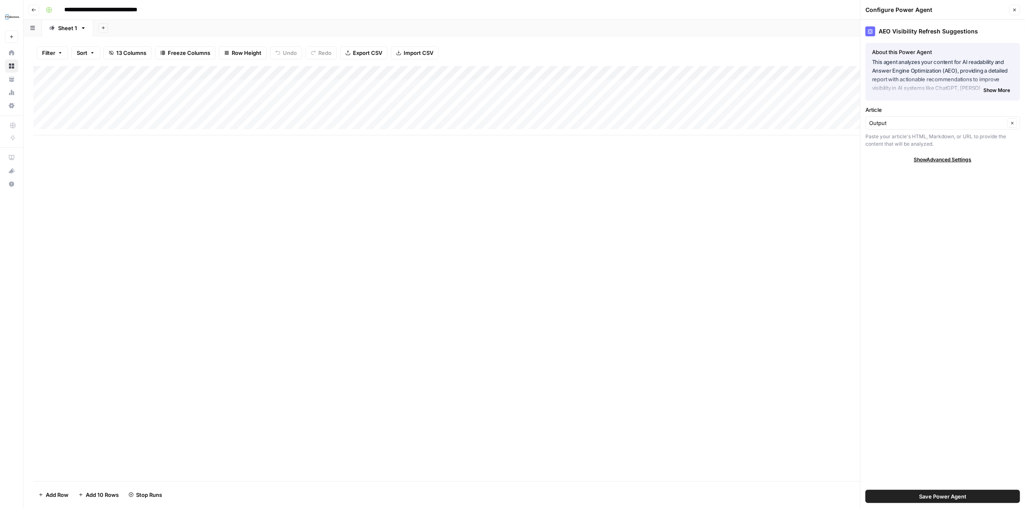
click at [935, 492] on span "Save Power Agent" at bounding box center [942, 496] width 47 height 8
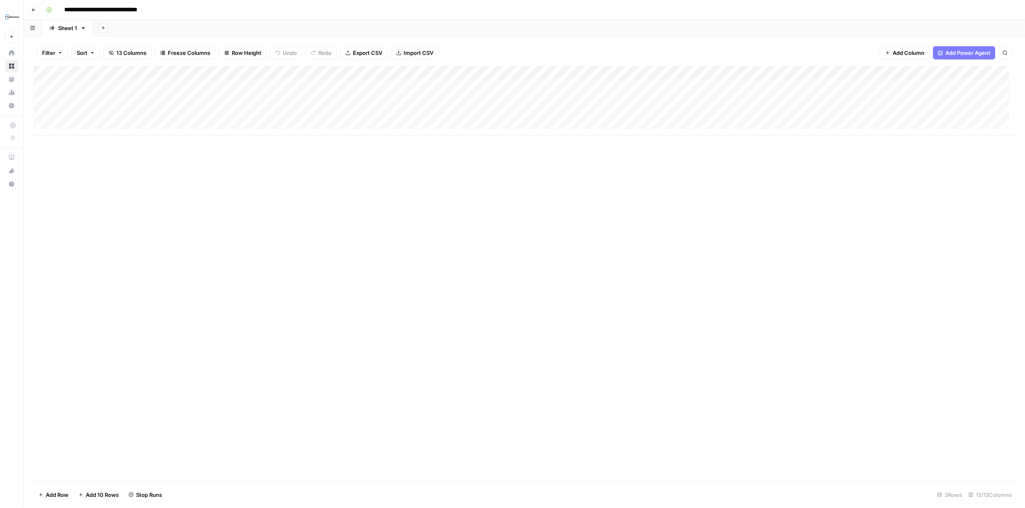
click at [718, 71] on div "Add Column" at bounding box center [524, 100] width 982 height 69
click at [859, 189] on div "Add Column" at bounding box center [524, 273] width 982 height 415
click at [634, 71] on div "Add Column" at bounding box center [524, 100] width 982 height 69
click at [844, 212] on div "Add Column" at bounding box center [524, 273] width 982 height 415
click at [836, 87] on div "Add Column" at bounding box center [524, 100] width 982 height 69
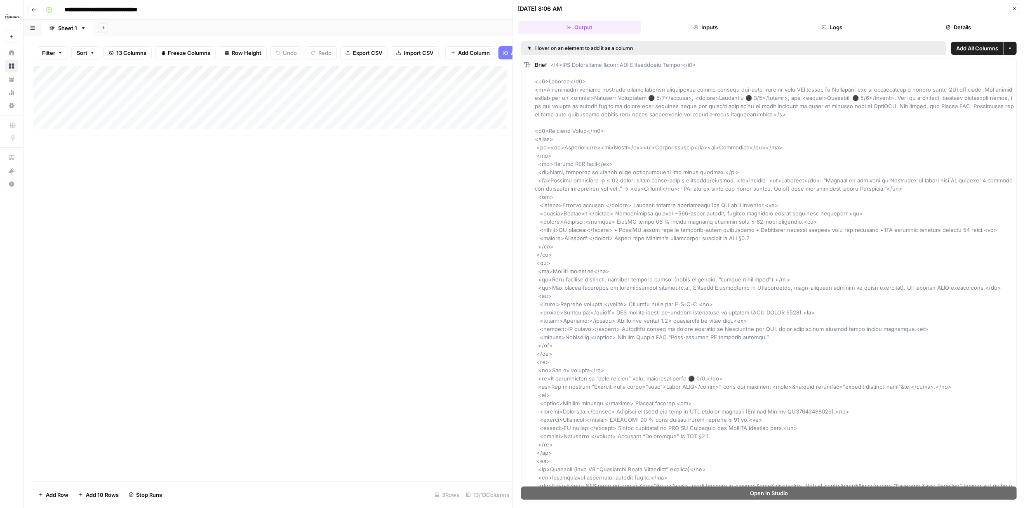
click at [1017, 6] on icon "button" at bounding box center [1014, 8] width 5 height 5
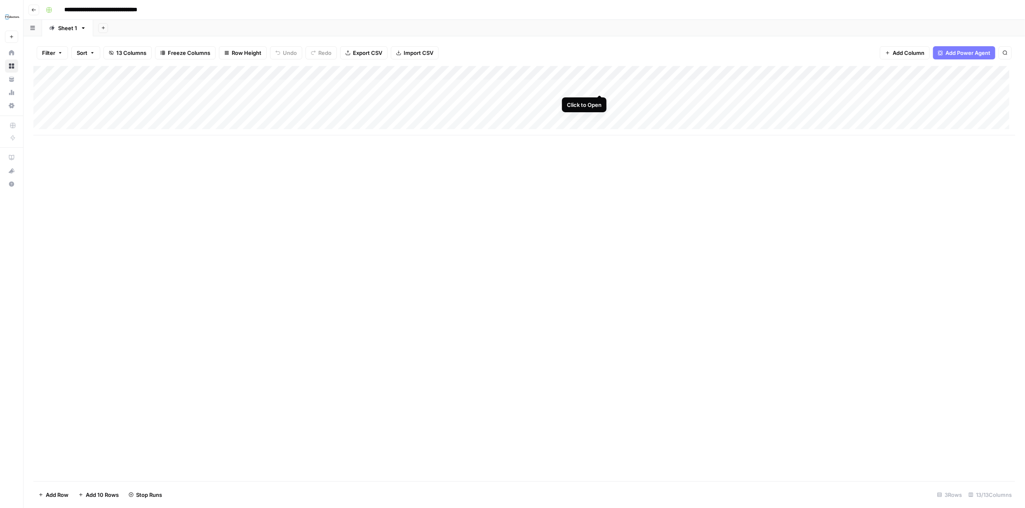
click at [599, 85] on div "Add Column" at bounding box center [524, 100] width 982 height 69
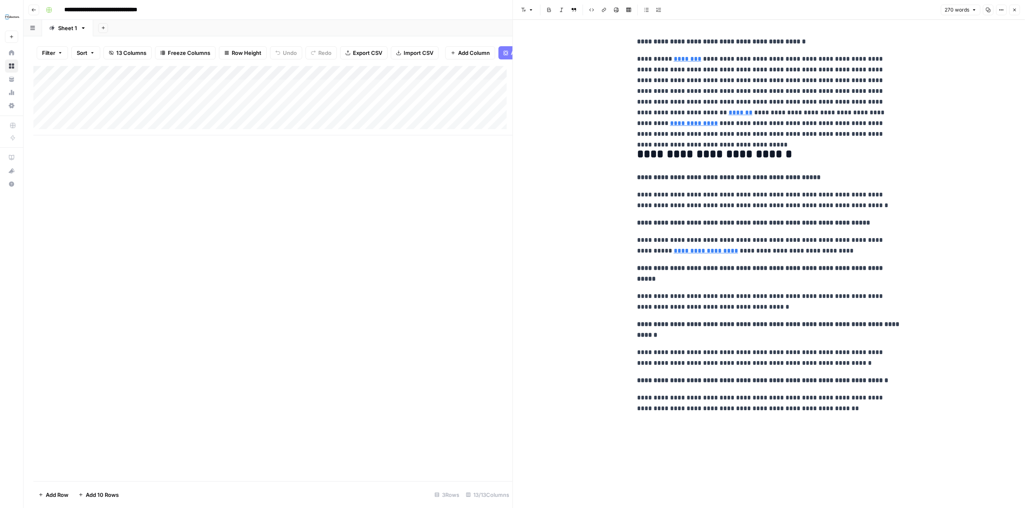
click at [1014, 7] on button "Close" at bounding box center [1014, 10] width 11 height 11
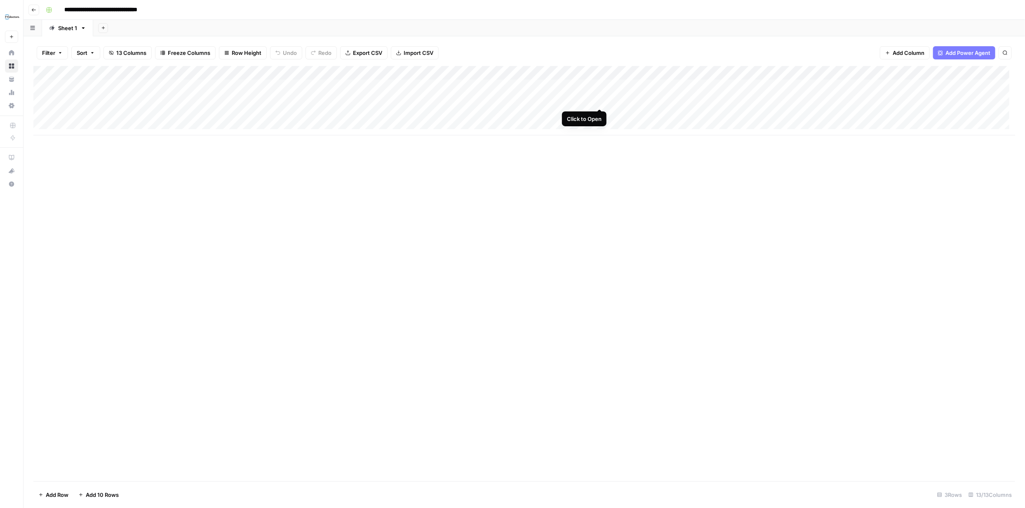
click at [598, 101] on div "Add Column" at bounding box center [524, 100] width 982 height 69
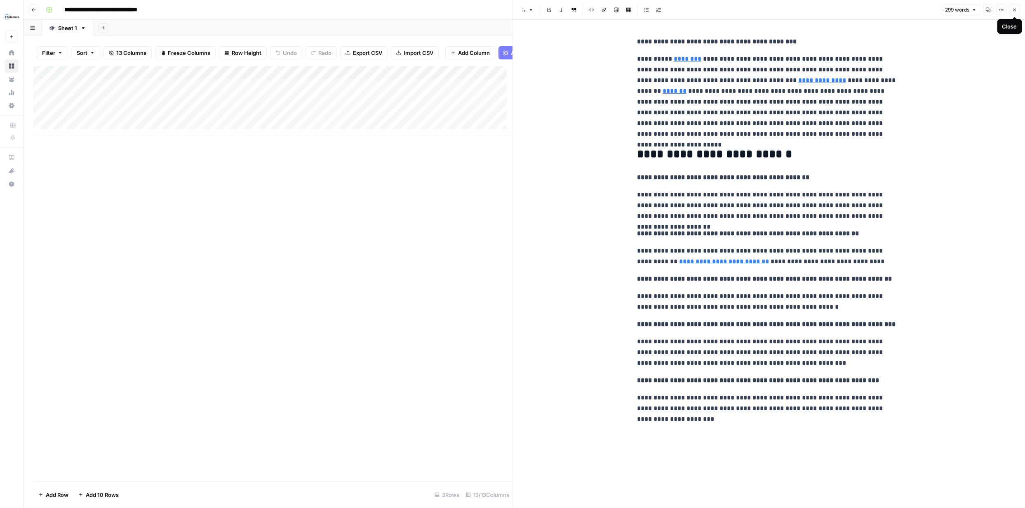
click at [1014, 9] on icon "button" at bounding box center [1014, 9] width 5 height 5
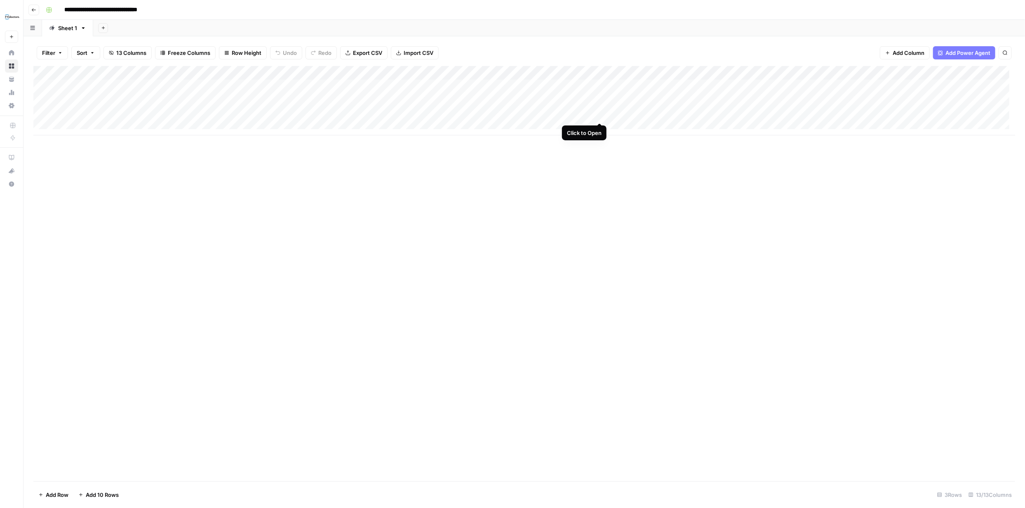
click at [599, 115] on div "Add Column" at bounding box center [524, 100] width 982 height 69
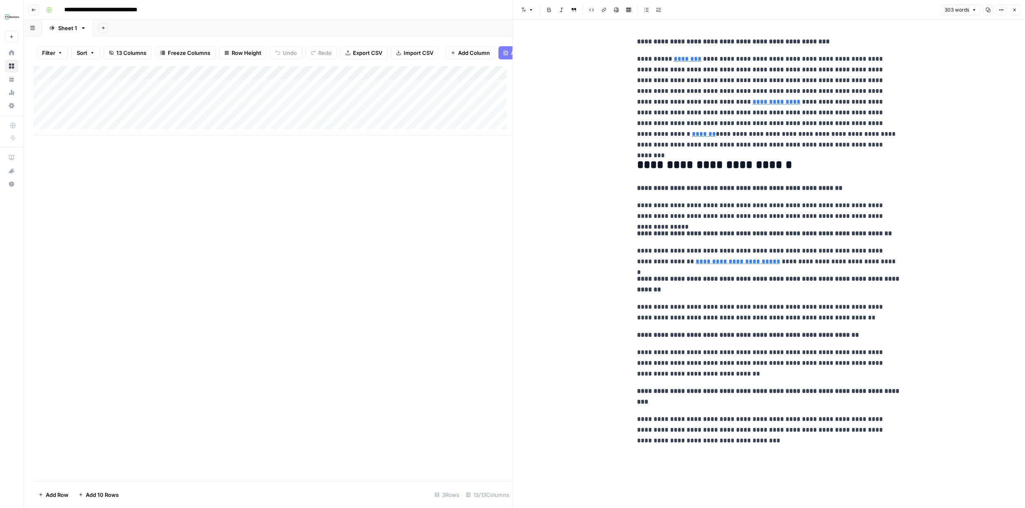
click at [713, 261] on link "**********" at bounding box center [738, 261] width 85 height 6
click at [733, 262] on link "**********" at bounding box center [738, 261] width 85 height 6
drag, startPoint x: 729, startPoint y: 262, endPoint x: 715, endPoint y: 262, distance: 14.0
click at [715, 262] on link "**********" at bounding box center [738, 261] width 85 height 6
click at [1015, 10] on icon "button" at bounding box center [1014, 10] width 3 height 3
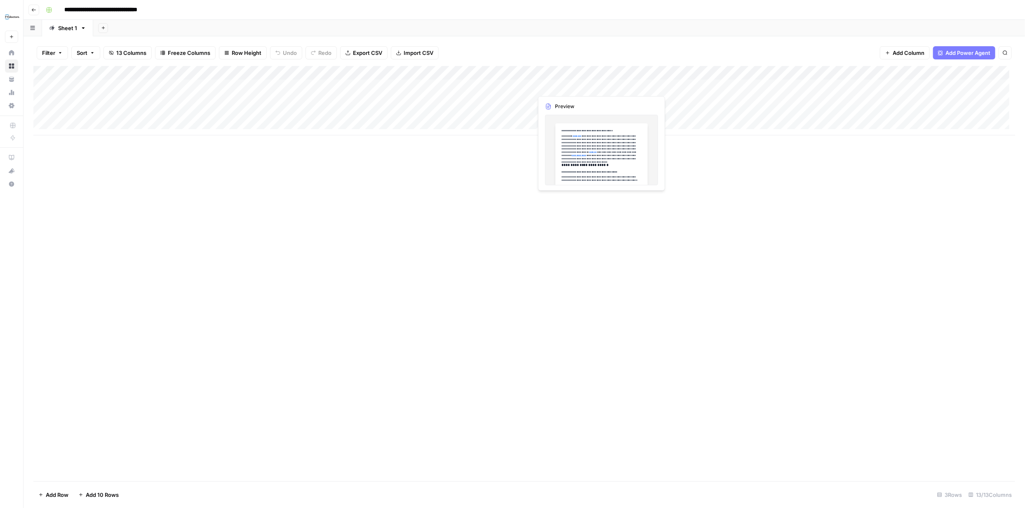
click at [599, 86] on div "Add Column" at bounding box center [524, 100] width 982 height 69
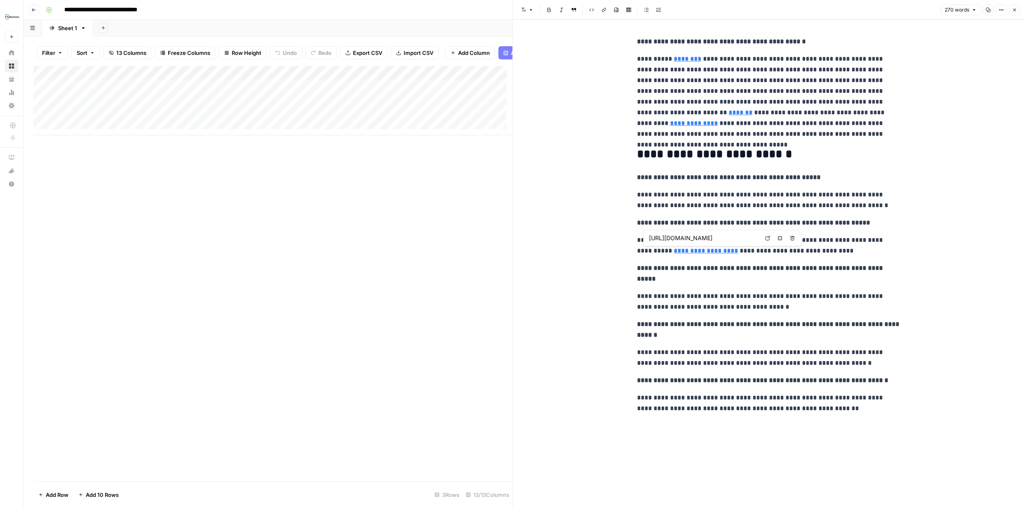
click at [767, 236] on icon at bounding box center [768, 238] width 5 height 5
click at [1013, 9] on icon "button" at bounding box center [1014, 9] width 5 height 5
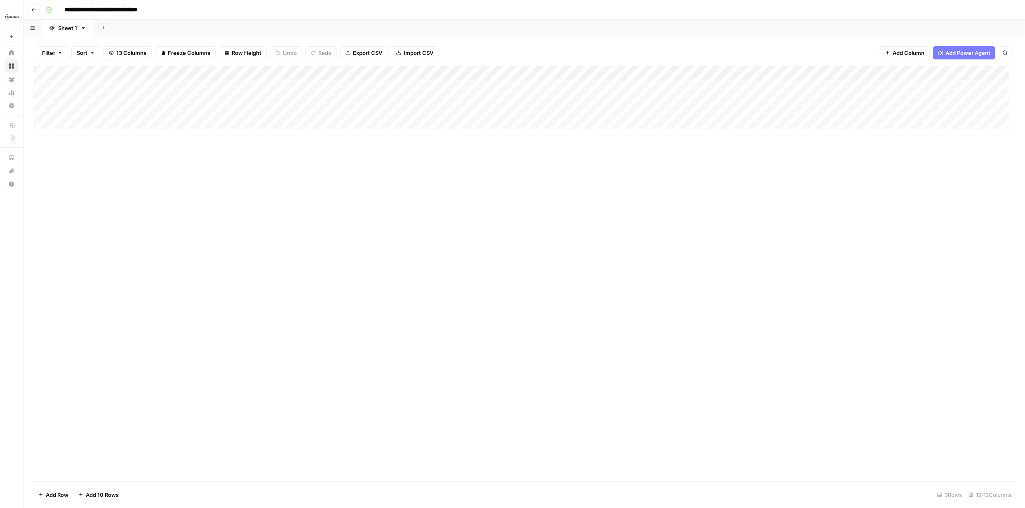
click at [516, 73] on div "Add Column" at bounding box center [524, 100] width 982 height 69
click at [454, 153] on span "Edit Workflow" at bounding box center [464, 154] width 72 height 8
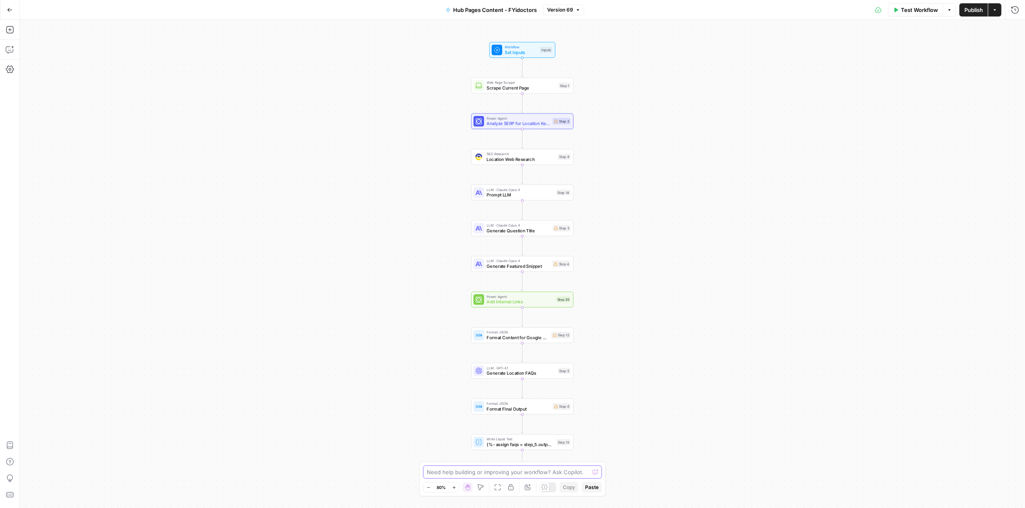
click at [489, 471] on textarea at bounding box center [508, 472] width 162 height 8
paste textarea "On the main grid I have the AEO visibility refresh suggestion power agent a spa…"
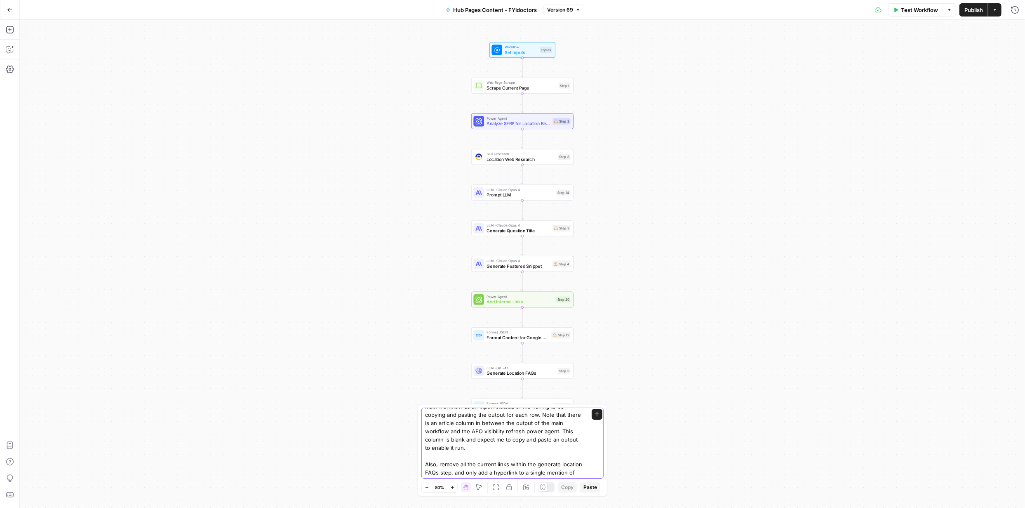
scroll to position [66, 0]
click at [464, 472] on textarea "On the main grid I have the AEO visibility refresh suggestion power agent a spa…" at bounding box center [504, 414] width 158 height 124
paste textarea "[URL][DOMAIN_NAME]"
type textarea "On the main grid I have the AEO visibility refresh suggestion power agent a spa…"
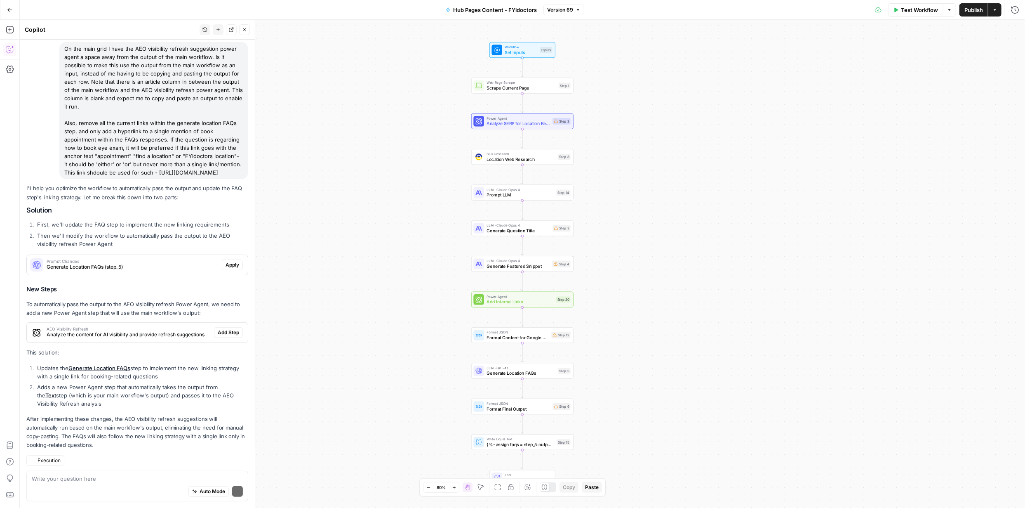
scroll to position [73, 0]
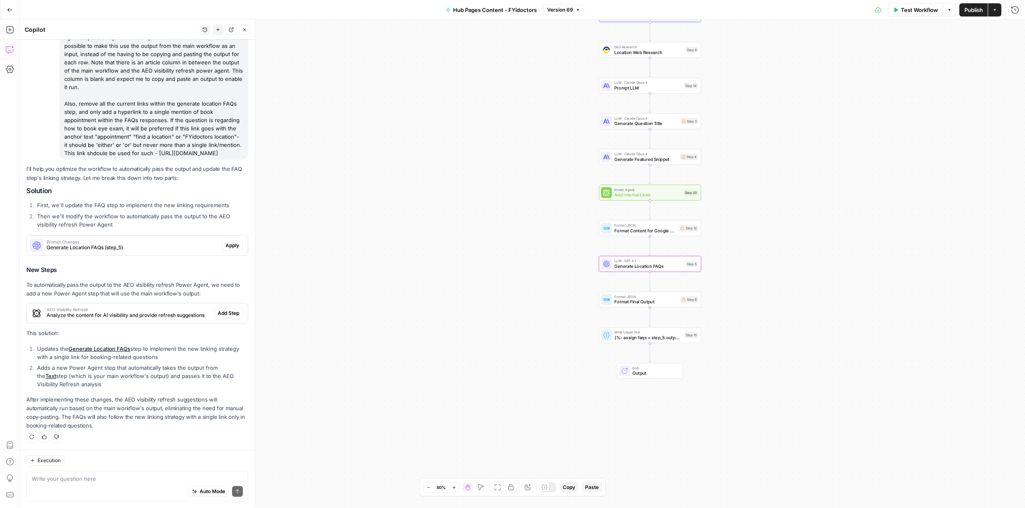
click at [226, 244] on span "Apply" at bounding box center [233, 245] width 14 height 7
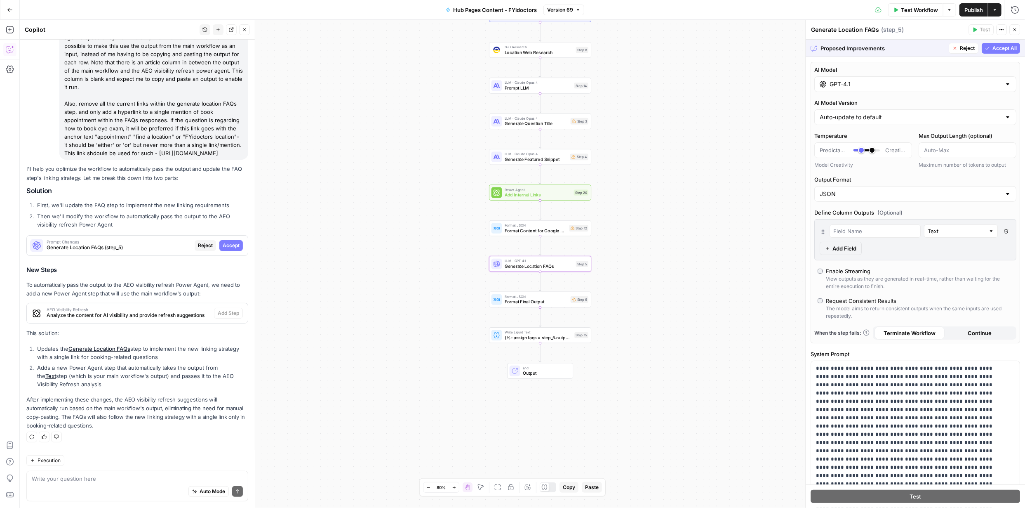
click at [226, 243] on span "Accept" at bounding box center [231, 245] width 17 height 7
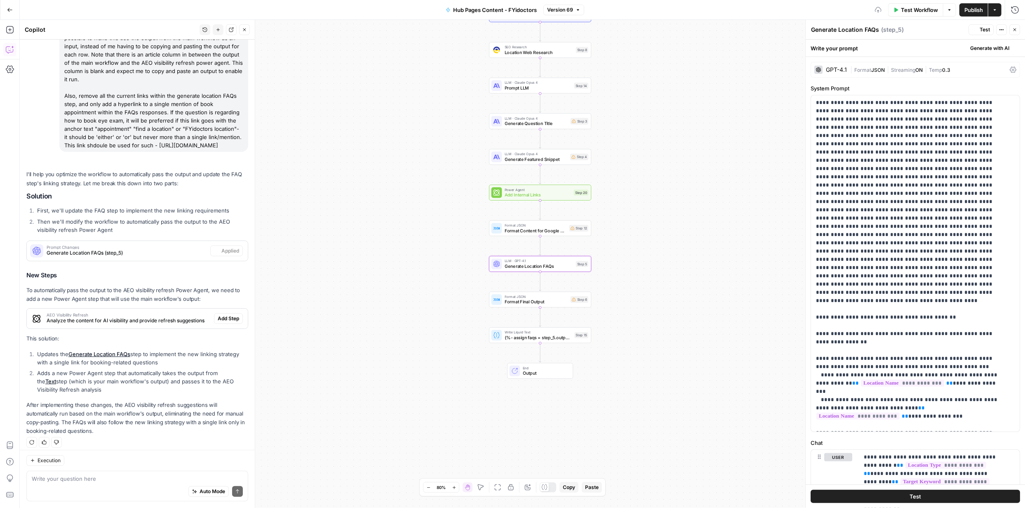
scroll to position [86, 0]
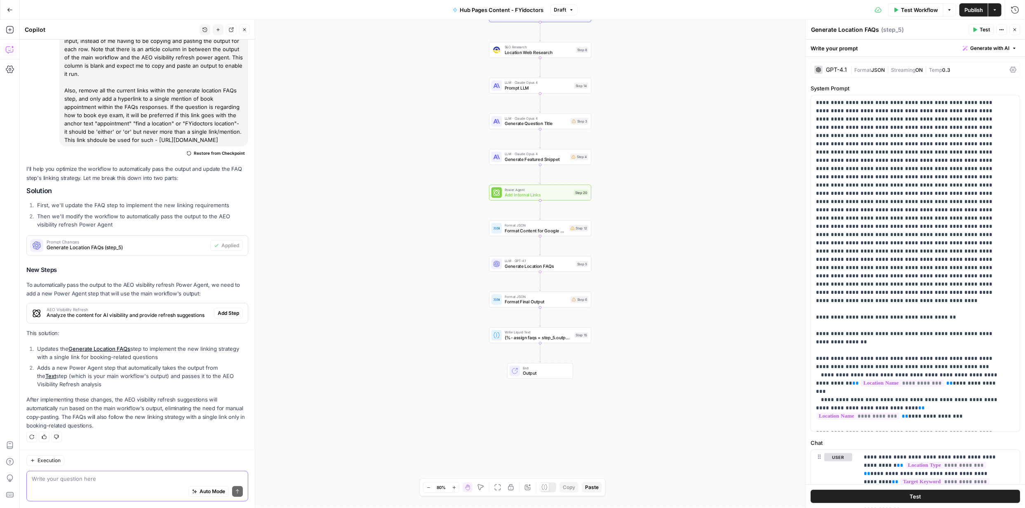
click at [122, 475] on textarea at bounding box center [137, 478] width 211 height 8
type textarea "so do I delete the article column where i was meant to manually add the output?"
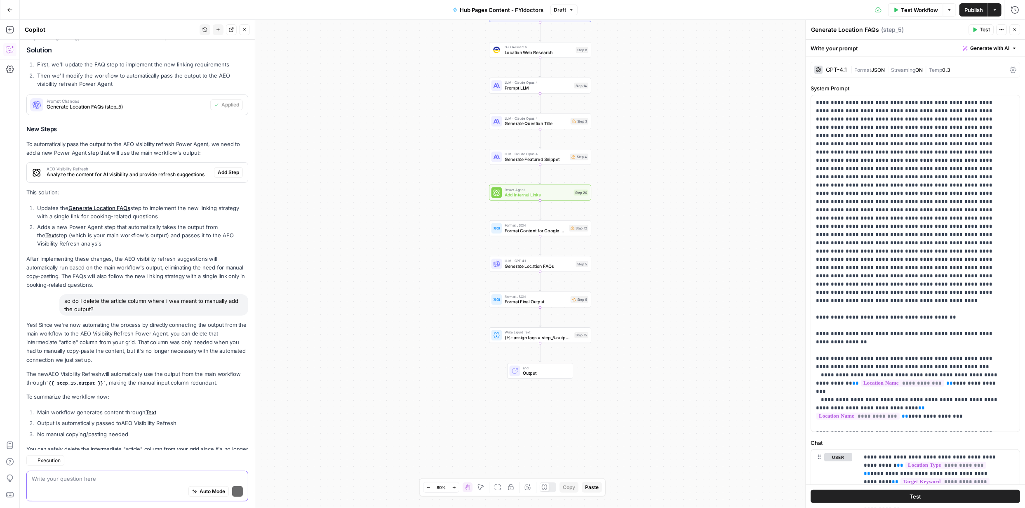
scroll to position [259, 0]
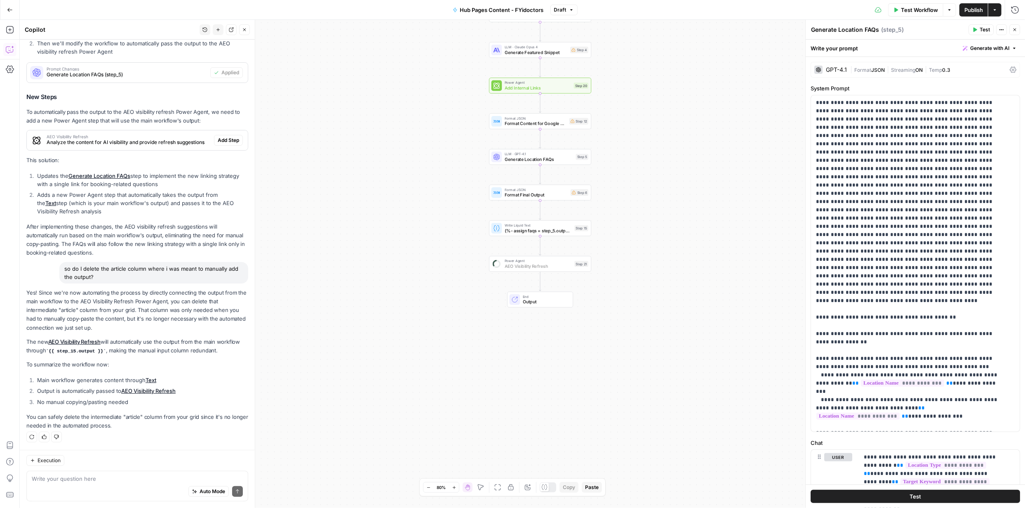
click at [225, 139] on span "Add Step" at bounding box center [228, 139] width 21 height 7
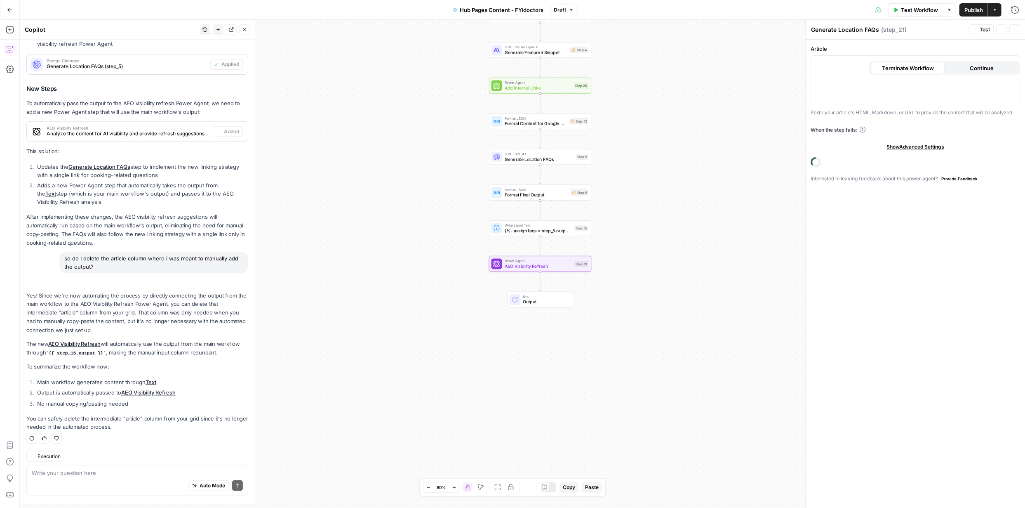
type textarea "AEO Visibility Refresh"
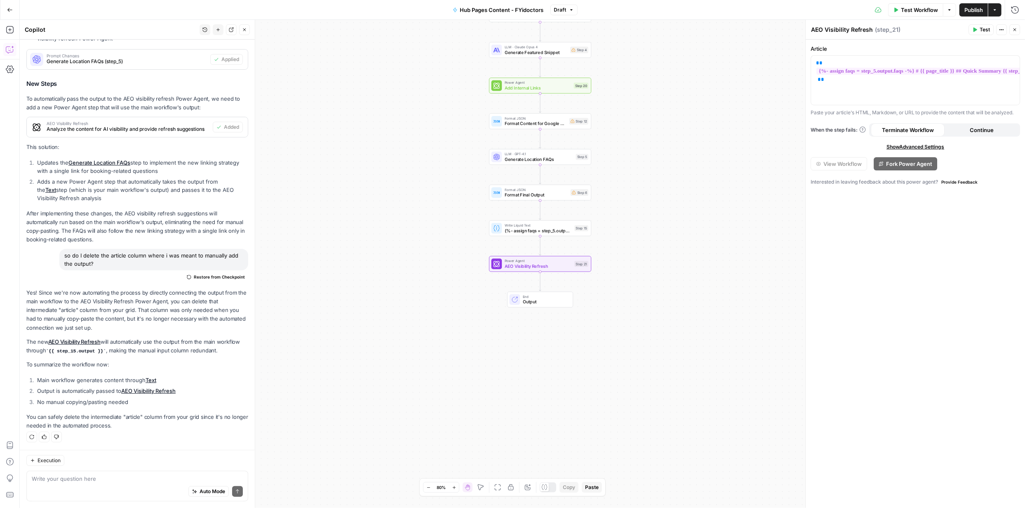
click at [969, 10] on span "Publish" at bounding box center [973, 10] width 19 height 8
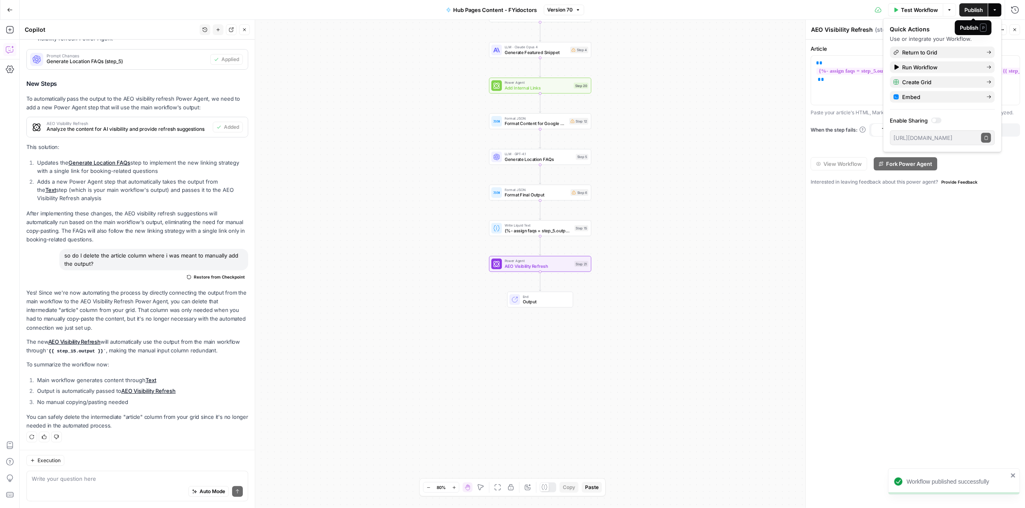
click at [969, 10] on span "Publish" at bounding box center [973, 10] width 19 height 8
click at [975, 8] on span "Publish" at bounding box center [973, 10] width 19 height 8
click at [934, 50] on span "Return to Grid" at bounding box center [942, 52] width 78 height 8
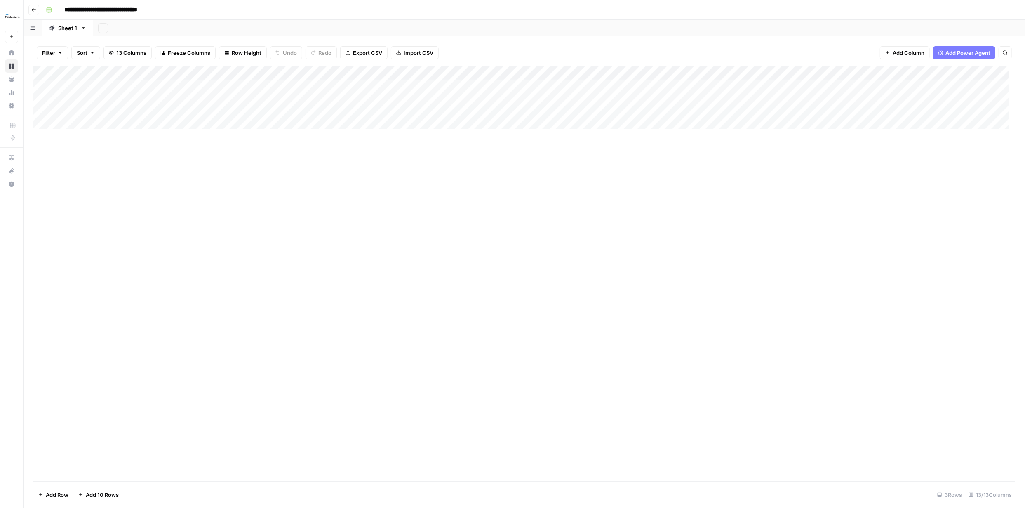
click at [517, 72] on div "Add Column" at bounding box center [524, 100] width 982 height 69
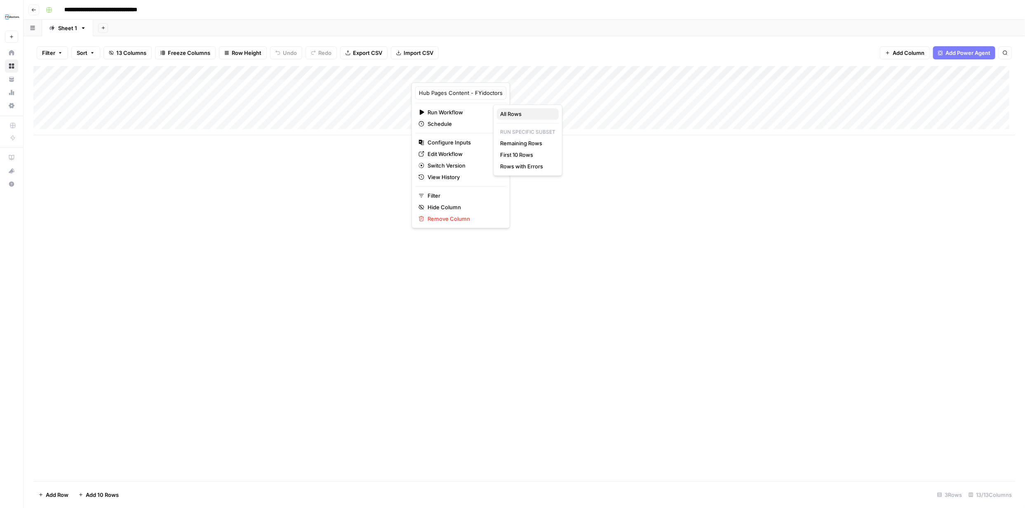
click at [514, 113] on span "All Rows" at bounding box center [526, 114] width 52 height 8
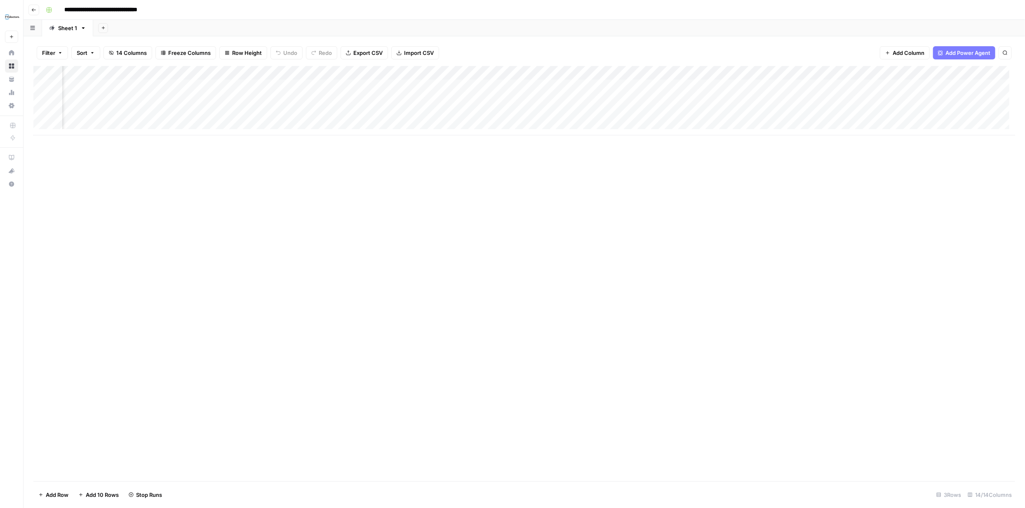
scroll to position [0, 297]
click at [300, 99] on div "Add Column" at bounding box center [524, 100] width 982 height 69
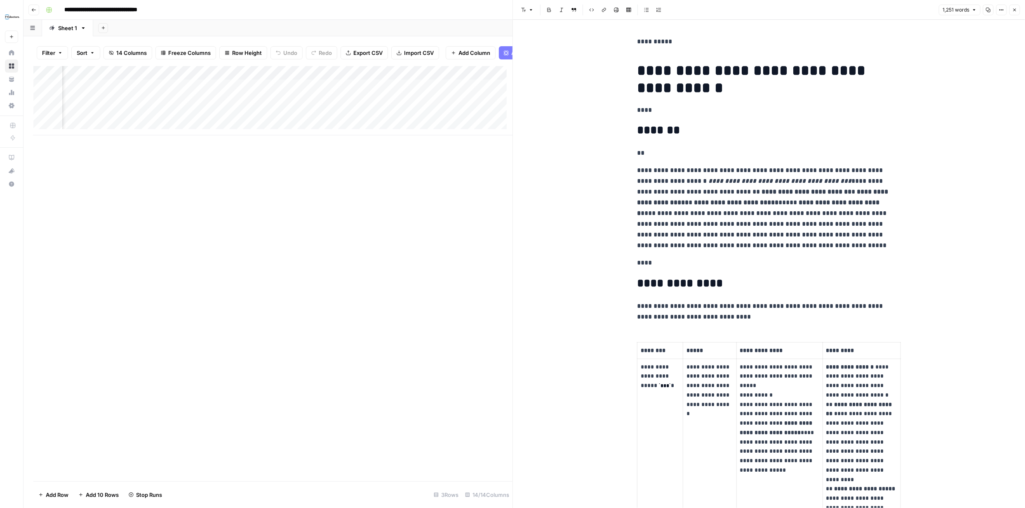
click at [1016, 9] on icon "button" at bounding box center [1014, 9] width 5 height 5
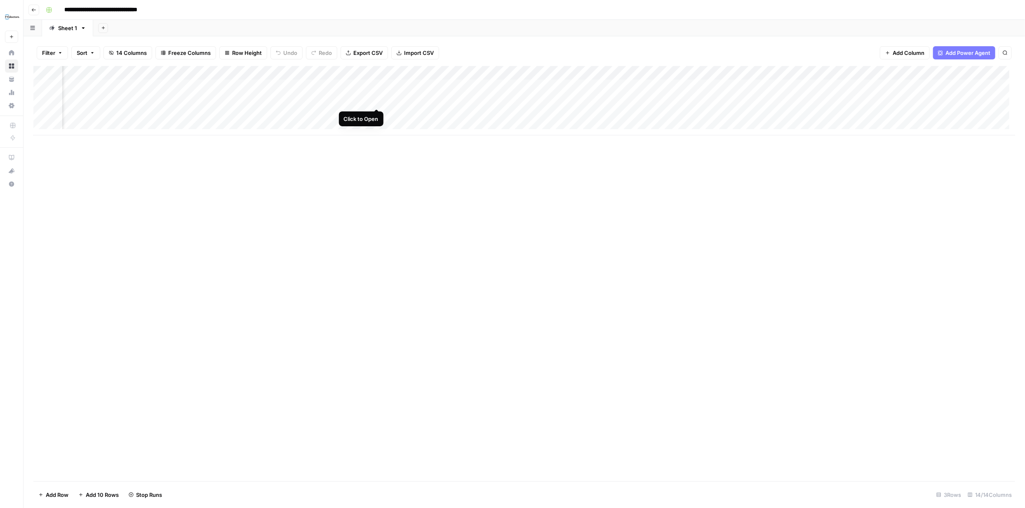
click at [376, 101] on div "Add Column" at bounding box center [524, 100] width 982 height 69
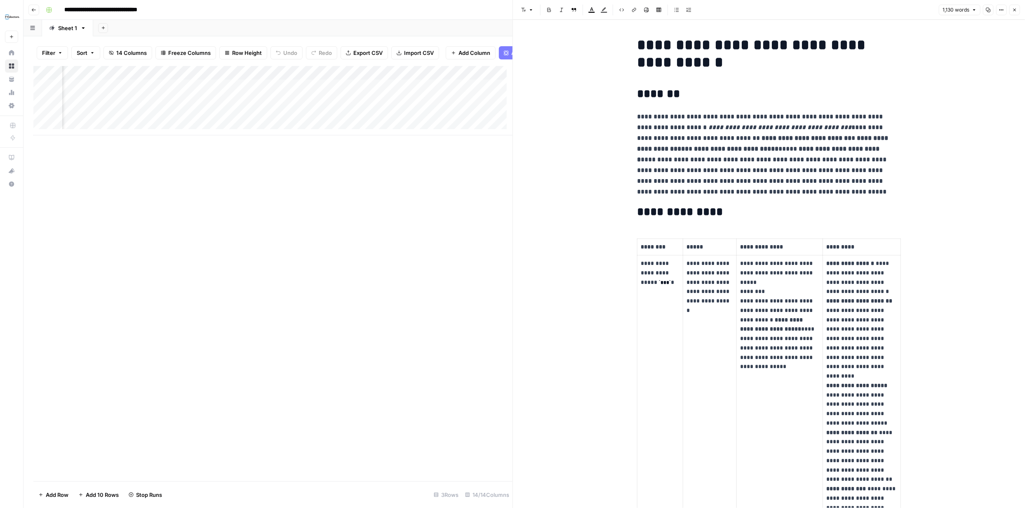
click at [1013, 9] on icon "button" at bounding box center [1014, 9] width 5 height 5
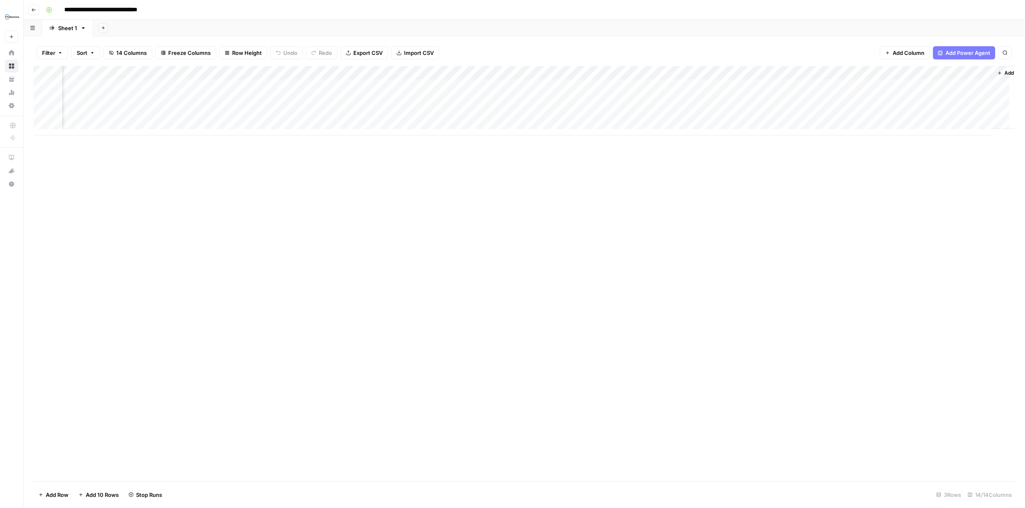
scroll to position [0, 390]
click at [472, 99] on div "Add Column" at bounding box center [524, 100] width 982 height 69
click at [403, 73] on div "Add Column" at bounding box center [524, 100] width 982 height 69
click at [345, 153] on span "Remove Column" at bounding box center [344, 154] width 72 height 8
click at [480, 98] on span "Delete" at bounding box center [483, 100] width 18 height 8
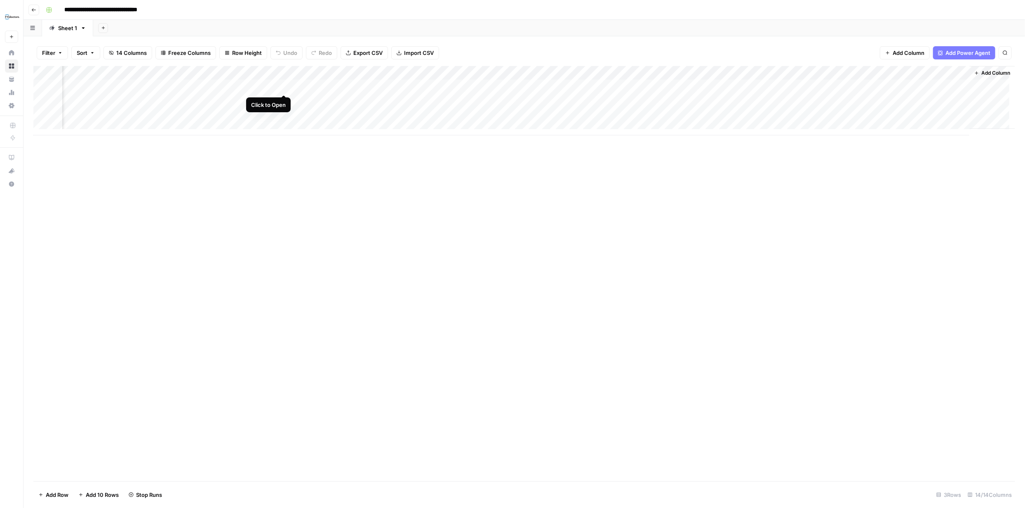
click at [284, 86] on div "Add Column" at bounding box center [524, 100] width 982 height 69
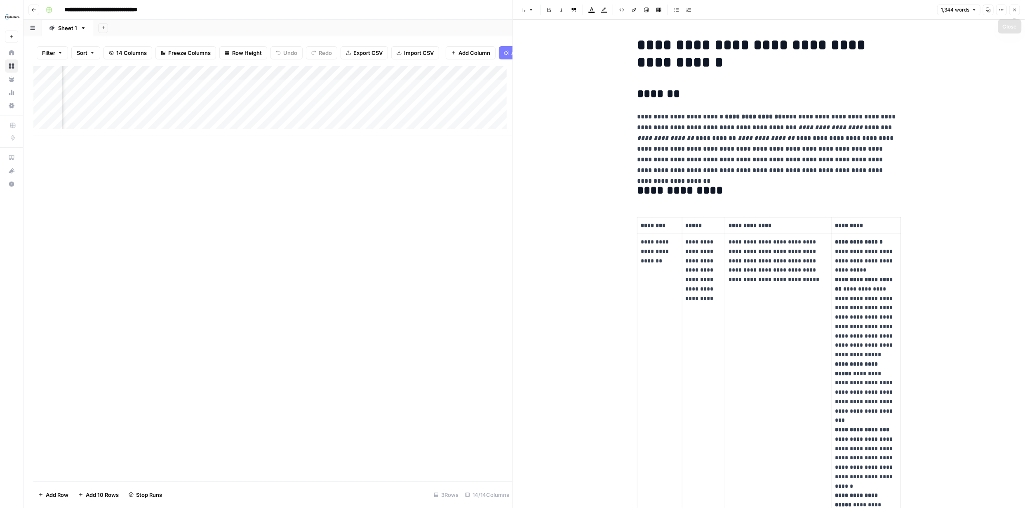
click at [1016, 8] on icon "button" at bounding box center [1014, 9] width 5 height 5
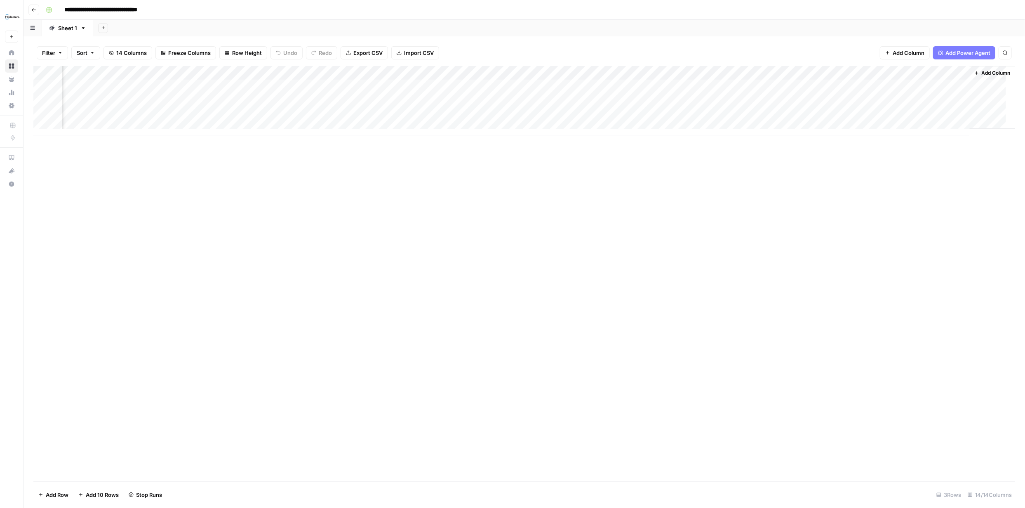
scroll to position [0, 380]
click at [414, 73] on div "Add Column" at bounding box center [524, 100] width 982 height 69
click at [329, 153] on span "Remove Column" at bounding box center [354, 154] width 72 height 8
click at [481, 98] on span "Delete" at bounding box center [483, 100] width 18 height 8
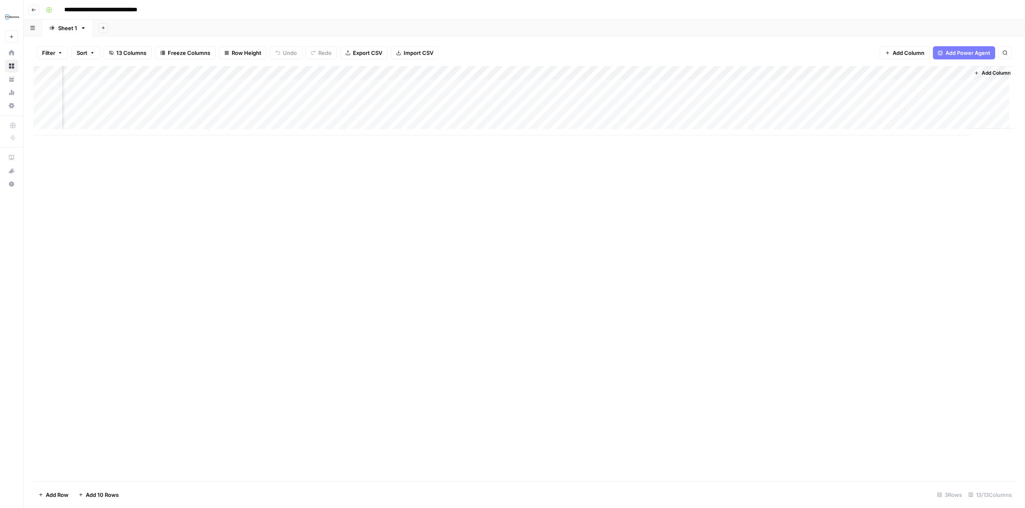
click at [724, 71] on div "Add Column" at bounding box center [524, 100] width 982 height 69
click at [756, 185] on div "Add Column" at bounding box center [524, 273] width 982 height 415
click at [606, 85] on div "Add Column" at bounding box center [524, 100] width 982 height 69
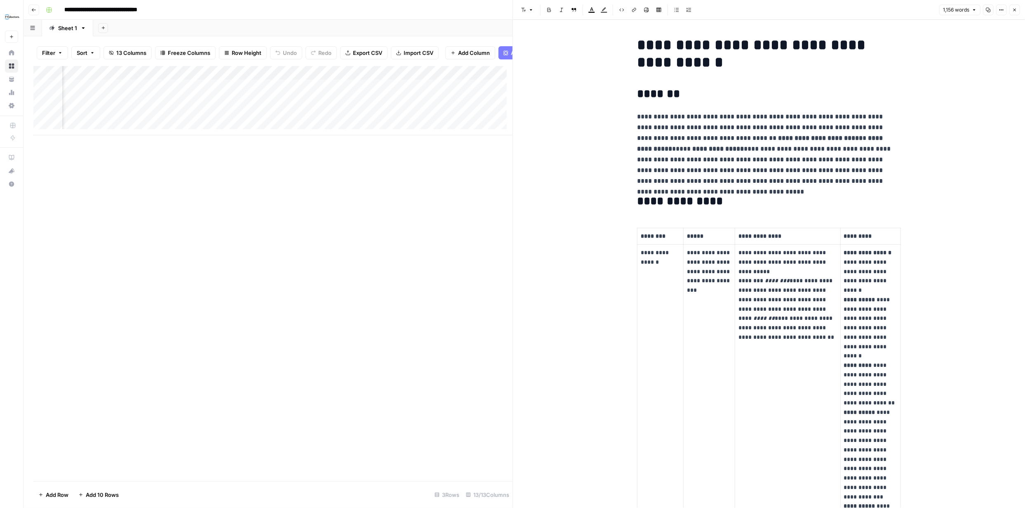
click at [1017, 10] on icon "button" at bounding box center [1014, 9] width 5 height 5
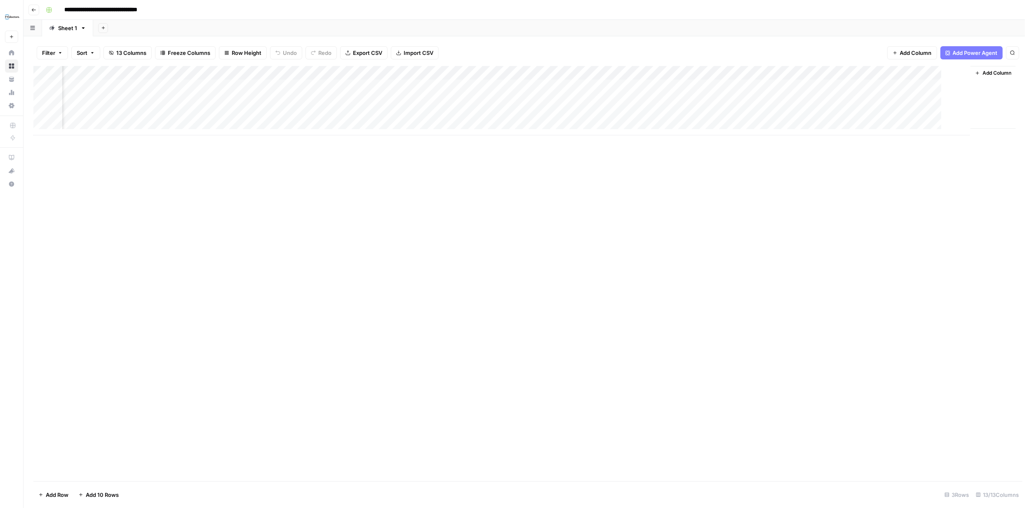
scroll to position [0, 261]
click at [734, 72] on div "Add Column" at bounding box center [524, 100] width 982 height 69
click at [665, 183] on span "Remove Column" at bounding box center [674, 184] width 72 height 8
click at [488, 93] on span "Delete" at bounding box center [483, 93] width 18 height 8
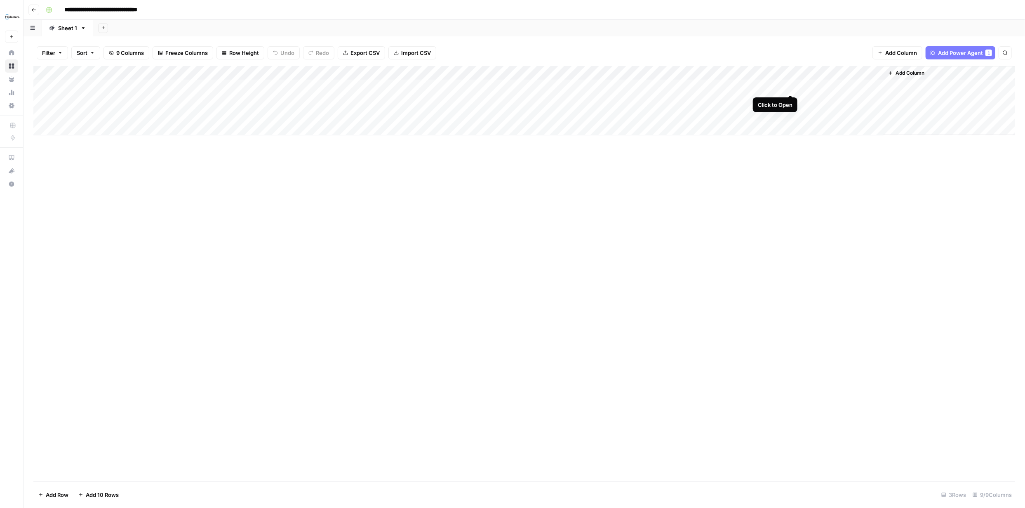
click at [790, 86] on div "Add Column" at bounding box center [524, 100] width 982 height 69
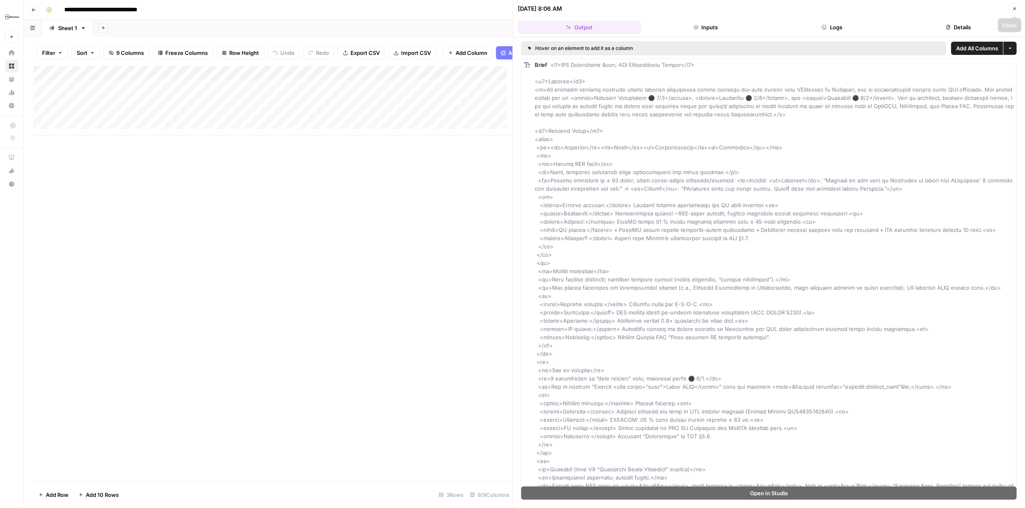
click at [1017, 11] on icon "button" at bounding box center [1014, 8] width 5 height 5
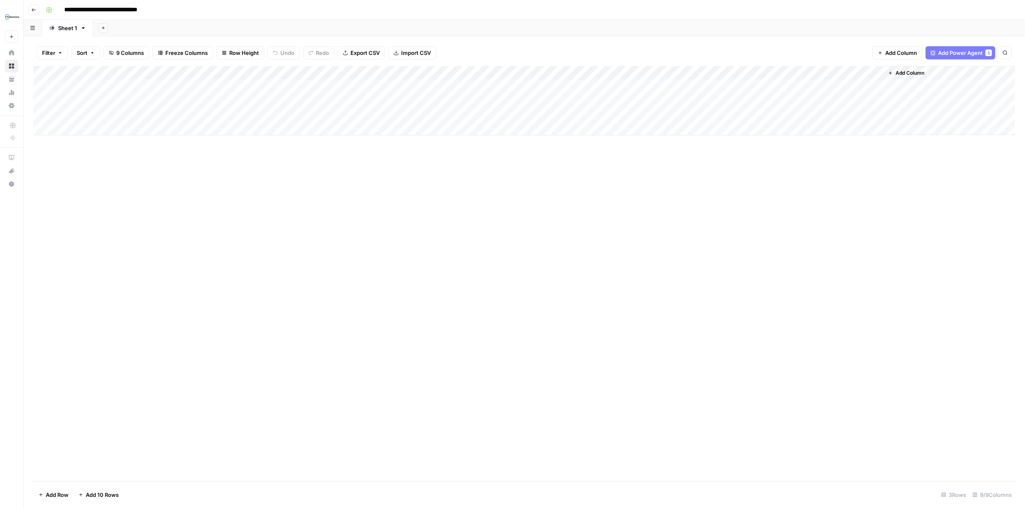
click at [879, 73] on div "Add Column" at bounding box center [524, 100] width 982 height 69
click at [918, 123] on span "Markdown" at bounding box center [926, 125] width 39 height 8
click at [874, 85] on div "Add Column" at bounding box center [524, 100] width 982 height 69
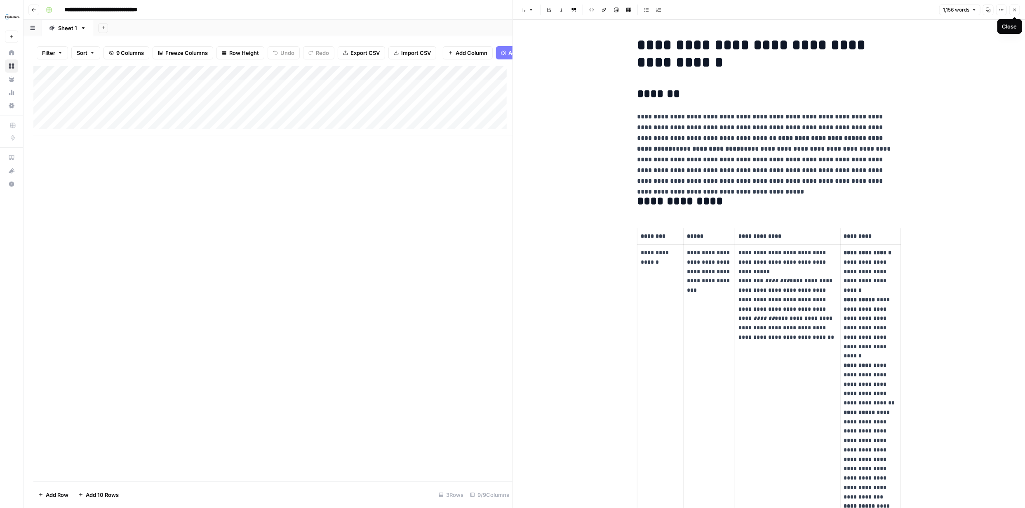
click at [1015, 11] on icon "button" at bounding box center [1014, 9] width 5 height 5
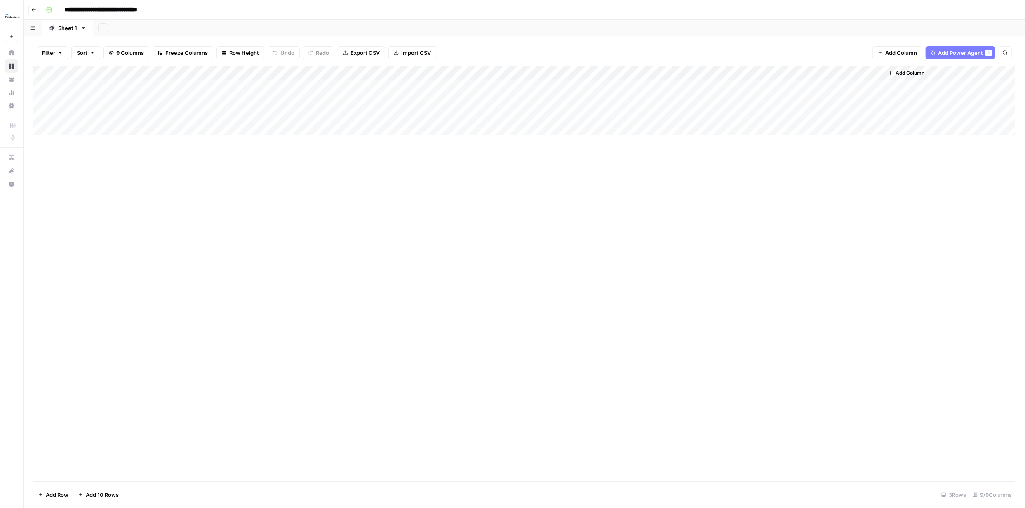
click at [914, 72] on span "Add Column" at bounding box center [910, 72] width 29 height 7
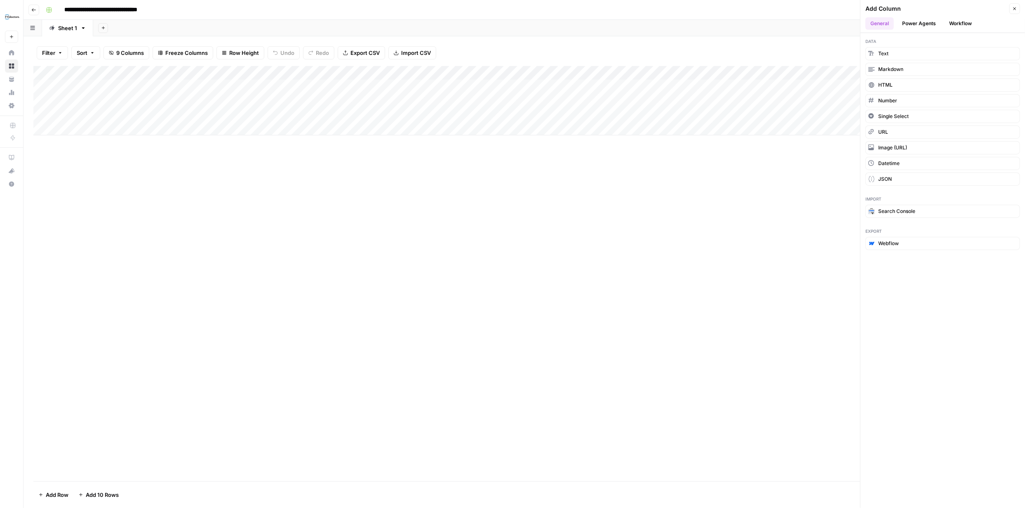
click at [921, 24] on button "Power Agents" at bounding box center [919, 23] width 44 height 12
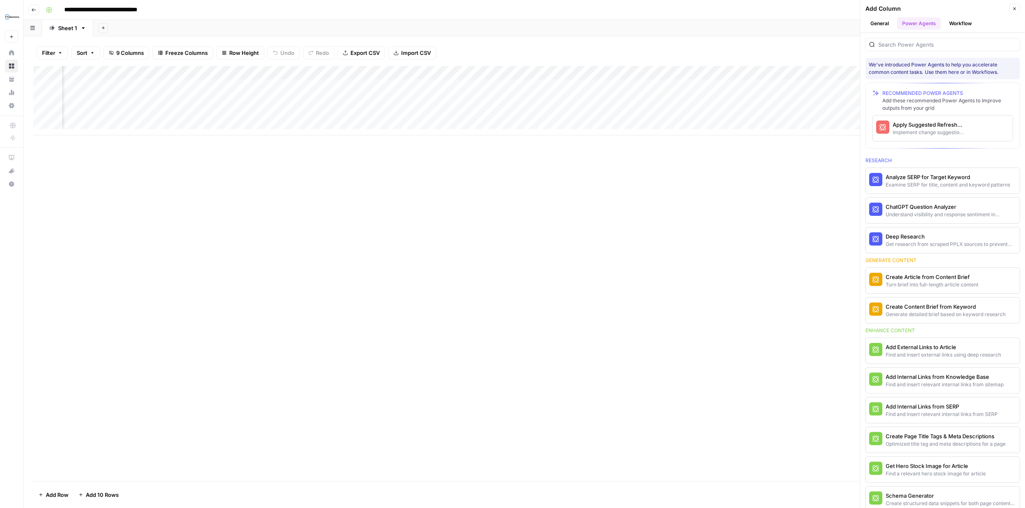
scroll to position [0, 162]
click at [920, 127] on div "Apply Suggested Refresh Changes" at bounding box center [929, 124] width 73 height 8
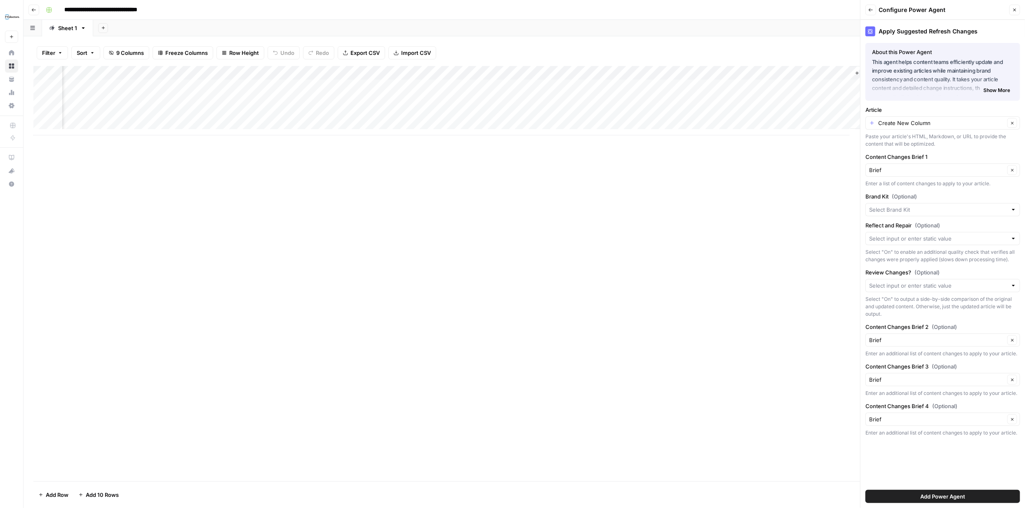
click at [945, 495] on span "Add Power Agent" at bounding box center [942, 496] width 45 height 8
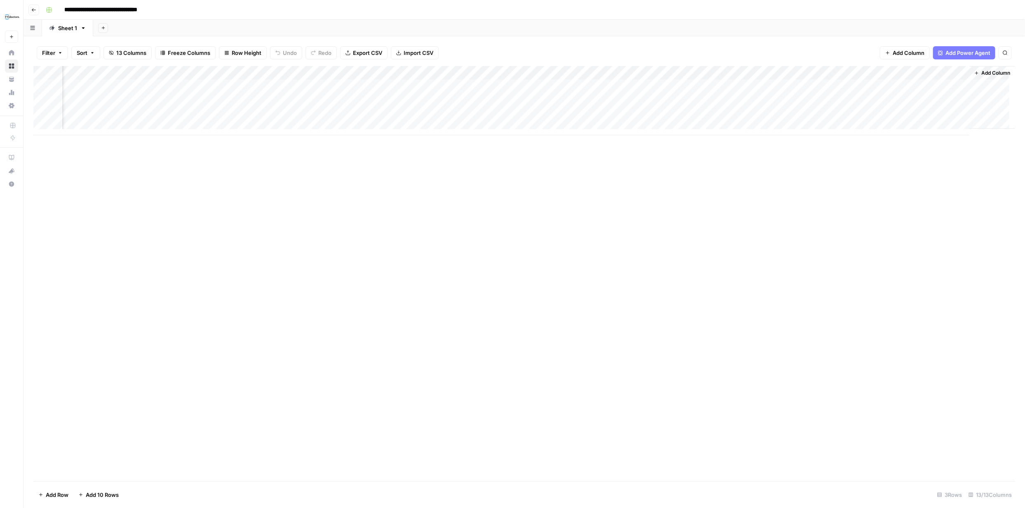
scroll to position [0, 315]
click at [282, 85] on div "Add Column" at bounding box center [524, 100] width 982 height 69
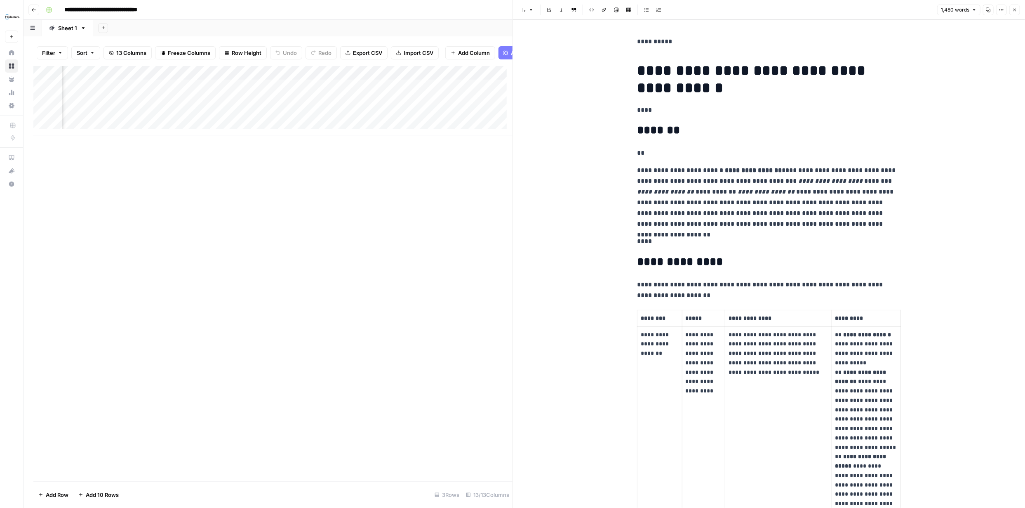
click at [1010, 10] on button "Close" at bounding box center [1014, 10] width 11 height 11
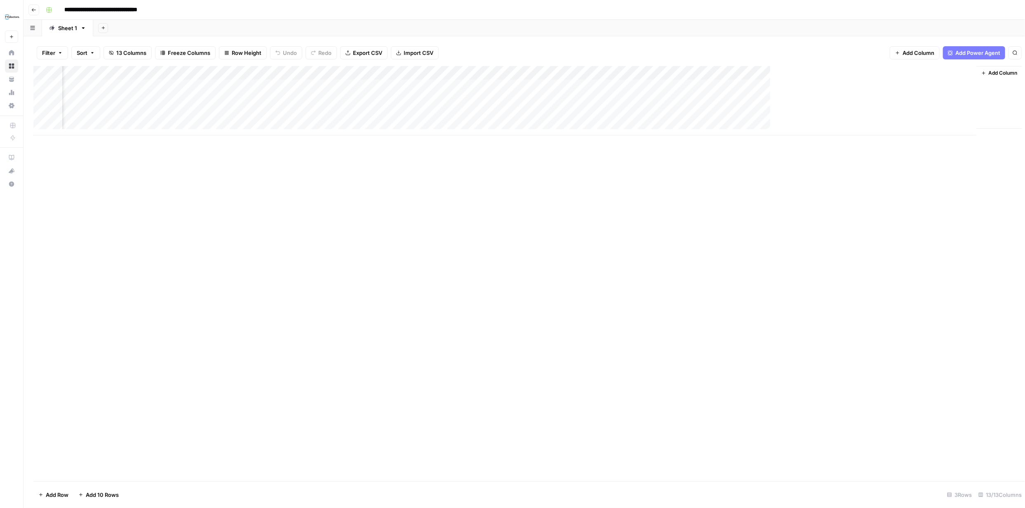
scroll to position [0, 305]
click at [688, 73] on div "Add Column" at bounding box center [524, 100] width 982 height 69
click at [839, 275] on div "Add Column" at bounding box center [524, 273] width 982 height 415
click at [292, 86] on div "Add Column" at bounding box center [524, 100] width 982 height 69
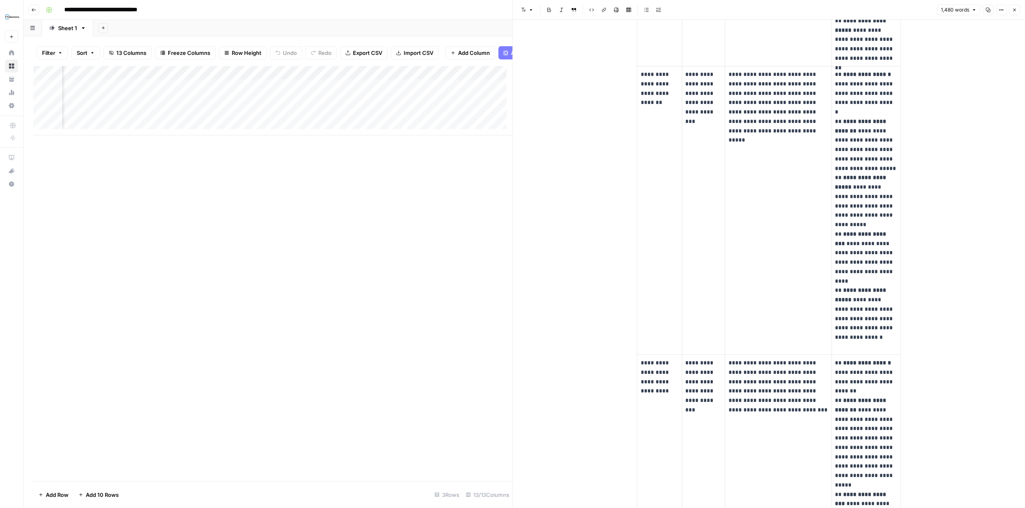
scroll to position [479, 0]
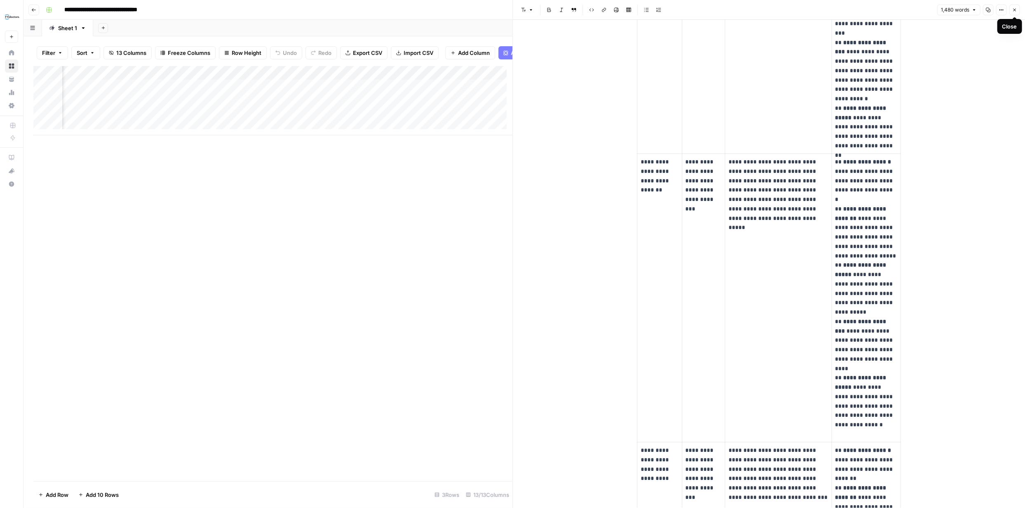
click at [1015, 8] on icon "button" at bounding box center [1014, 9] width 5 height 5
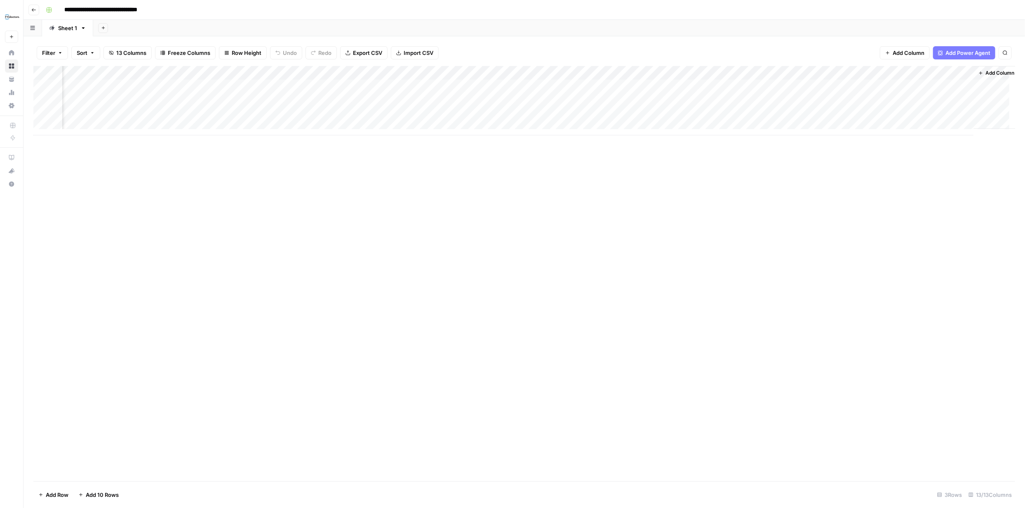
click at [487, 73] on div "Add Column" at bounding box center [524, 100] width 982 height 69
click at [421, 139] on span "Configure Inputs" at bounding box center [429, 142] width 72 height 8
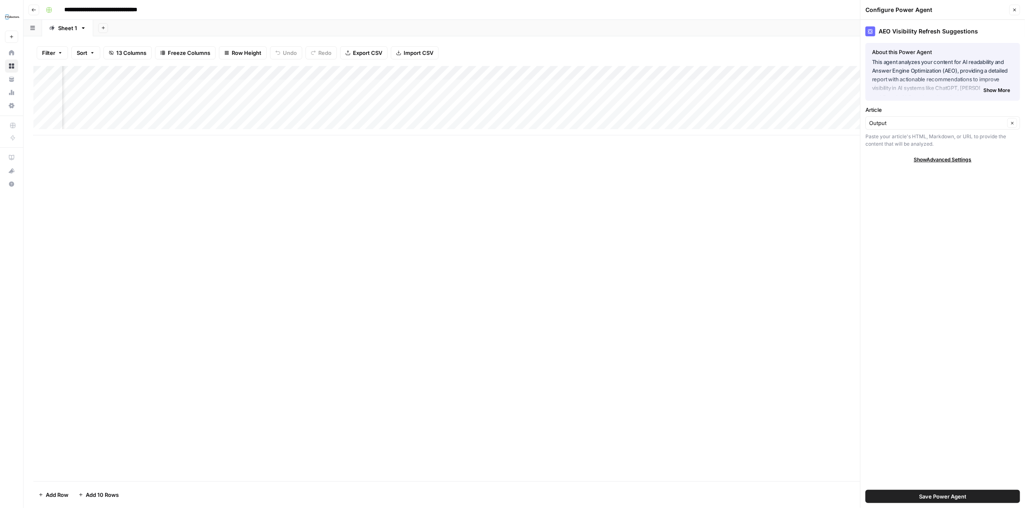
click at [954, 160] on span "Show Advanced Settings" at bounding box center [943, 159] width 58 height 7
click at [1015, 183] on div at bounding box center [1014, 184] width 6 height 8
type input "Version 10"
click at [801, 203] on div "Add Column" at bounding box center [524, 273] width 982 height 415
click at [1016, 10] on icon "button" at bounding box center [1014, 9] width 5 height 5
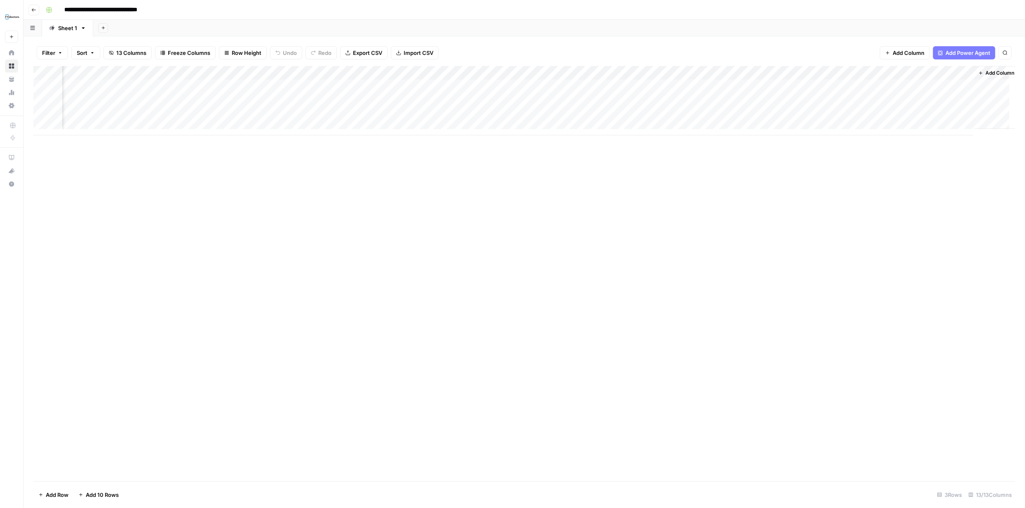
click at [806, 71] on div "Add Column" at bounding box center [524, 100] width 982 height 69
click at [824, 226] on div "Add Column" at bounding box center [524, 273] width 982 height 415
click at [485, 73] on div "Add Column" at bounding box center [524, 100] width 982 height 69
click at [435, 73] on div "Add Column" at bounding box center [524, 100] width 982 height 69
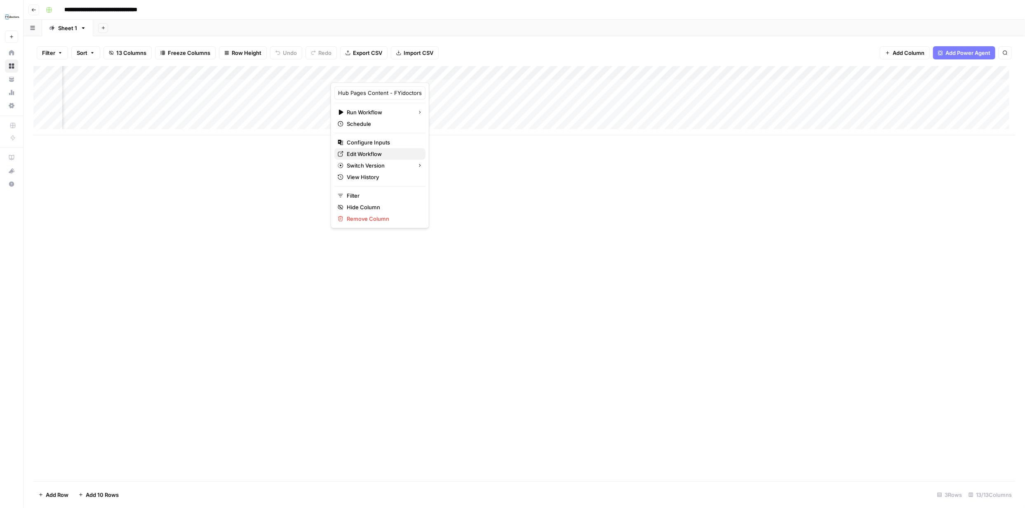
click at [373, 155] on span "Edit Workflow" at bounding box center [383, 154] width 72 height 8
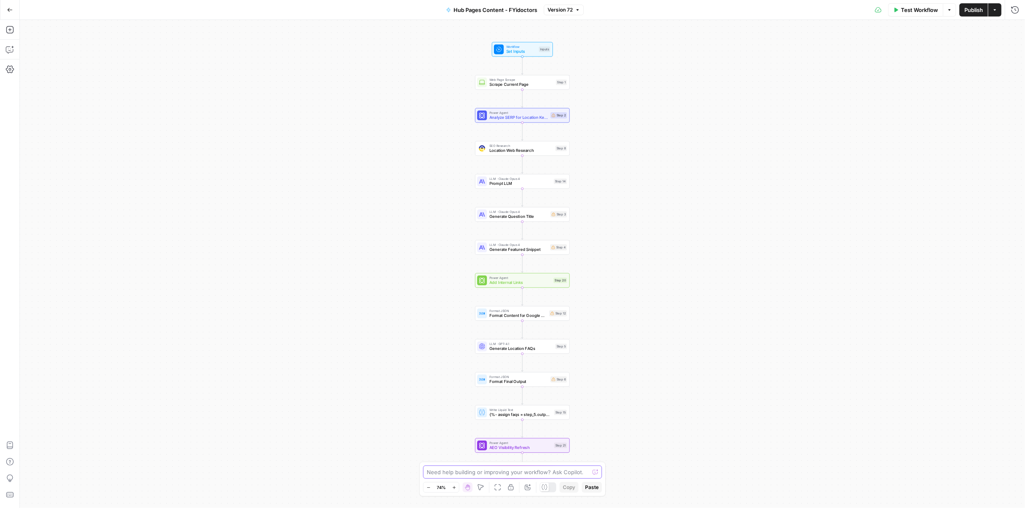
click at [514, 472] on textarea at bounding box center [508, 472] width 162 height 8
paste textarea "I have the "apply suggested refresh changes" power agent in one of the column. …"
type textarea "I have the "apply suggested refresh changes" power agent in one of the column. …"
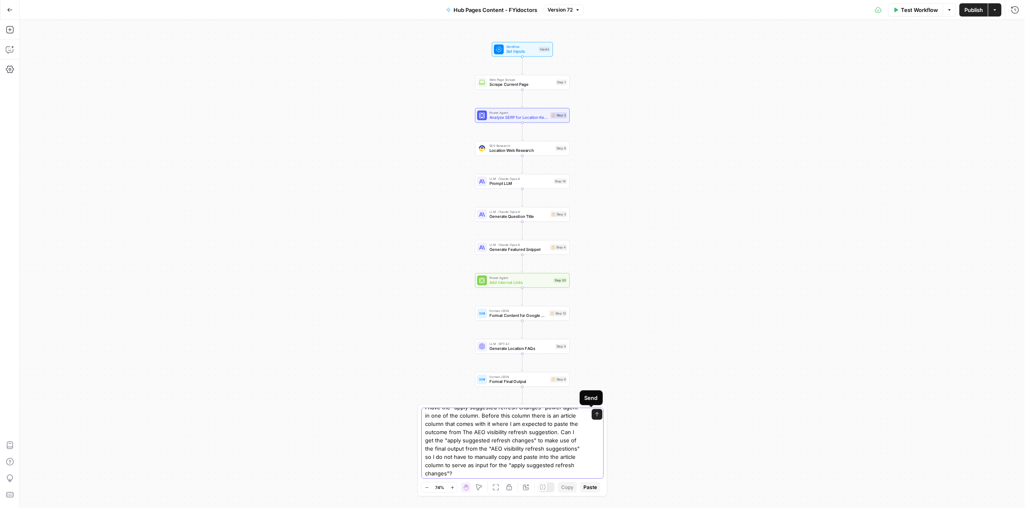
click at [594, 416] on button "Send" at bounding box center [597, 414] width 11 height 11
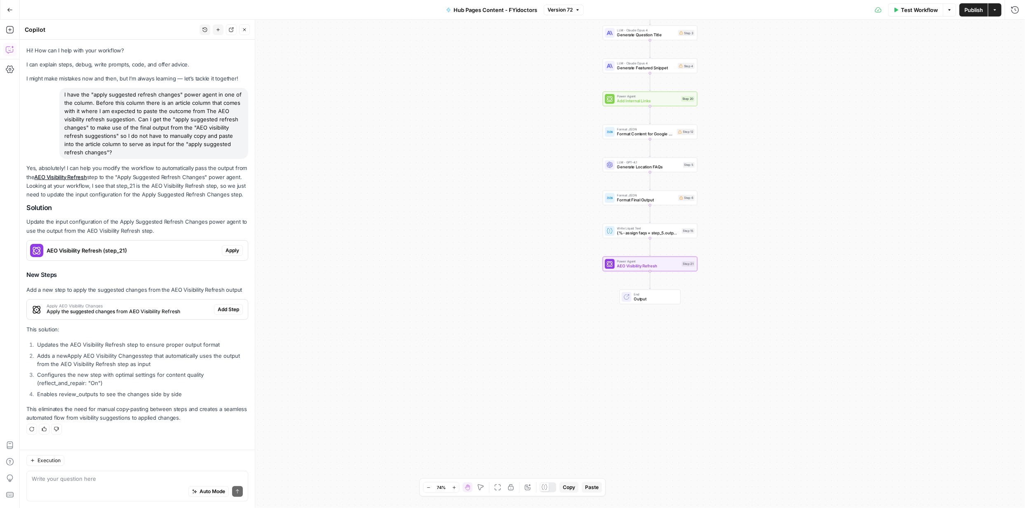
click at [232, 251] on span "Apply" at bounding box center [233, 250] width 14 height 7
click at [484, 108] on span "Apply anyway" at bounding box center [494, 105] width 40 height 8
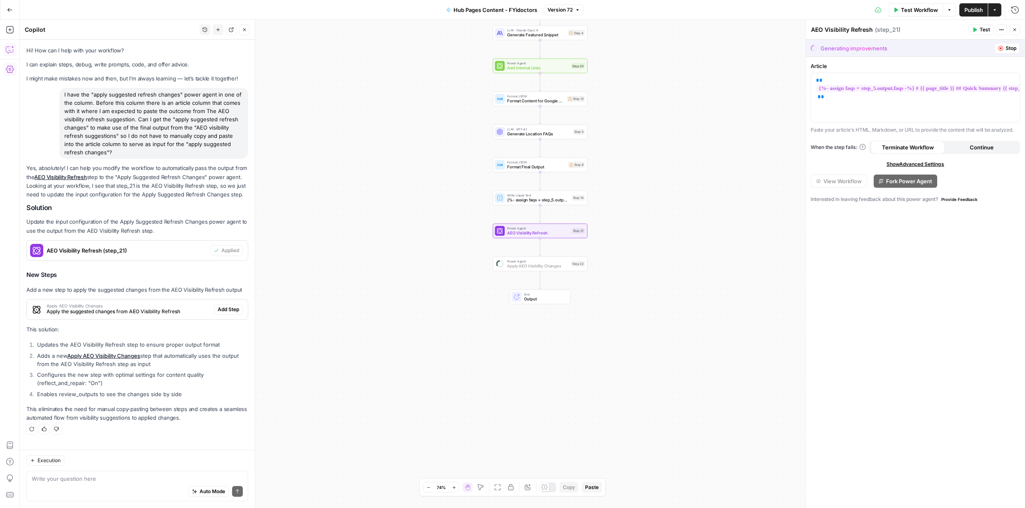
click at [228, 307] on span "Add Step" at bounding box center [228, 309] width 21 height 7
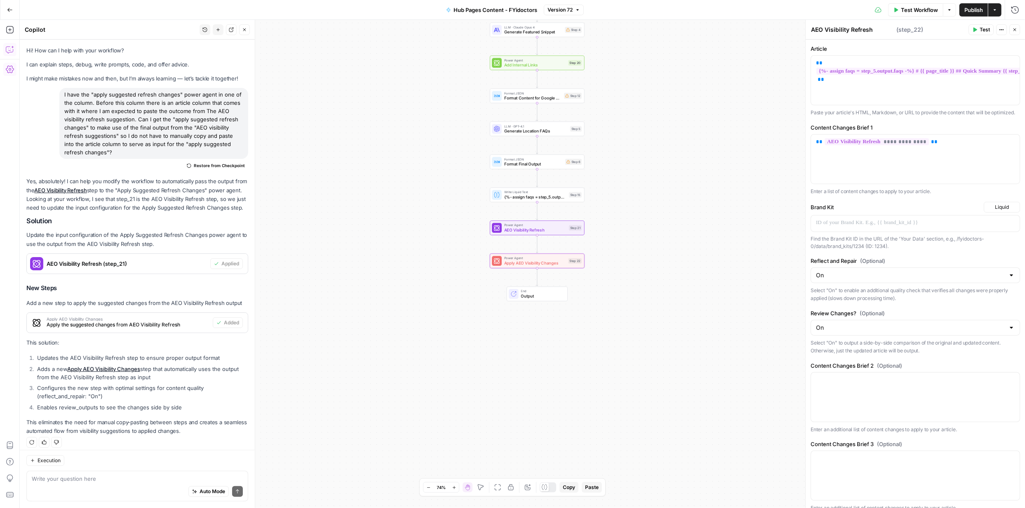
type textarea "Apply AEO Visibility Changes"
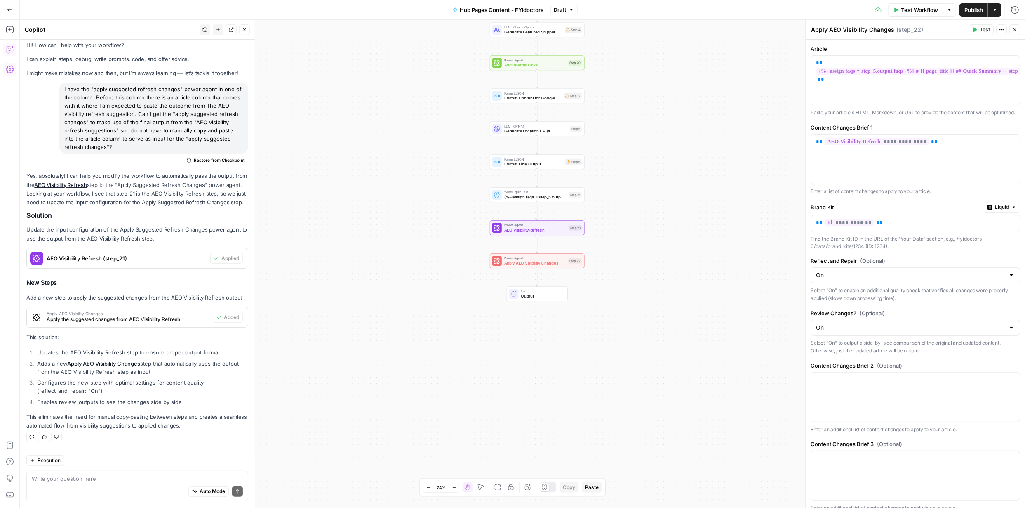
click at [975, 12] on span "Publish" at bounding box center [973, 10] width 19 height 8
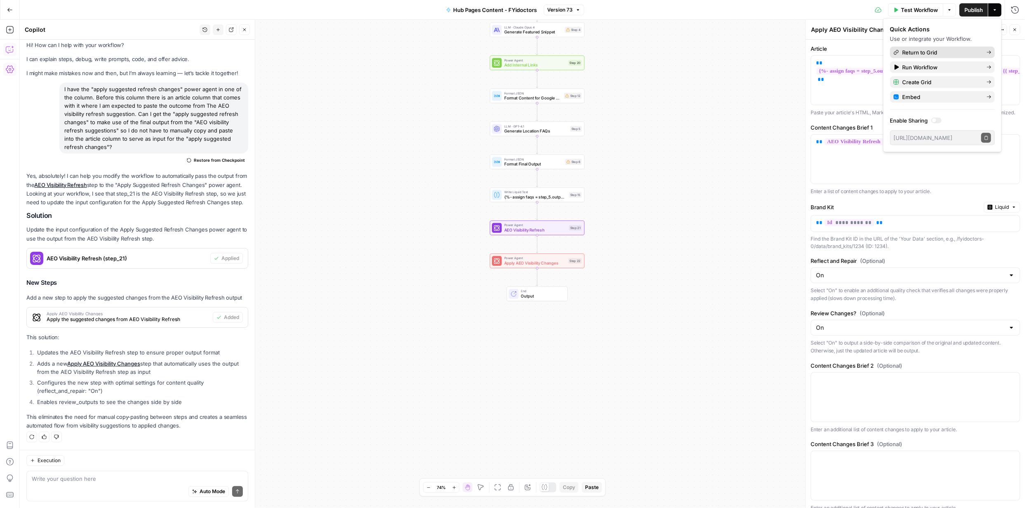
click at [926, 50] on span "Return to Grid" at bounding box center [942, 52] width 78 height 8
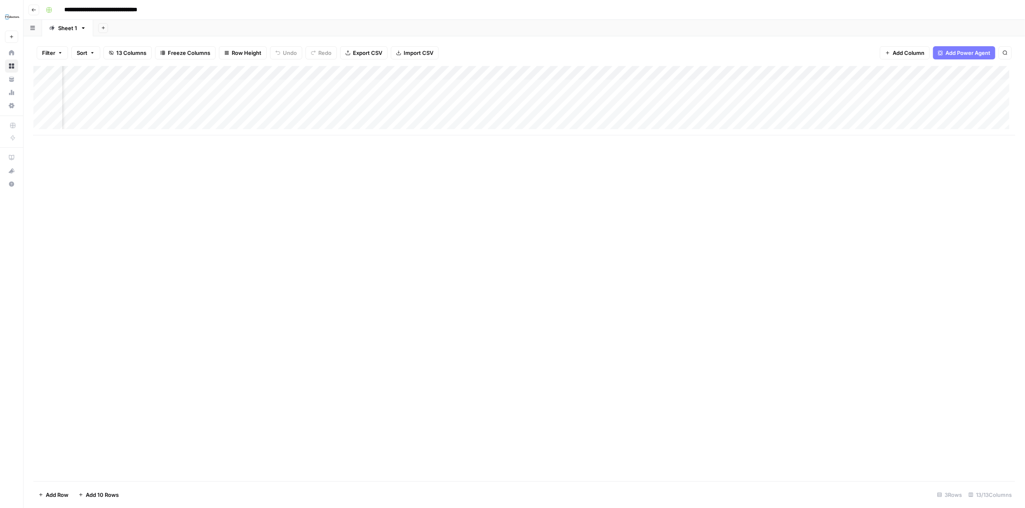
scroll to position [0, 249]
click at [266, 71] on div "Add Column" at bounding box center [524, 100] width 982 height 69
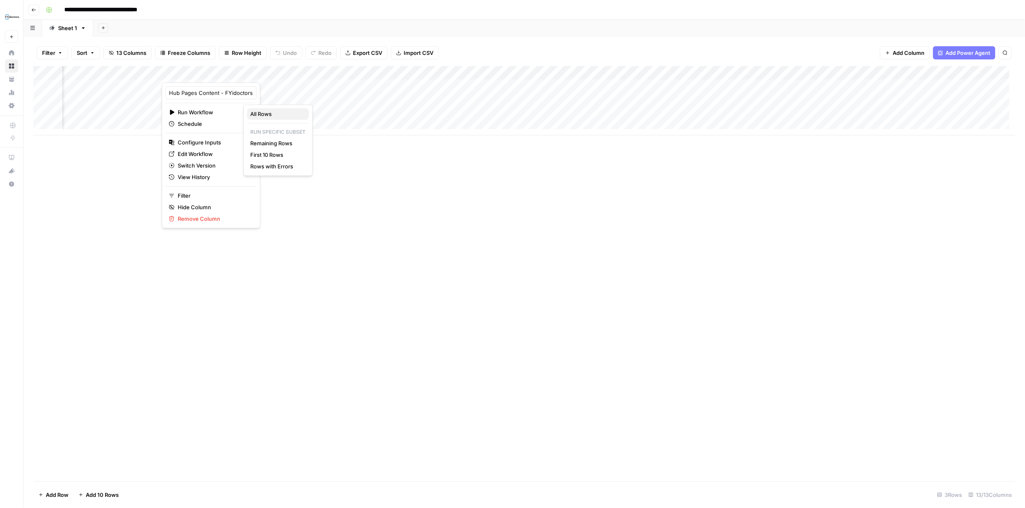
click at [261, 112] on span "All Rows" at bounding box center [276, 114] width 52 height 8
